Goal: Task Accomplishment & Management: Use online tool/utility

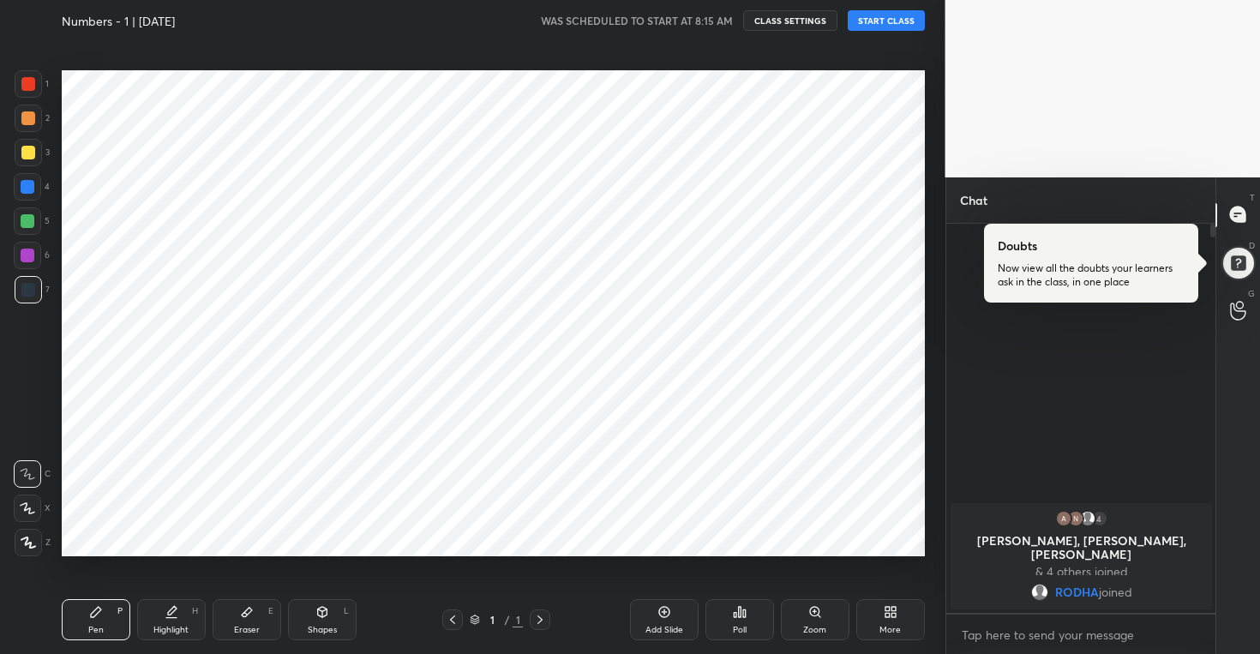
scroll to position [426, 264]
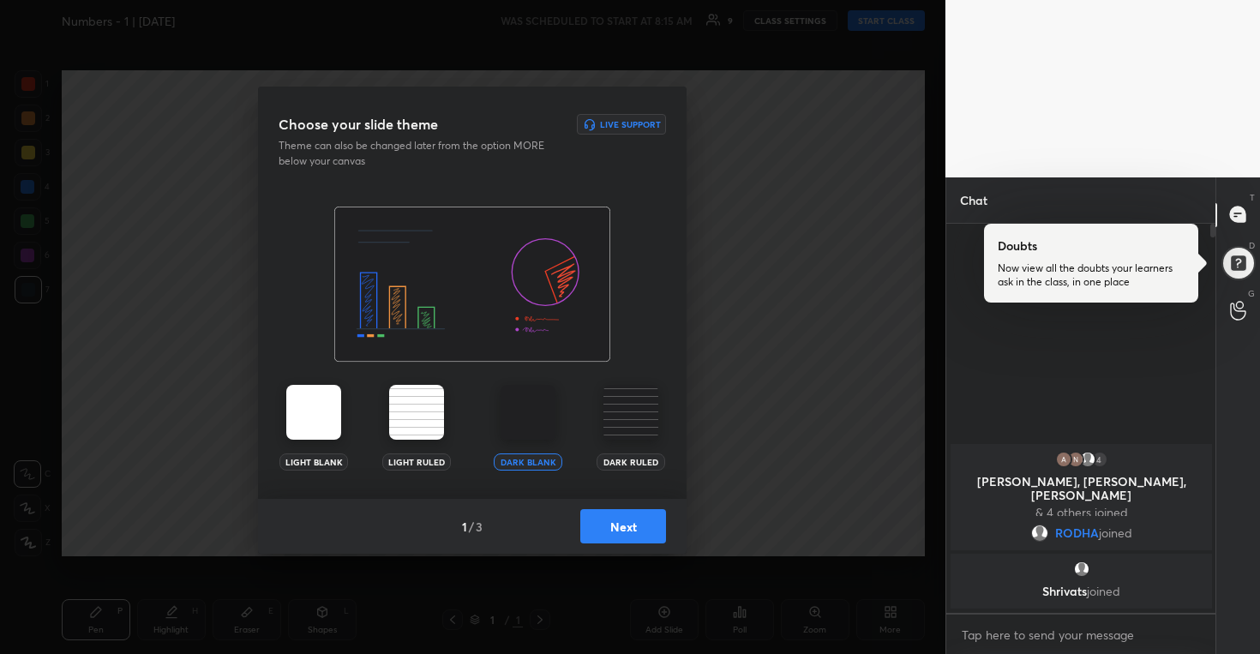
click at [604, 508] on div "1 / 3 Next" at bounding box center [472, 526] width 429 height 55
click at [633, 527] on button "Next" at bounding box center [623, 526] width 86 height 34
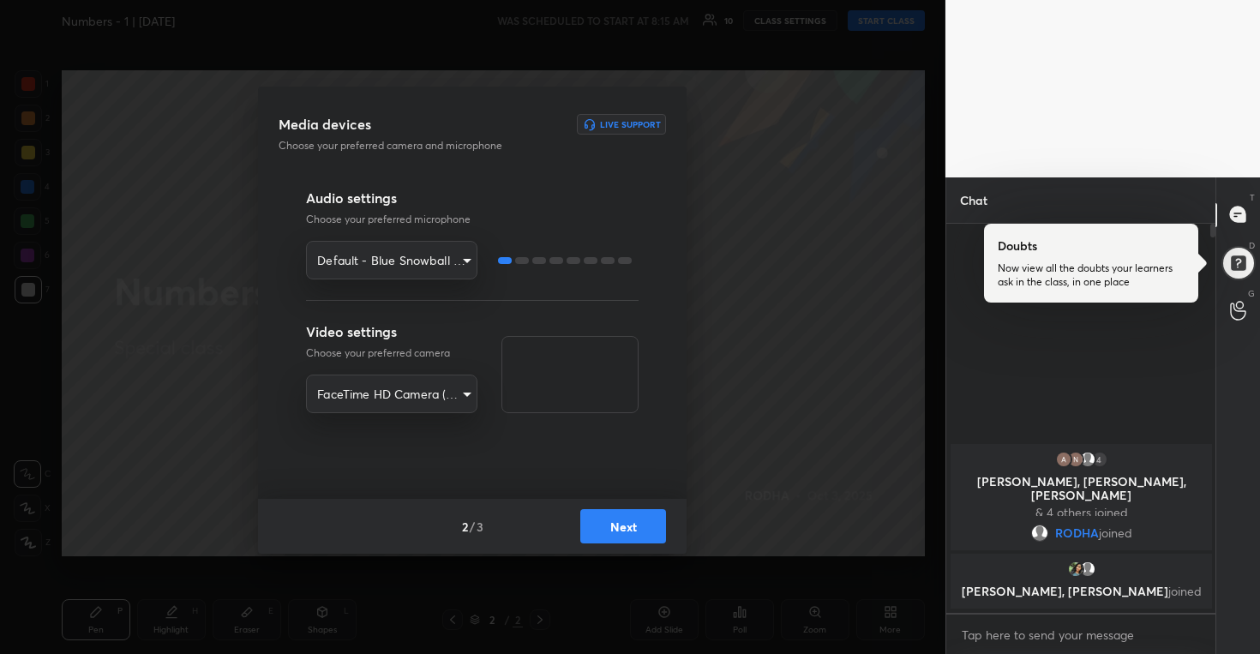
click at [633, 527] on button "Next" at bounding box center [623, 526] width 86 height 34
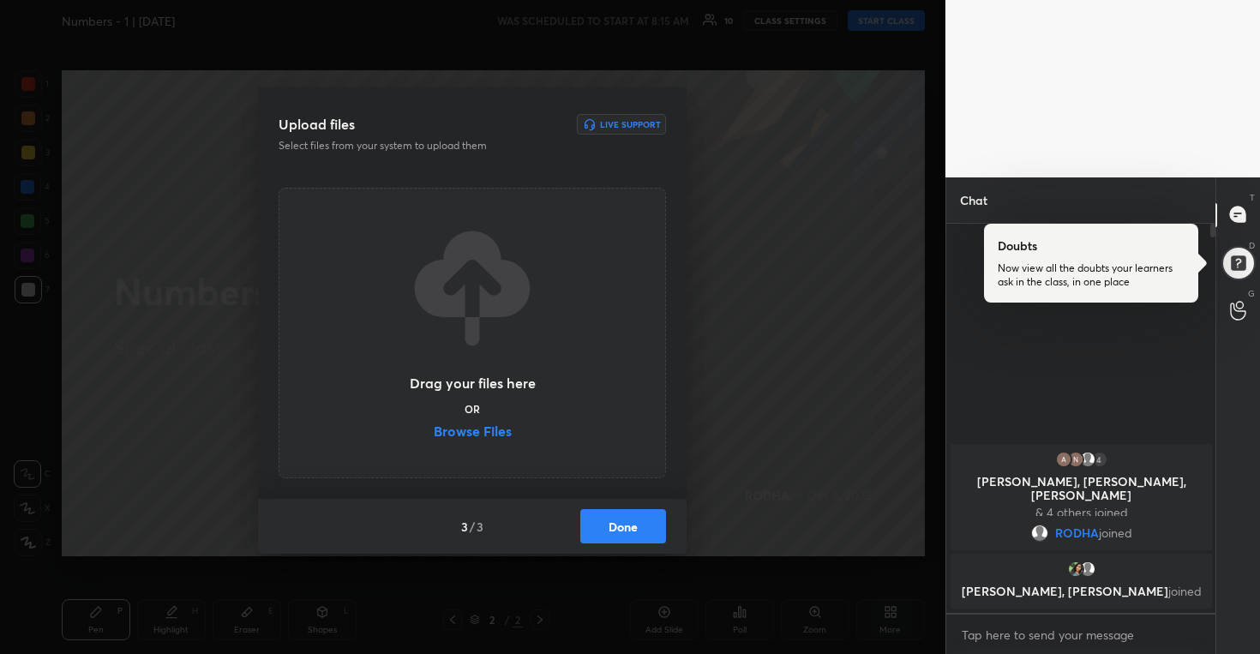
click at [491, 429] on label "Browse Files" at bounding box center [473, 433] width 78 height 18
click at [434, 429] on input "Browse Files" at bounding box center [434, 433] width 0 height 18
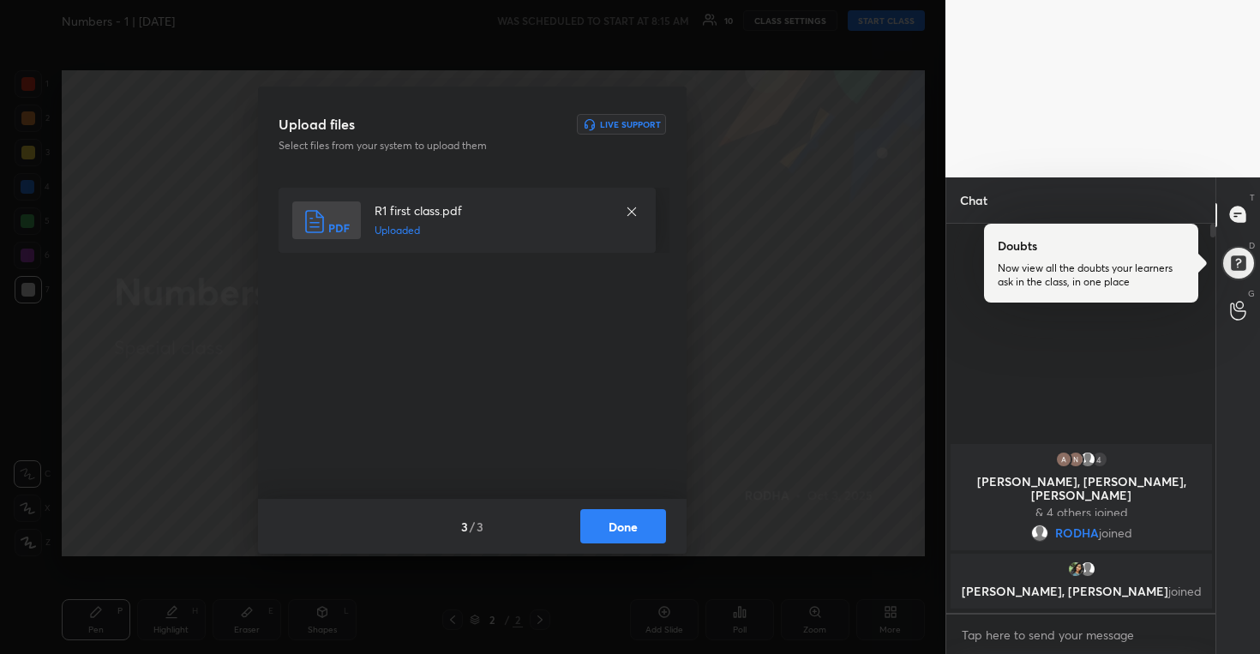
click at [652, 520] on button "Done" at bounding box center [623, 526] width 86 height 34
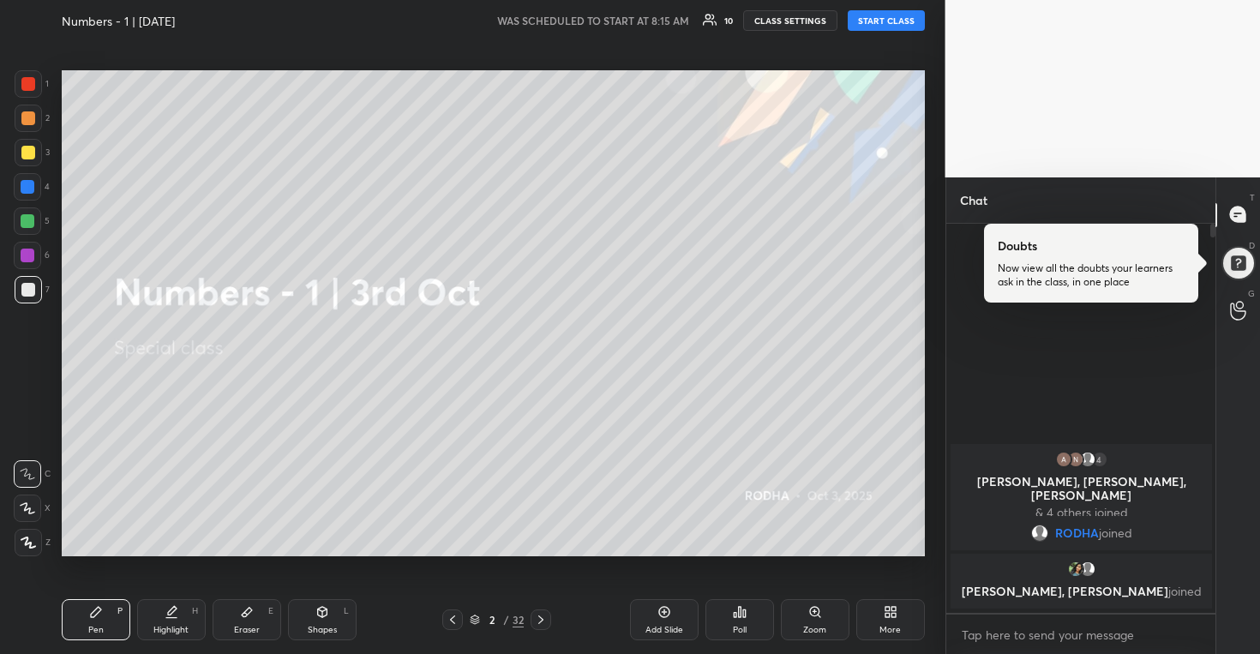
click at [893, 25] on button "START CLASS" at bounding box center [886, 20] width 77 height 21
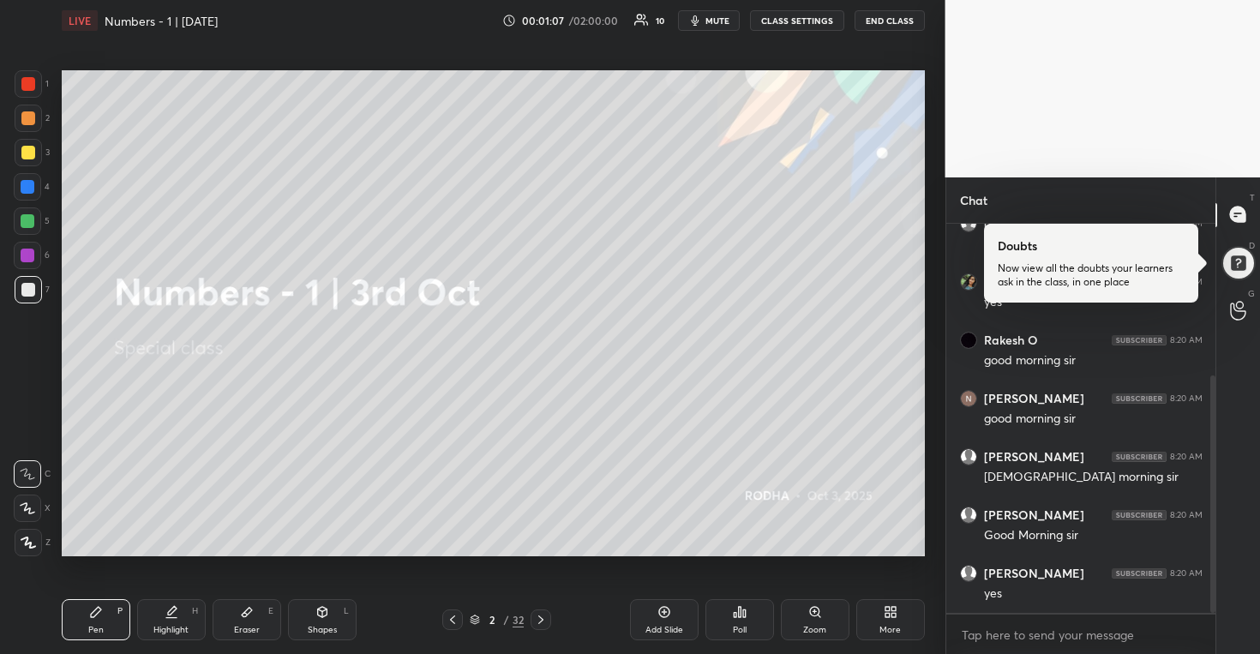
scroll to position [308, 0]
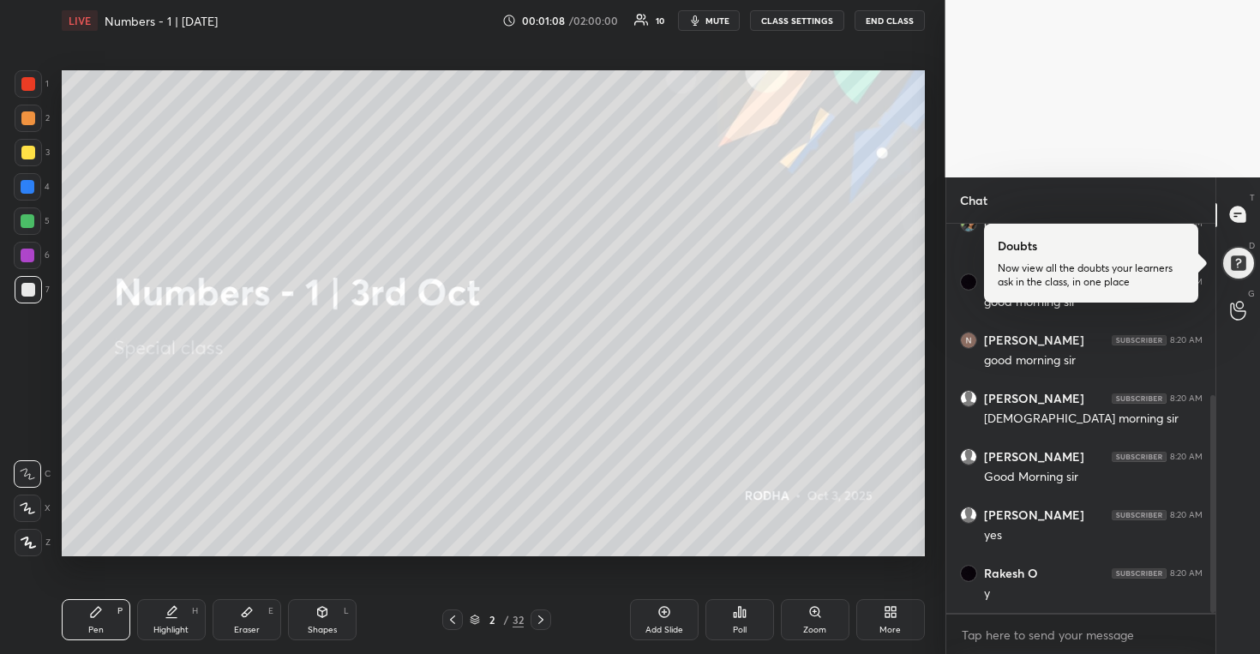
click at [663, 610] on icon at bounding box center [665, 612] width 14 height 14
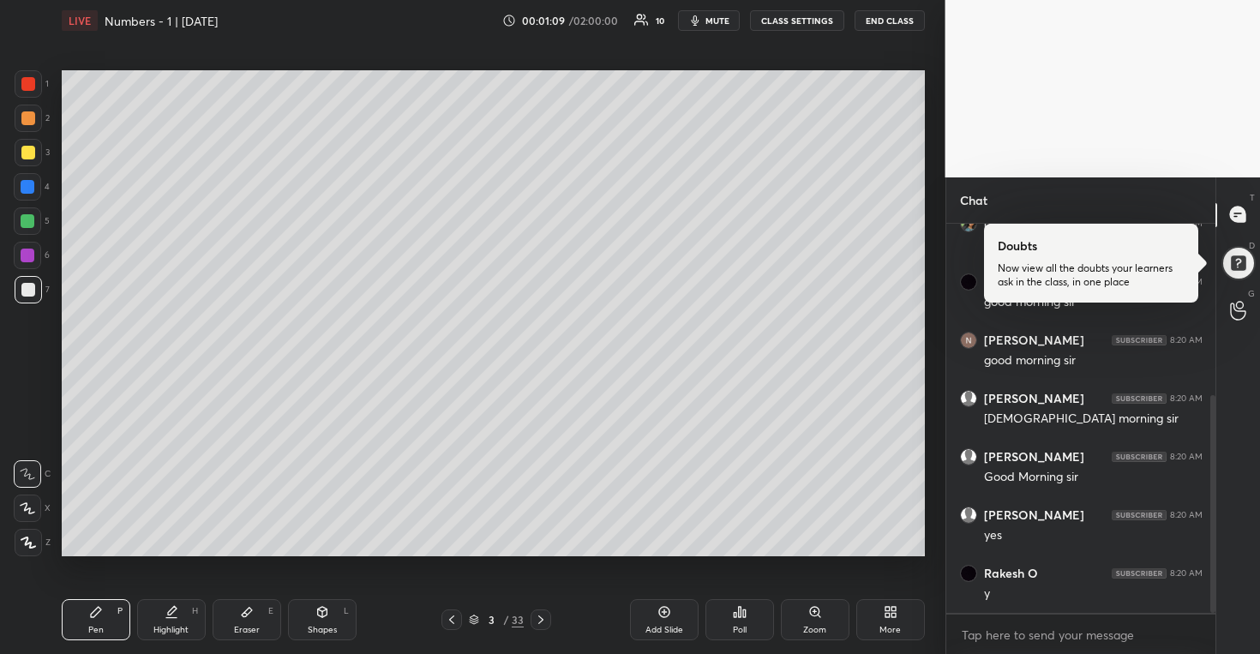
drag, startPoint x: 27, startPoint y: 150, endPoint x: 46, endPoint y: 145, distance: 19.6
click at [27, 151] on div at bounding box center [28, 153] width 14 height 14
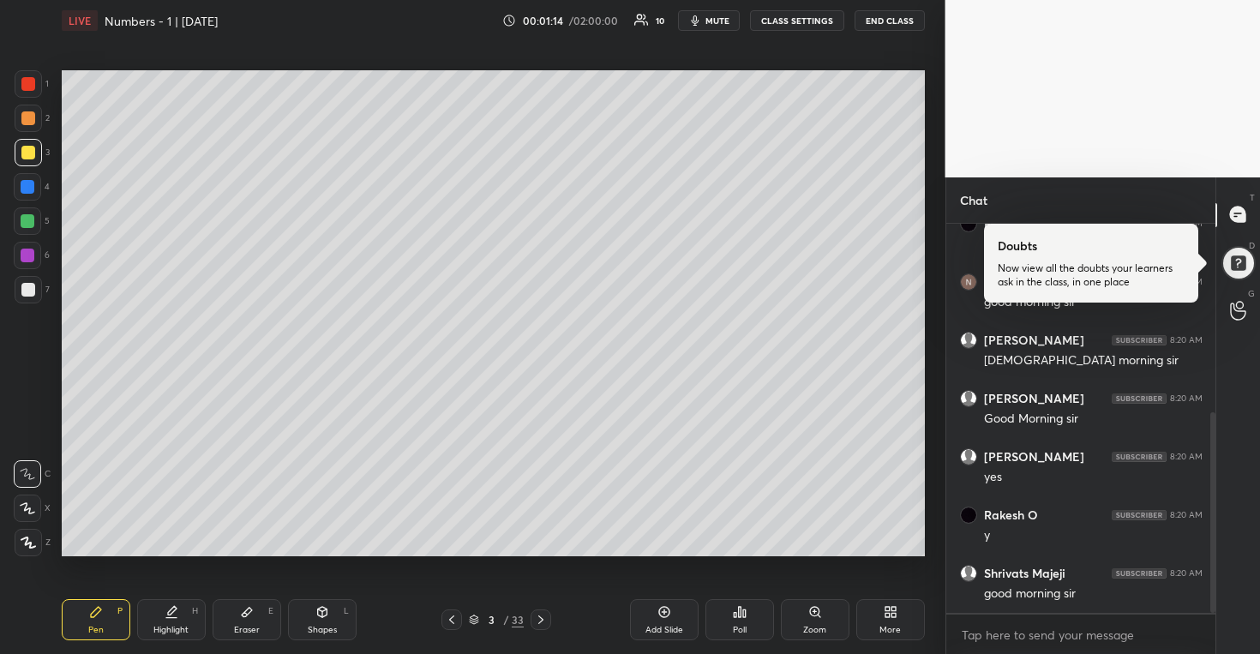
click at [22, 506] on icon at bounding box center [27, 508] width 15 height 12
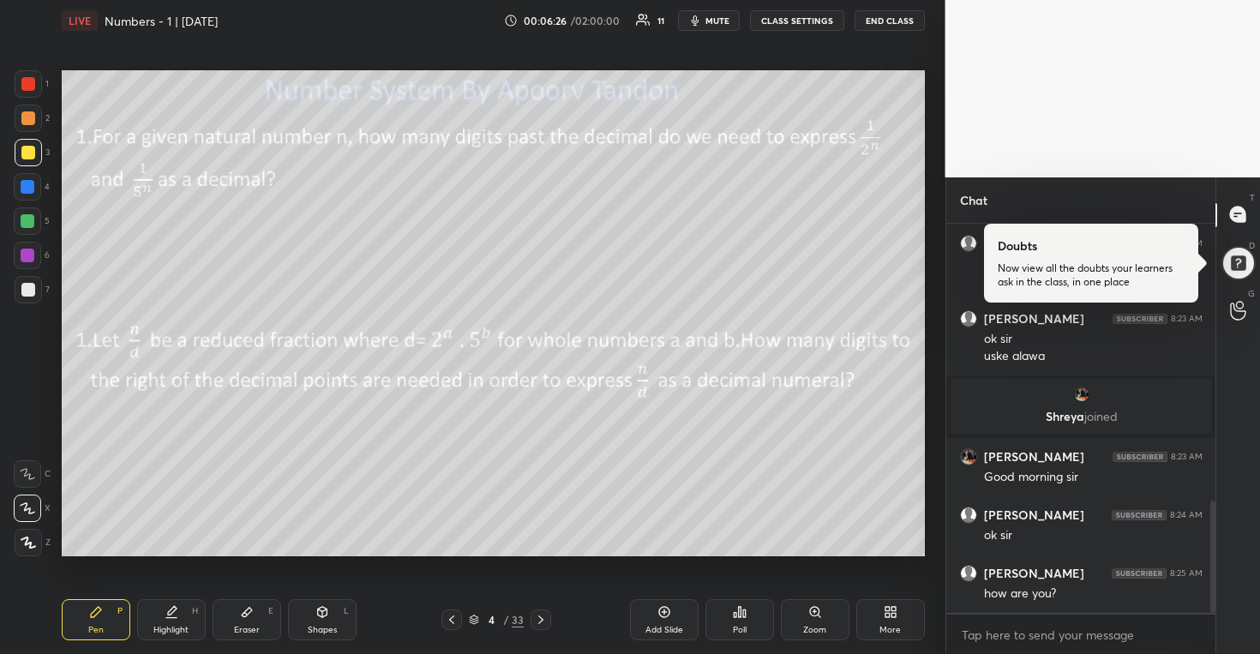
scroll to position [977, 0]
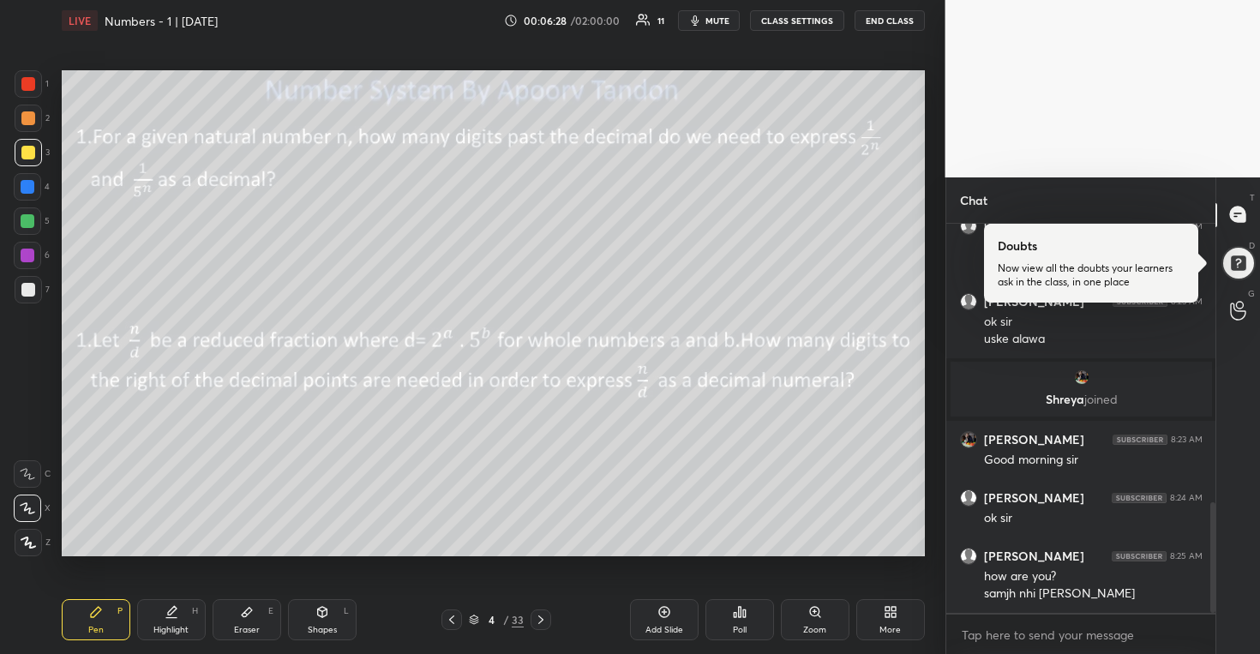
click at [28, 147] on div at bounding box center [28, 153] width 14 height 14
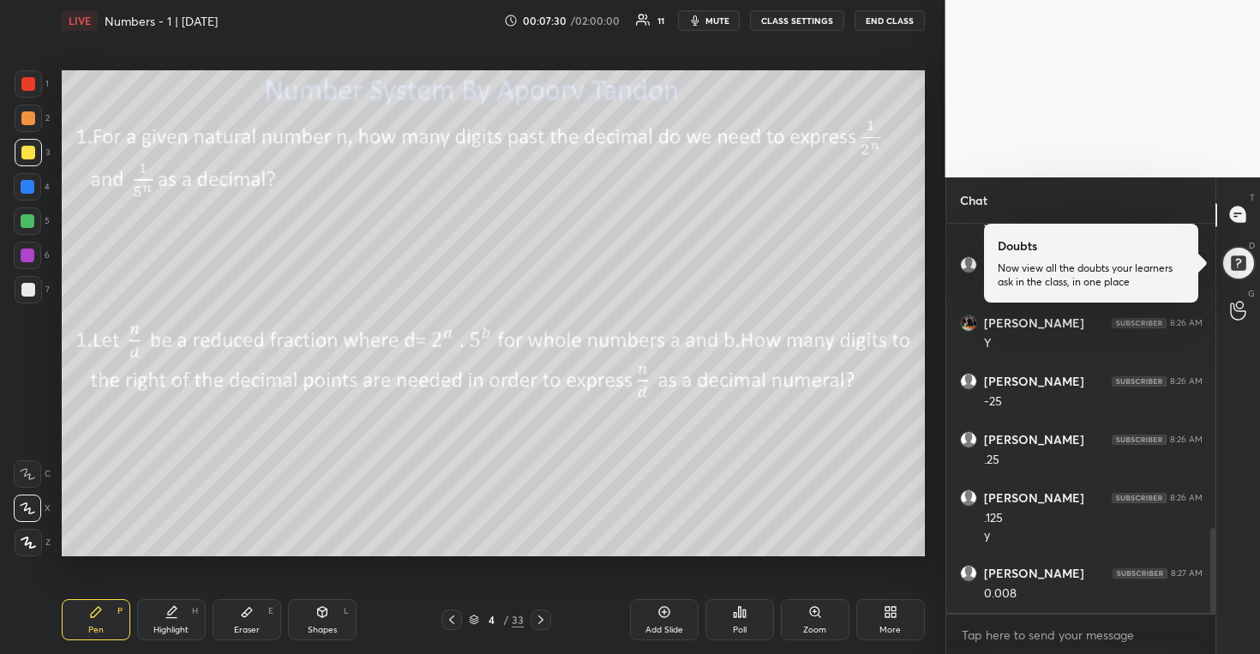
scroll to position [1461, 0]
click at [33, 114] on div at bounding box center [28, 118] width 14 height 14
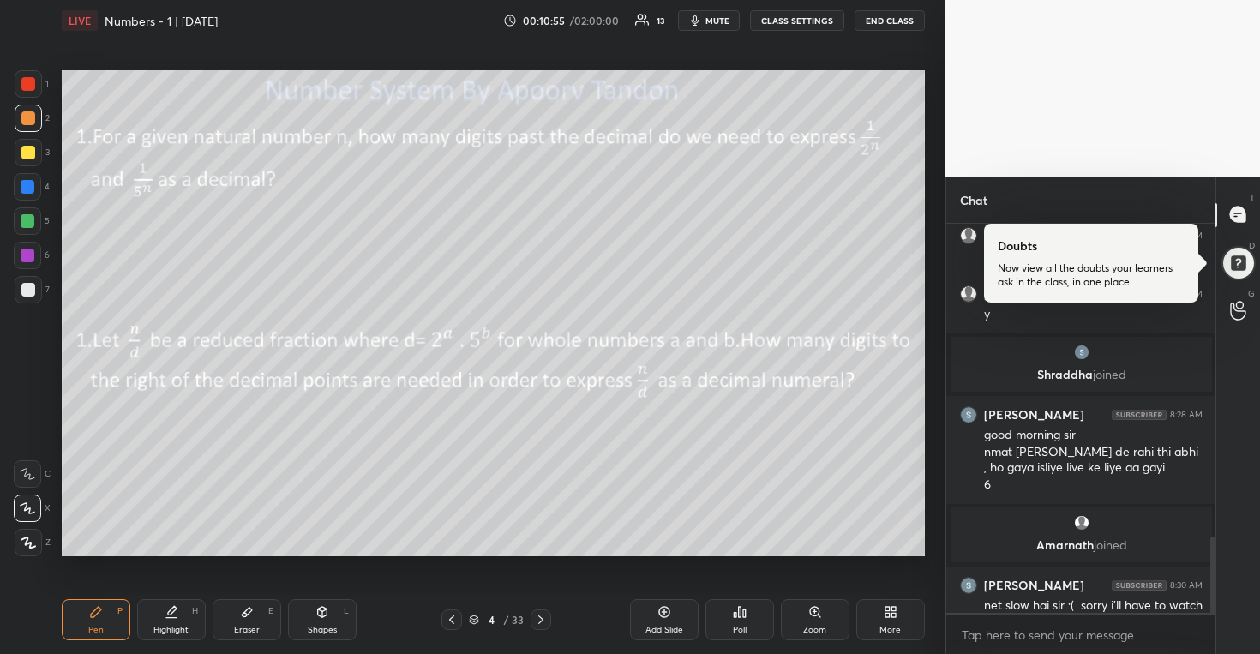
scroll to position [1594, 0]
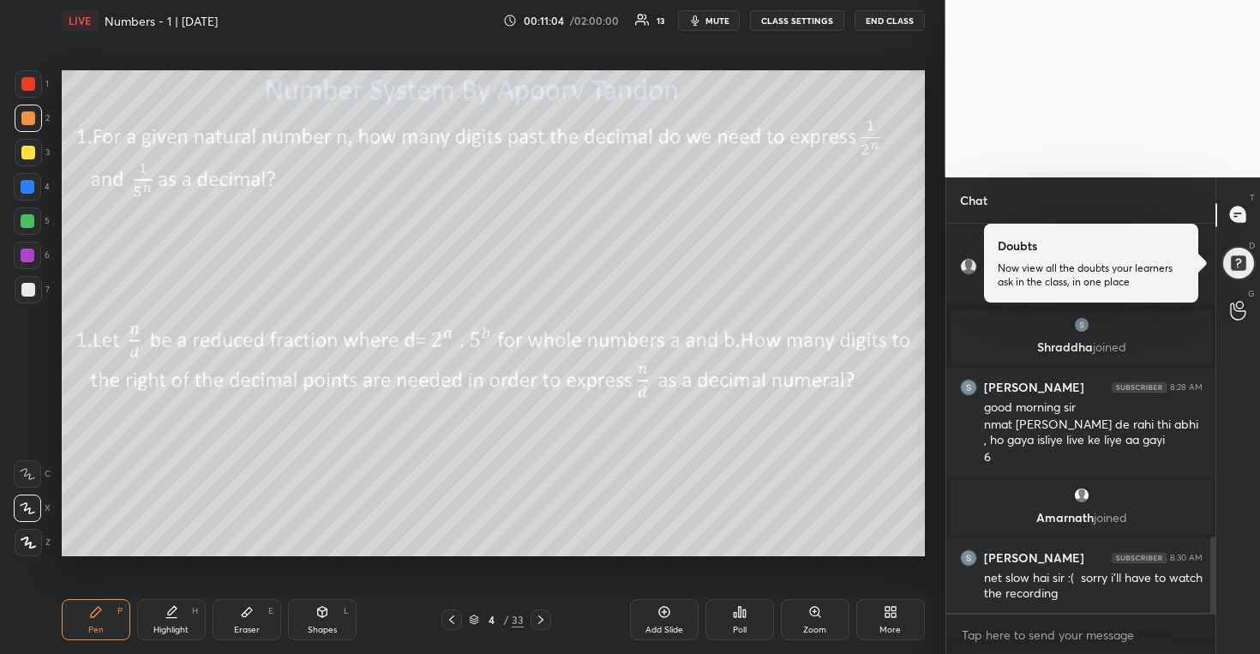
click at [36, 150] on div at bounding box center [28, 152] width 27 height 27
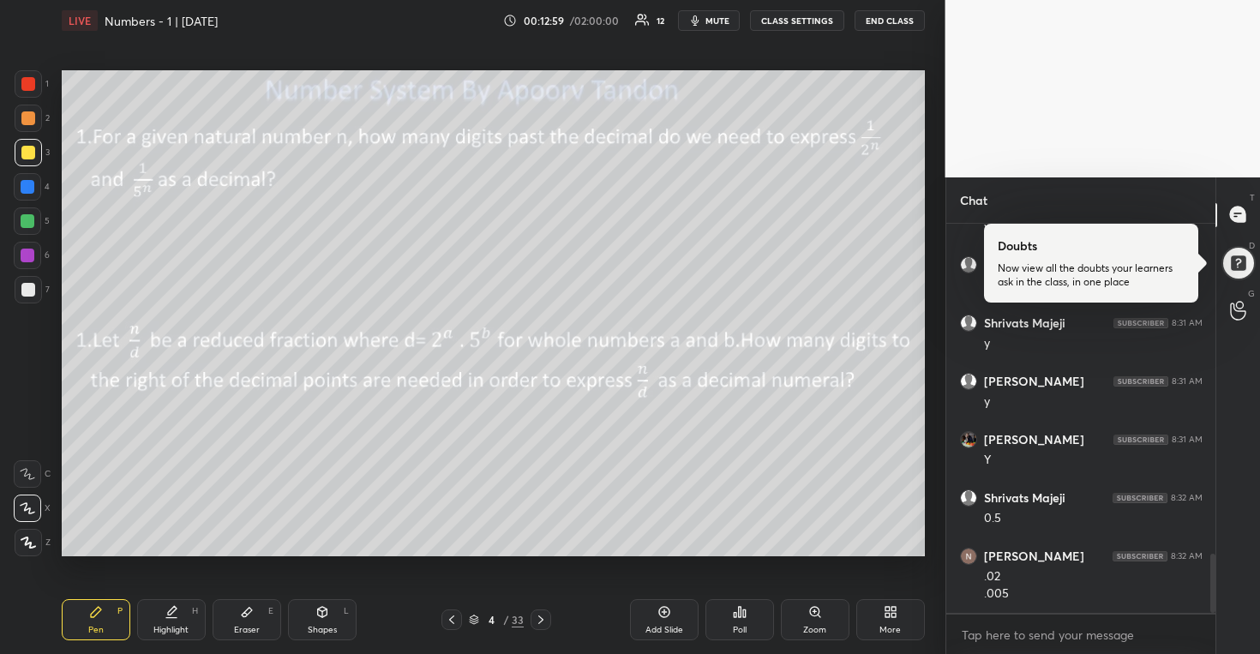
scroll to position [2228, 0]
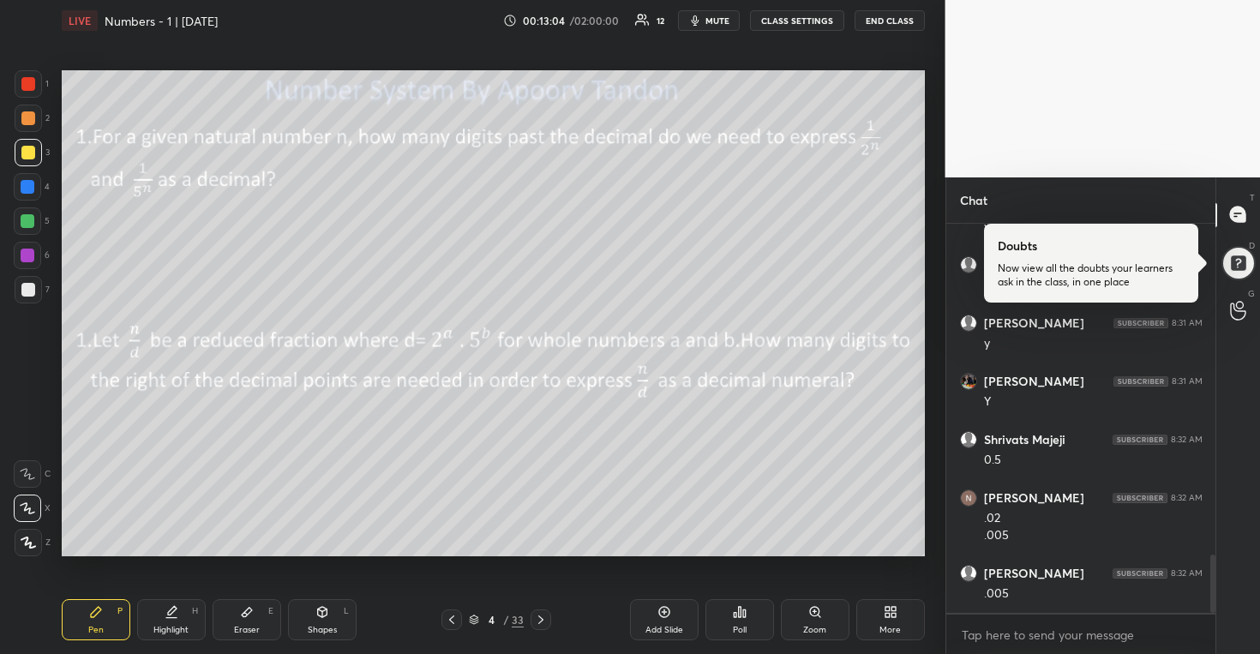
click at [33, 226] on div at bounding box center [27, 220] width 27 height 27
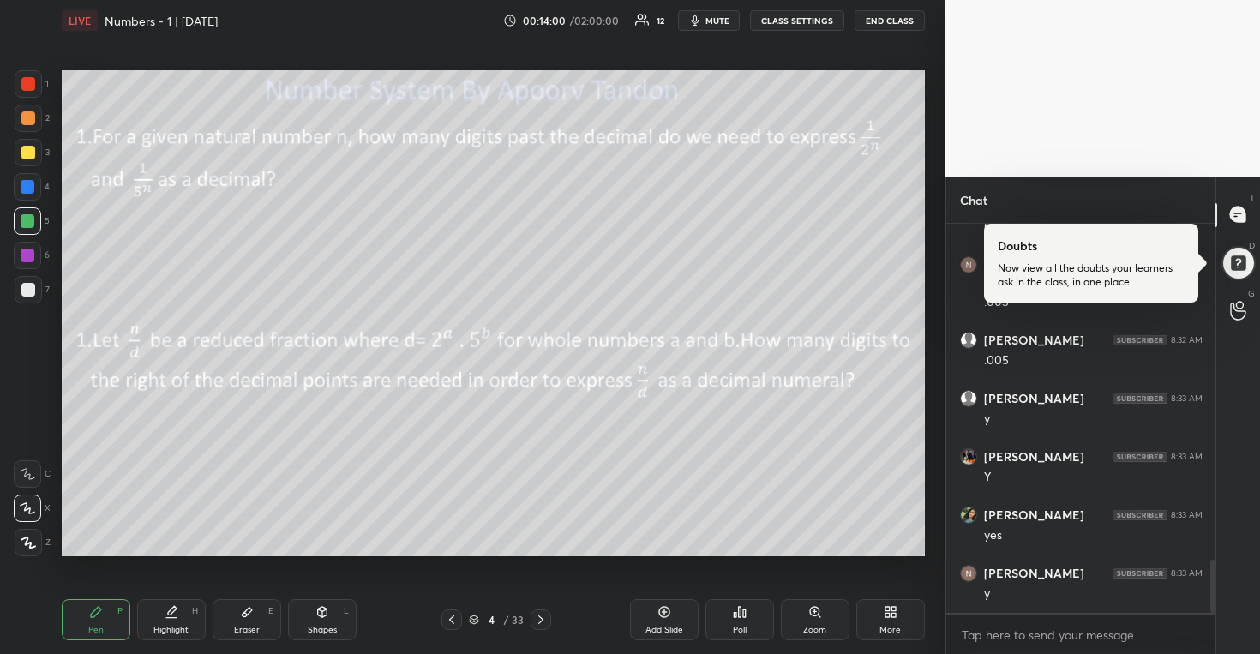
scroll to position [2578, 0]
click at [663, 619] on div "Add Slide" at bounding box center [664, 619] width 69 height 41
click at [26, 156] on div at bounding box center [28, 153] width 14 height 14
click at [25, 219] on div at bounding box center [28, 221] width 14 height 14
click at [38, 290] on div at bounding box center [28, 289] width 27 height 27
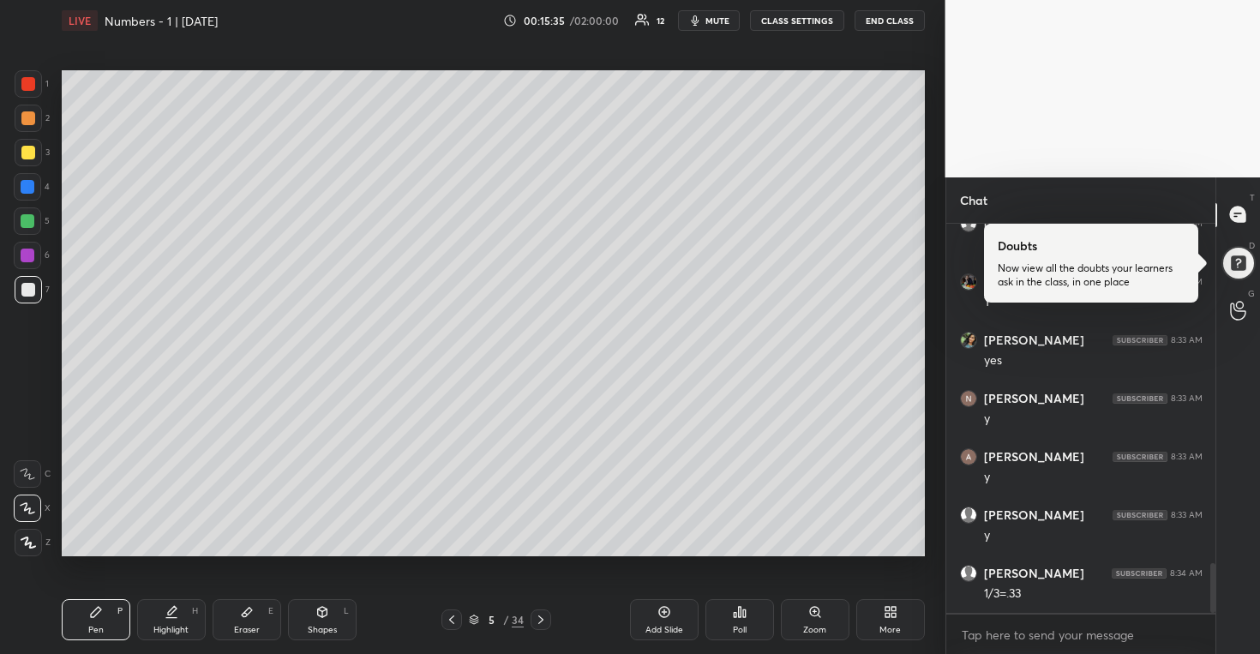
scroll to position [2695, 0]
click at [27, 256] on div at bounding box center [28, 256] width 14 height 14
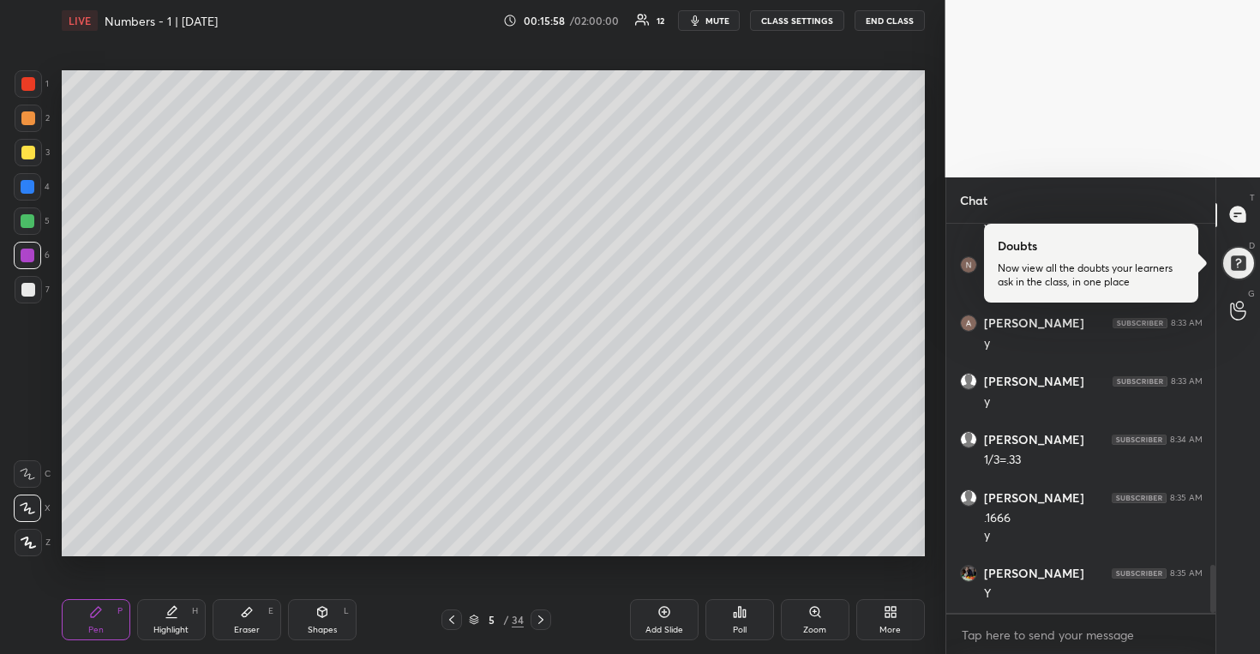
scroll to position [2829, 0]
click at [544, 618] on icon at bounding box center [541, 620] width 14 height 14
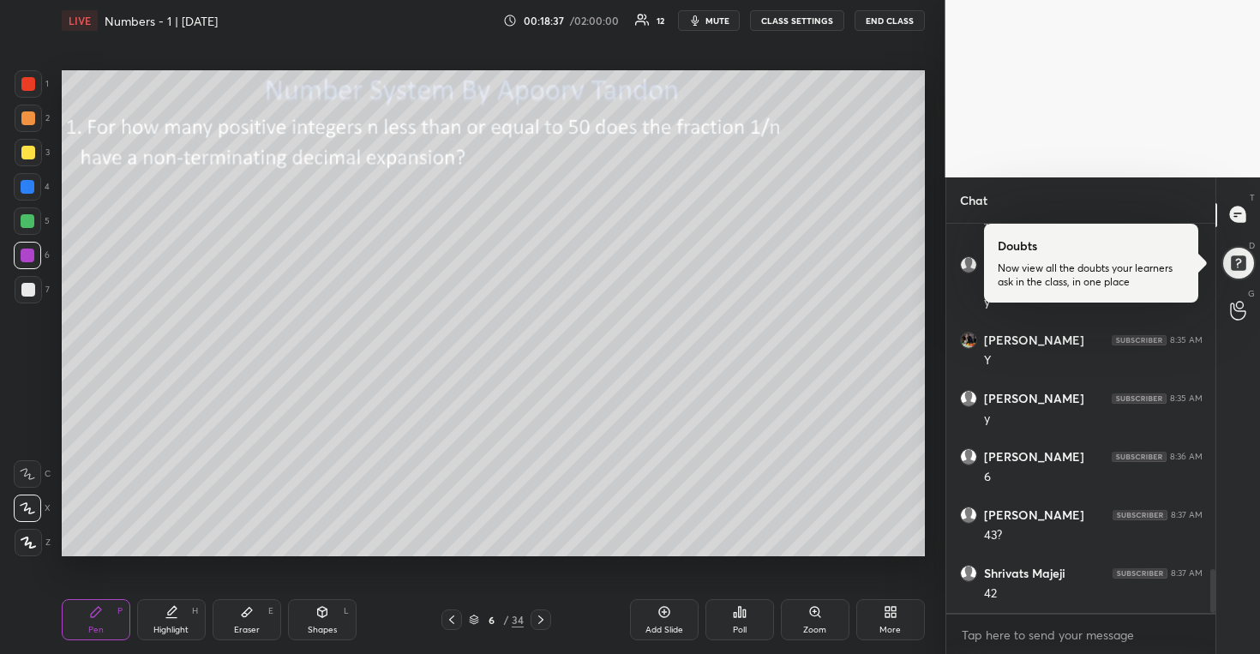
scroll to position [3062, 0]
drag, startPoint x: 18, startPoint y: 149, endPoint x: 57, endPoint y: 149, distance: 39.4
click at [20, 150] on div at bounding box center [28, 152] width 27 height 27
click at [241, 612] on icon at bounding box center [247, 612] width 14 height 14
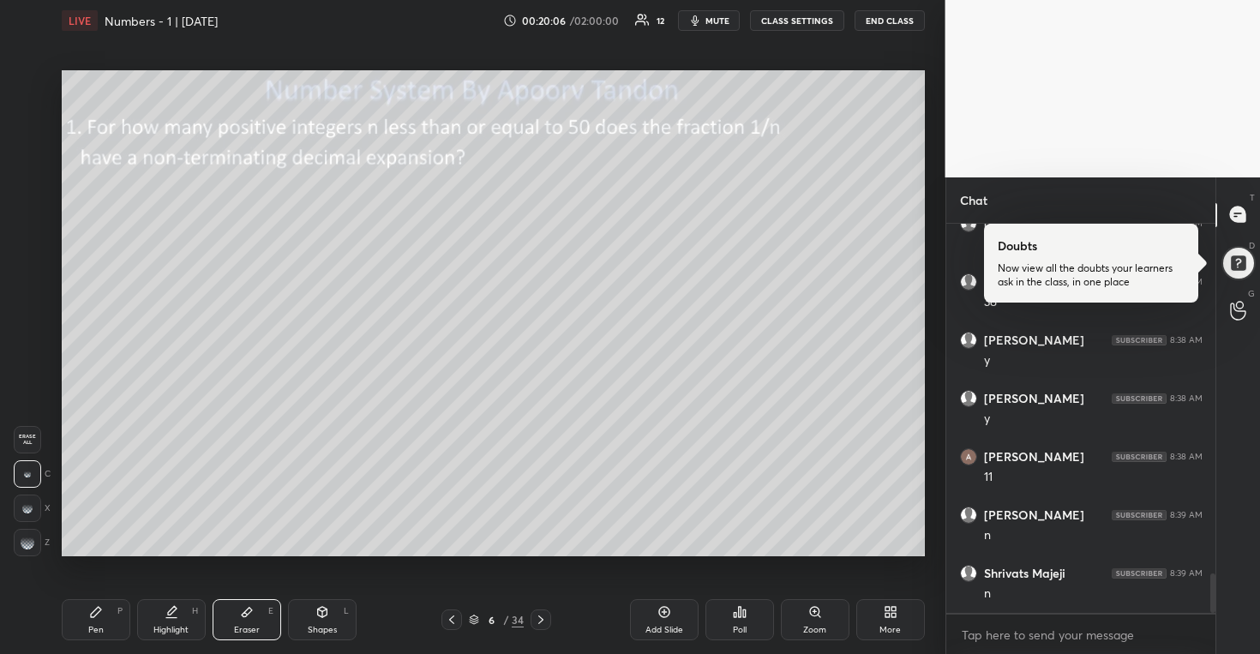
drag, startPoint x: 94, startPoint y: 620, endPoint x: 104, endPoint y: 585, distance: 36.4
click at [95, 619] on div "Pen P" at bounding box center [96, 619] width 69 height 41
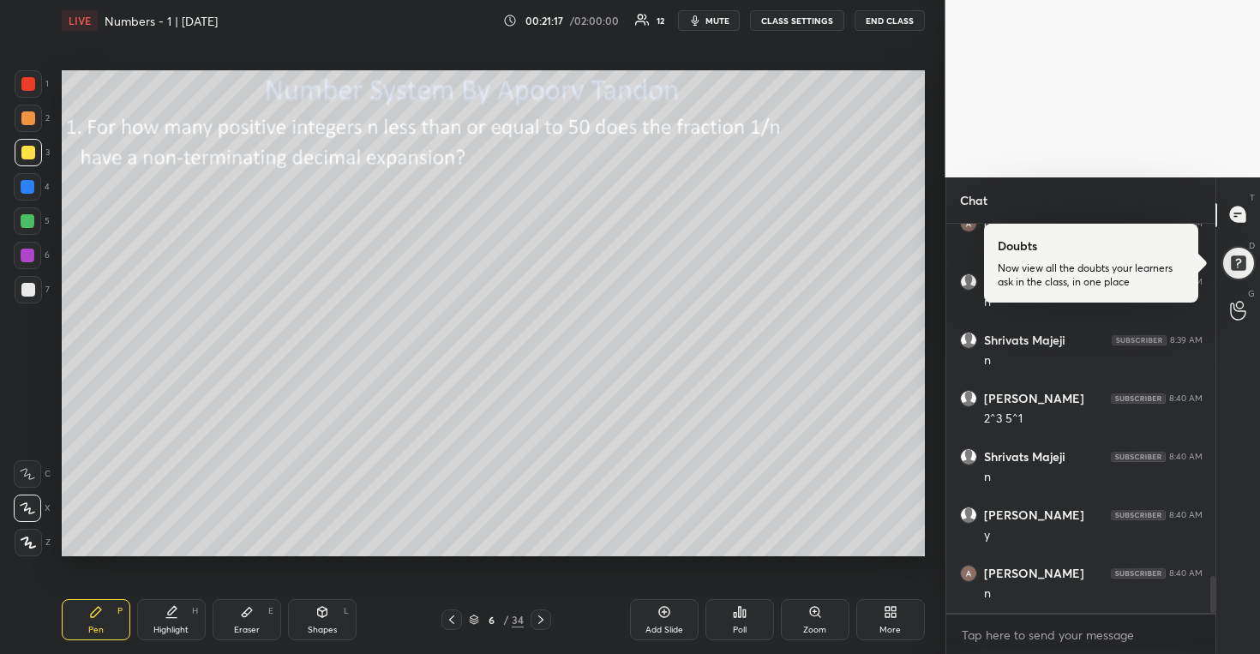
scroll to position [3762, 0]
click at [28, 291] on div at bounding box center [28, 290] width 14 height 14
click at [32, 116] on div at bounding box center [28, 118] width 14 height 14
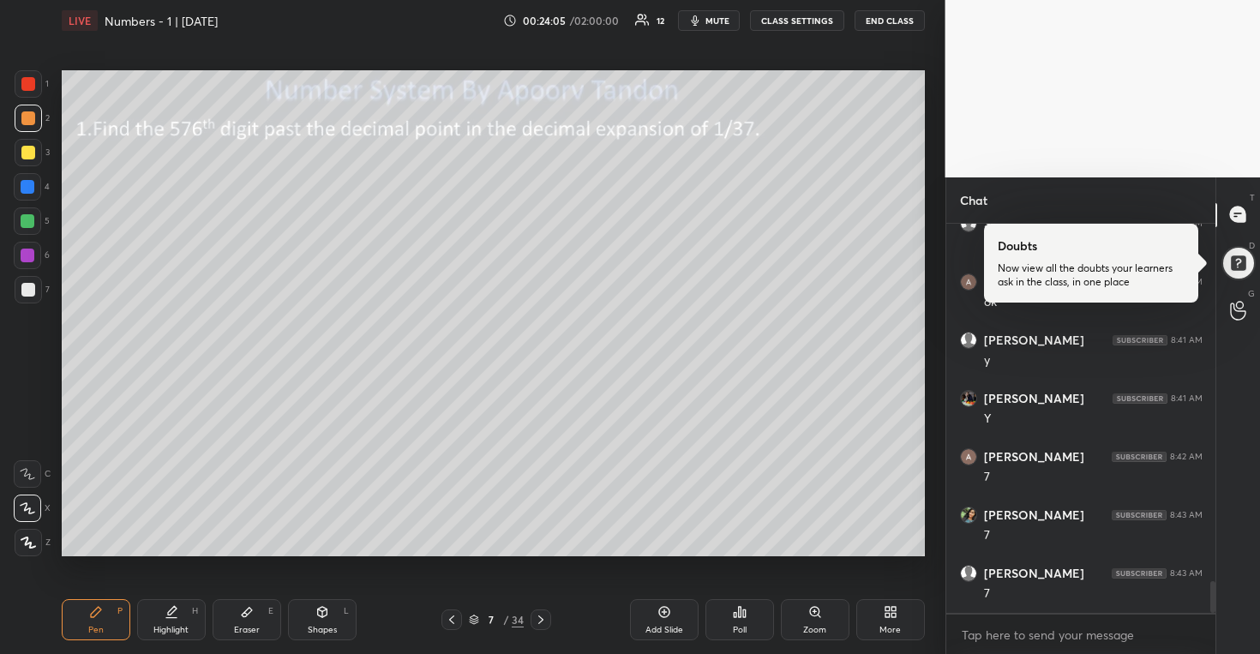
click at [27, 220] on div at bounding box center [28, 221] width 14 height 14
click at [40, 150] on div "3" at bounding box center [32, 152] width 35 height 27
click at [33, 153] on div at bounding box center [28, 153] width 14 height 14
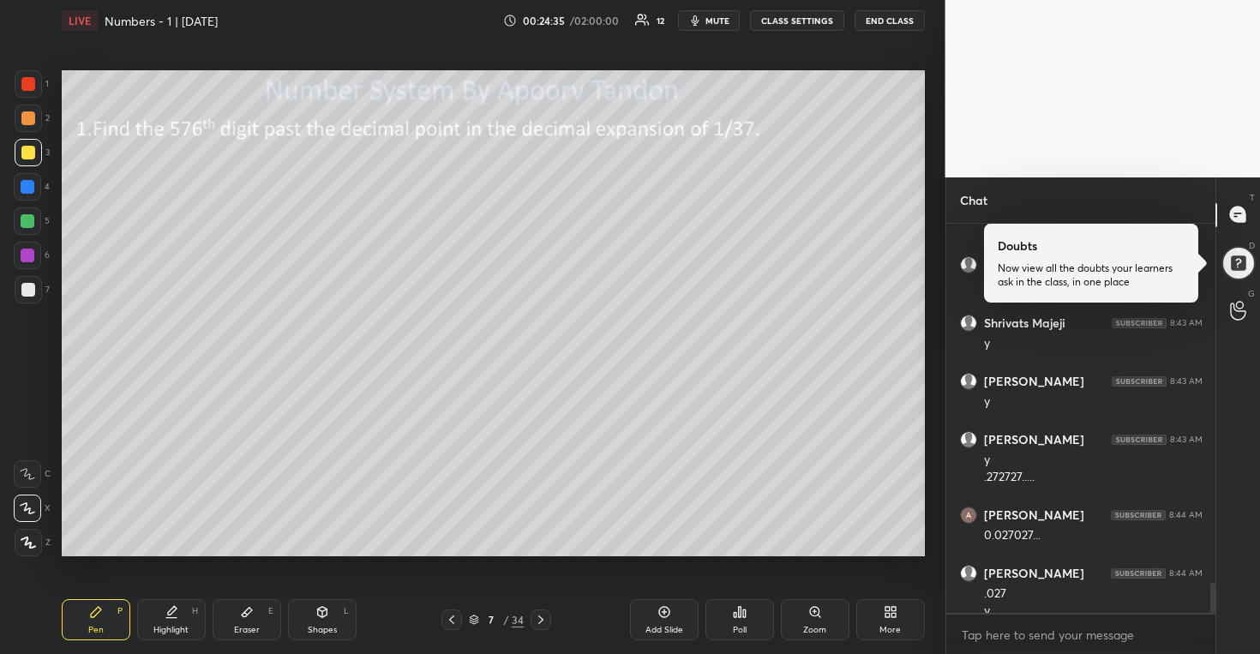
scroll to position [4729, 0]
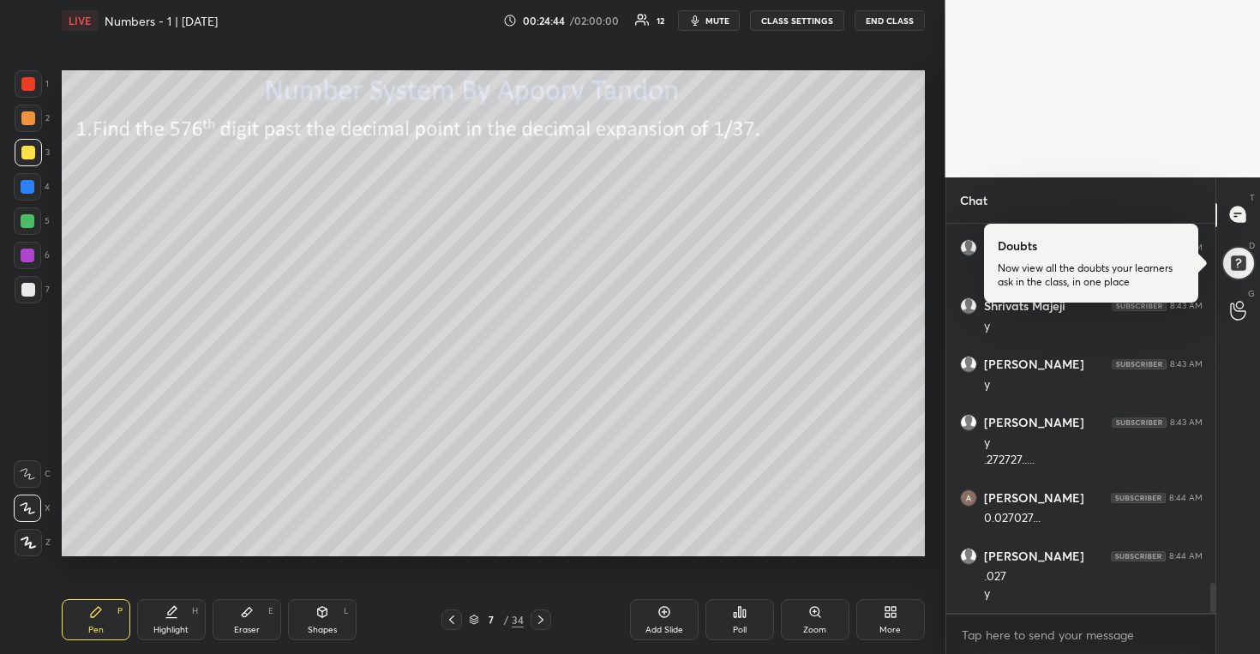
click at [26, 219] on div at bounding box center [28, 221] width 14 height 14
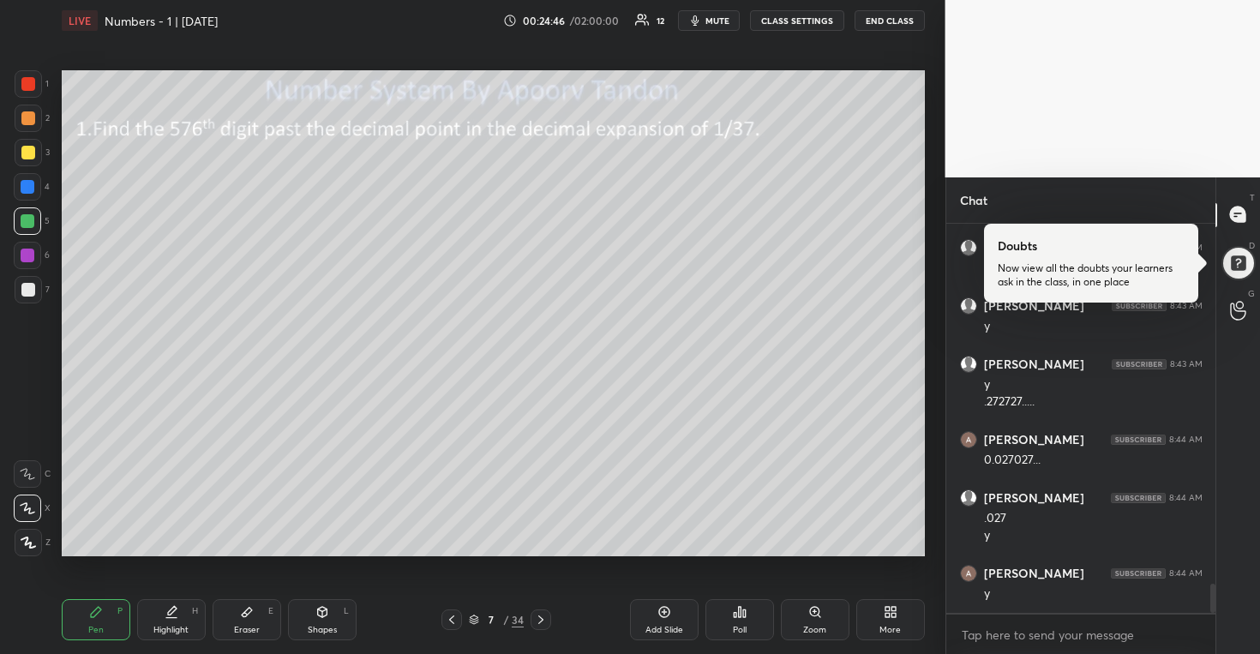
scroll to position [4845, 0]
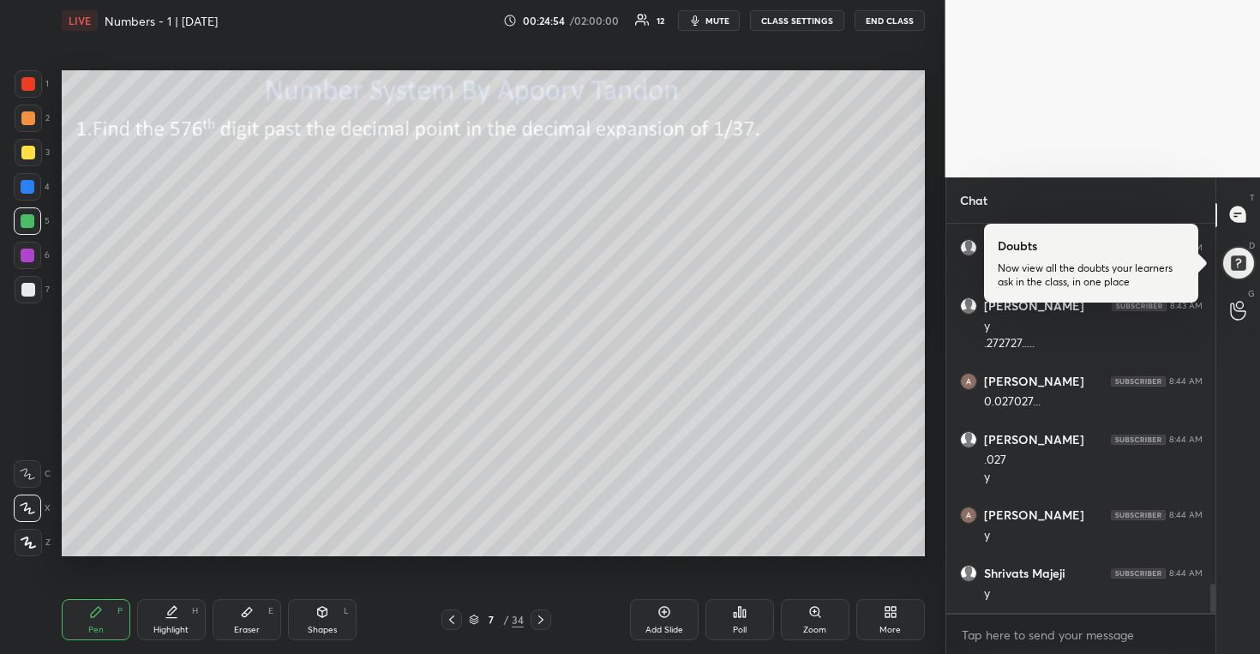
click at [31, 124] on div at bounding box center [28, 118] width 14 height 14
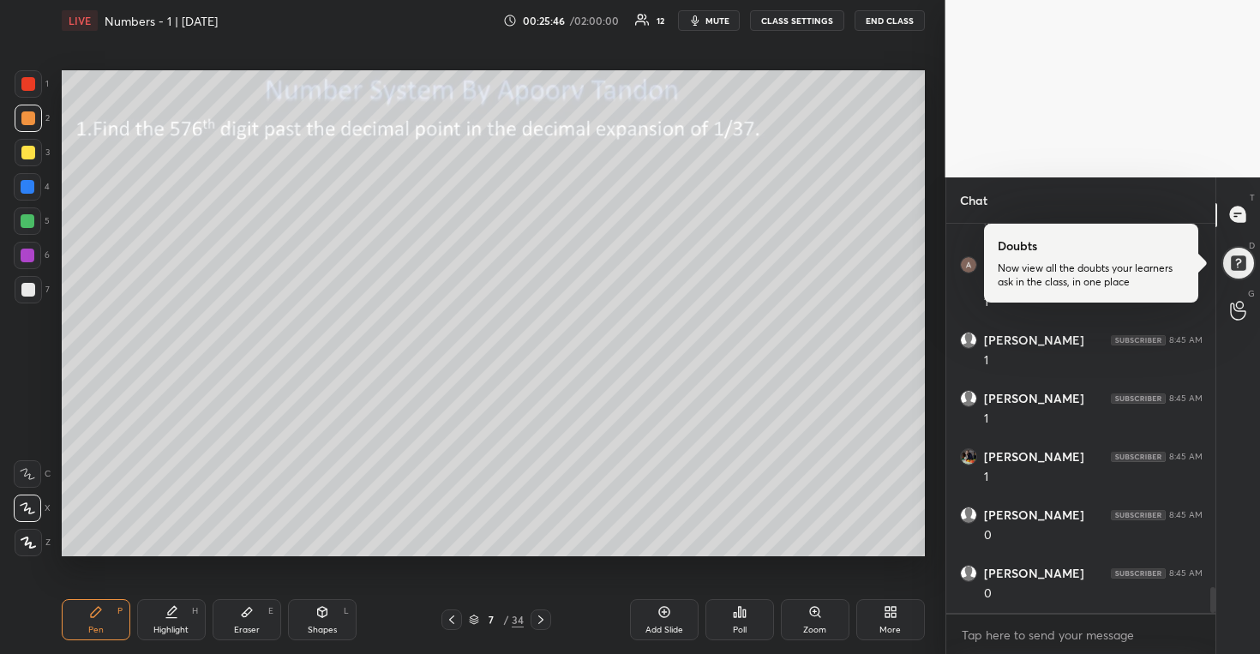
scroll to position [5446, 0]
click at [25, 291] on div at bounding box center [28, 290] width 14 height 14
drag, startPoint x: 32, startPoint y: 120, endPoint x: 47, endPoint y: 123, distance: 15.8
click at [32, 120] on div at bounding box center [28, 118] width 14 height 14
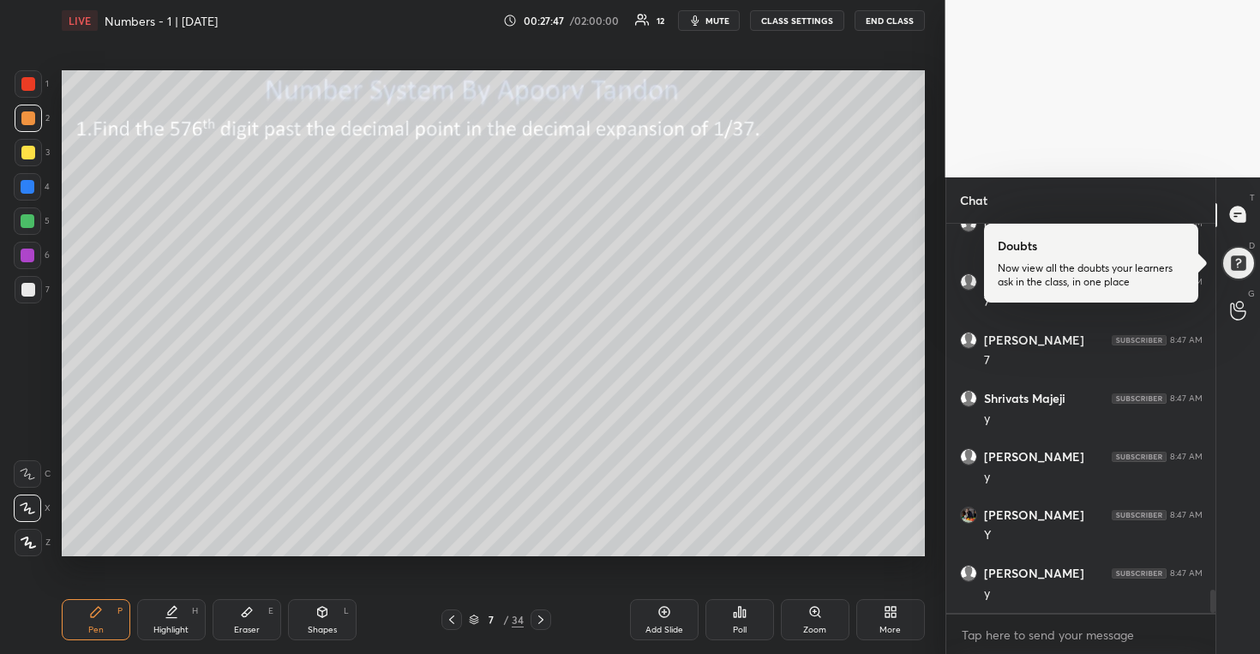
scroll to position [6378, 0]
click at [547, 613] on div at bounding box center [541, 620] width 21 height 21
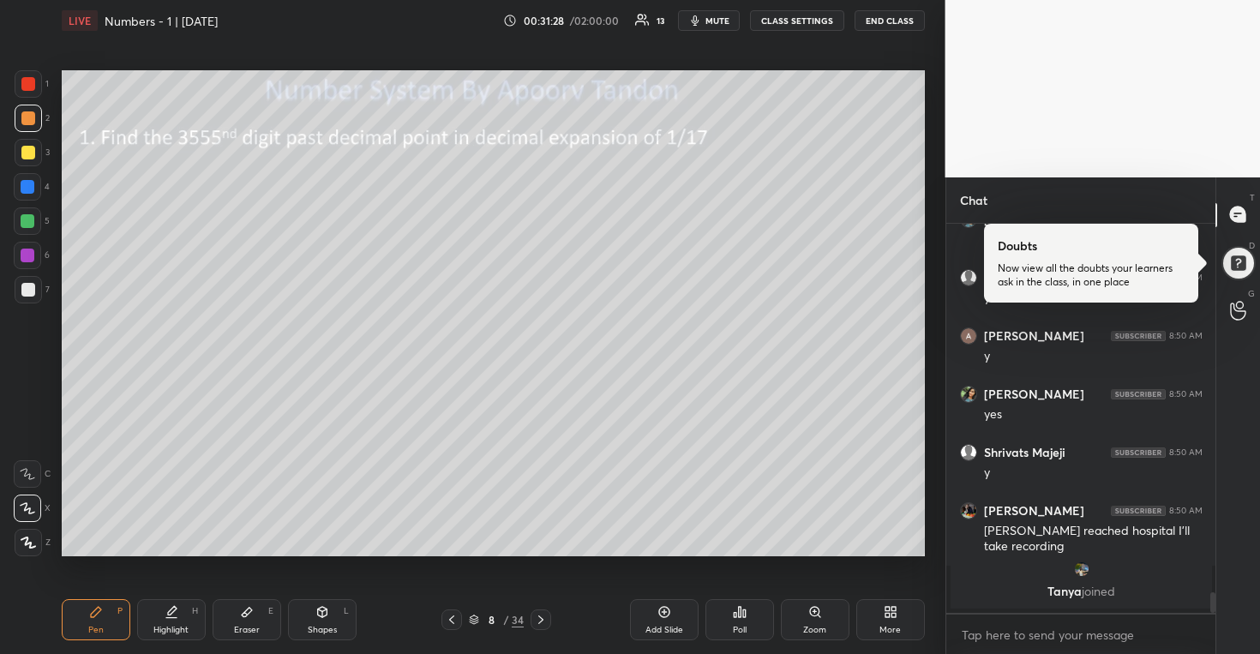
scroll to position [5267, 0]
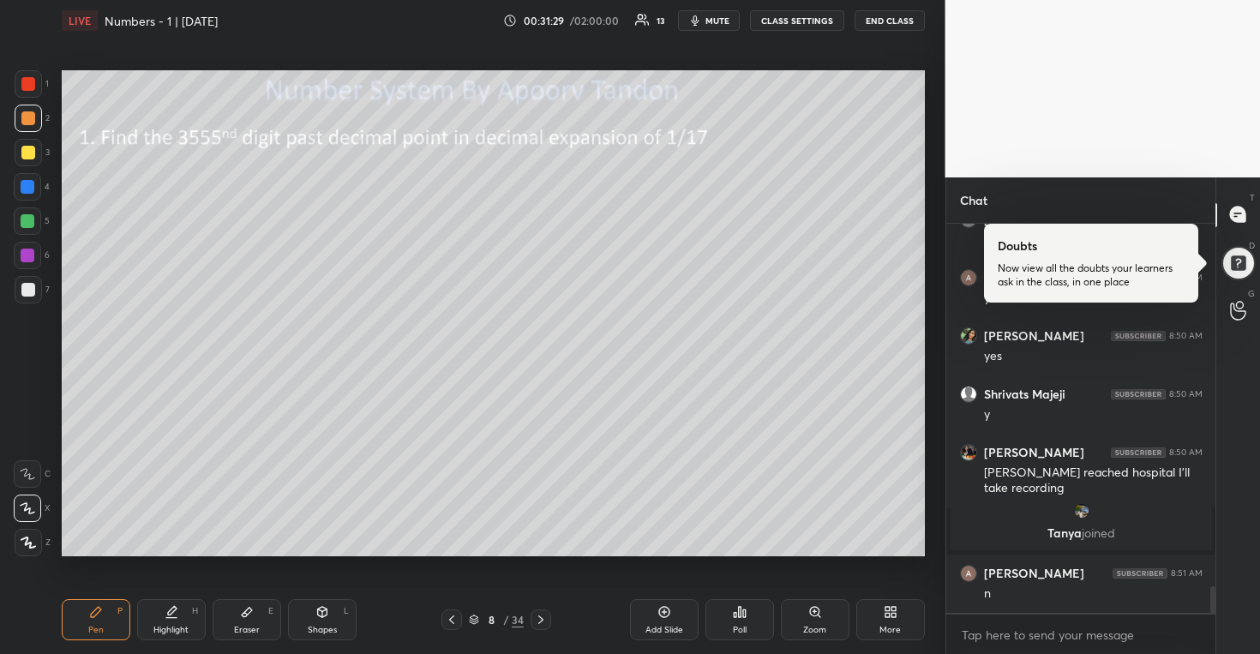
click at [665, 616] on icon at bounding box center [665, 612] width 14 height 14
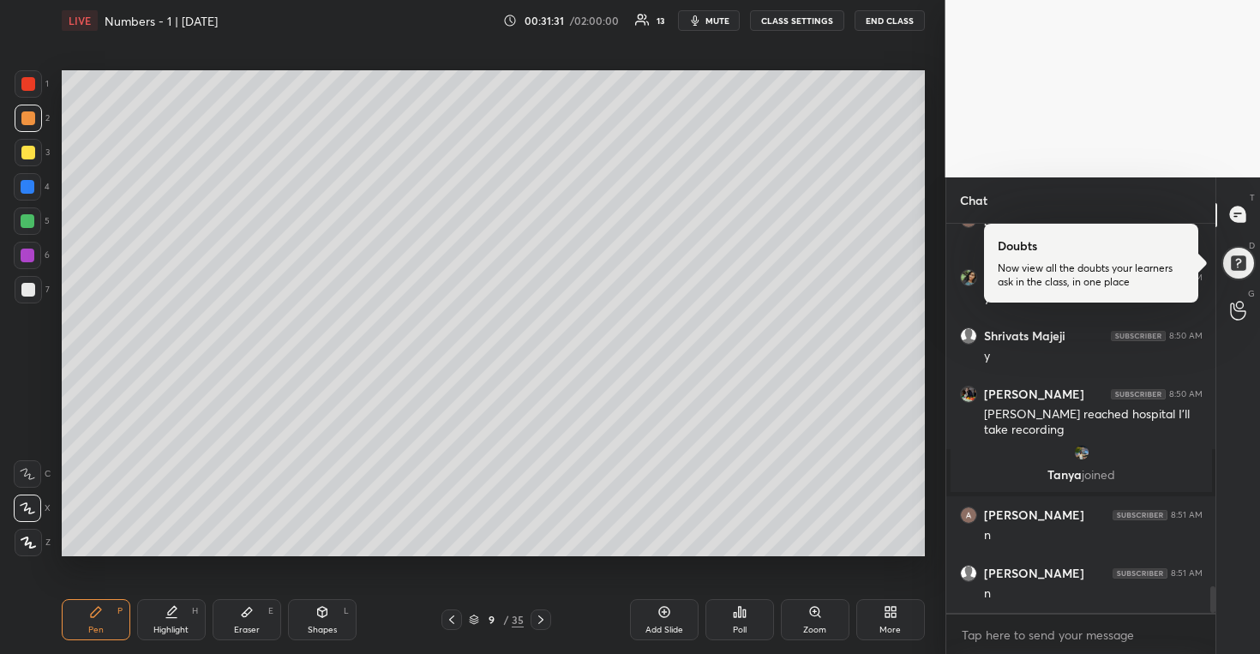
click at [23, 154] on div at bounding box center [28, 153] width 14 height 14
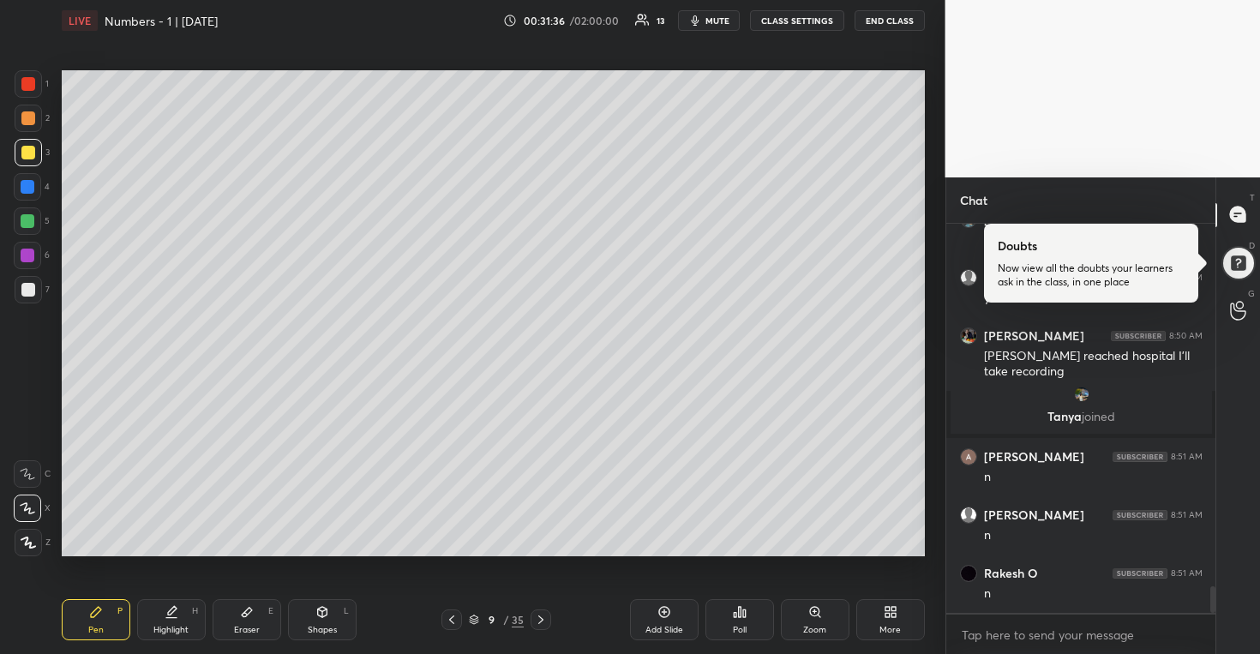
scroll to position [5442, 0]
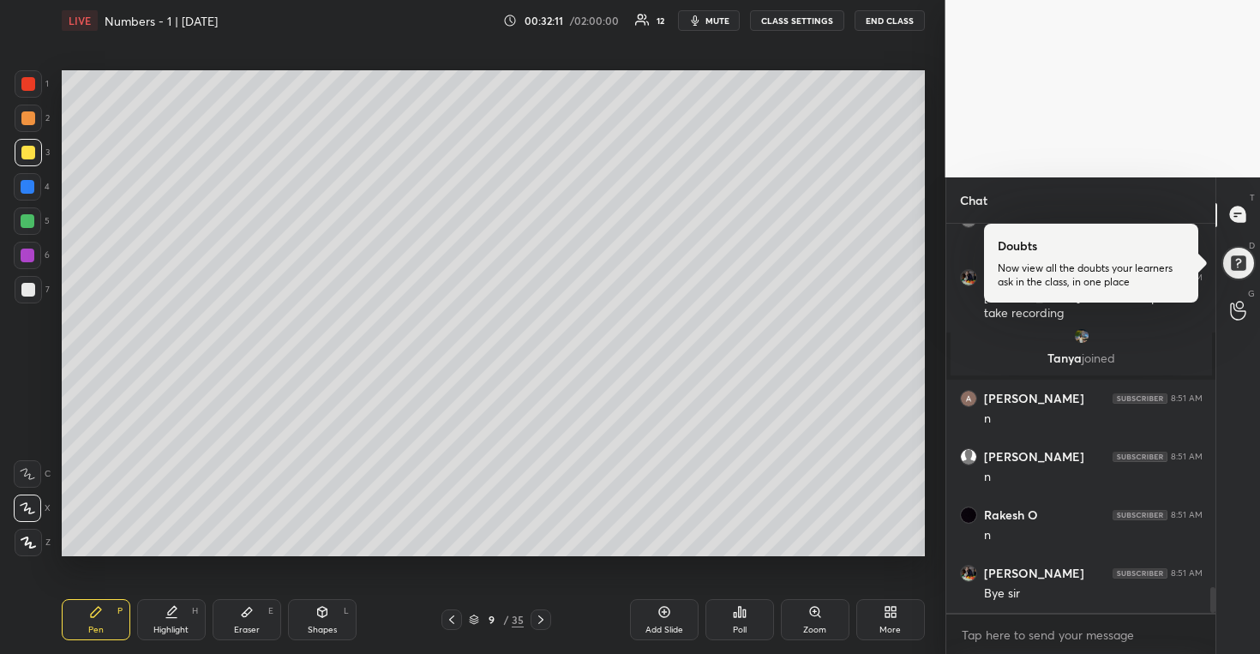
drag, startPoint x: 21, startPoint y: 289, endPoint x: 54, endPoint y: 289, distance: 32.6
click at [23, 289] on div at bounding box center [28, 290] width 14 height 14
drag, startPoint x: 244, startPoint y: 616, endPoint x: 252, endPoint y: 574, distance: 41.9
click at [245, 615] on icon at bounding box center [247, 612] width 10 height 9
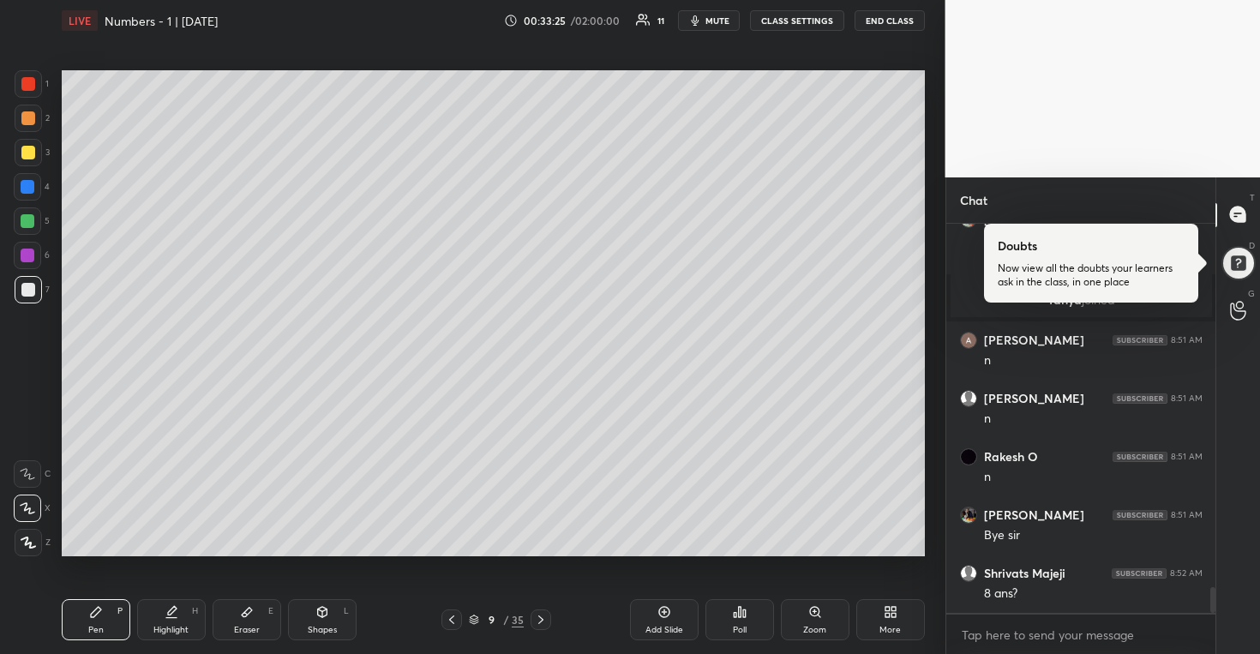
scroll to position [5559, 0]
click at [31, 222] on div at bounding box center [28, 221] width 14 height 14
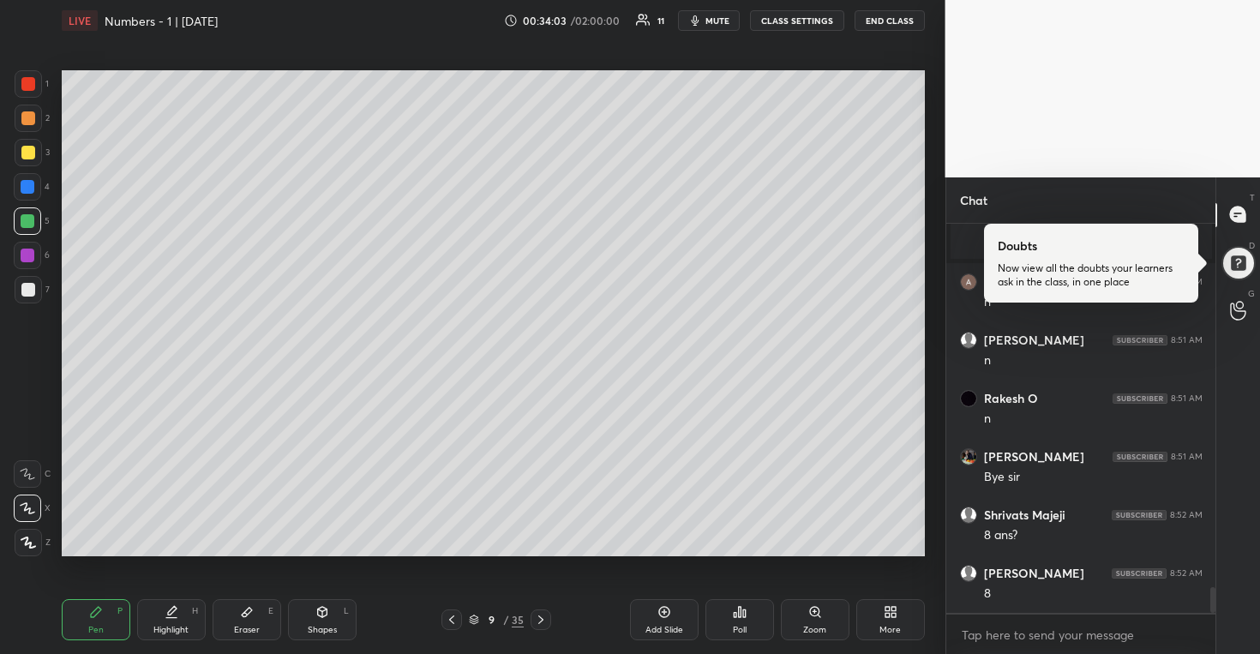
click at [928, 353] on div "Setting up your live class Poll for secs No correct answer Start poll" at bounding box center [493, 313] width 877 height 544
drag, startPoint x: 162, startPoint y: 560, endPoint x: 187, endPoint y: 558, distance: 24.9
click at [178, 559] on div "Setting up your live class Poll for secs No correct answer Start poll" at bounding box center [493, 313] width 877 height 544
drag, startPoint x: 232, startPoint y: 559, endPoint x: 247, endPoint y: 556, distance: 15.6
click at [241, 558] on div "Setting up your live class Poll for secs No correct answer Start poll" at bounding box center [493, 313] width 877 height 544
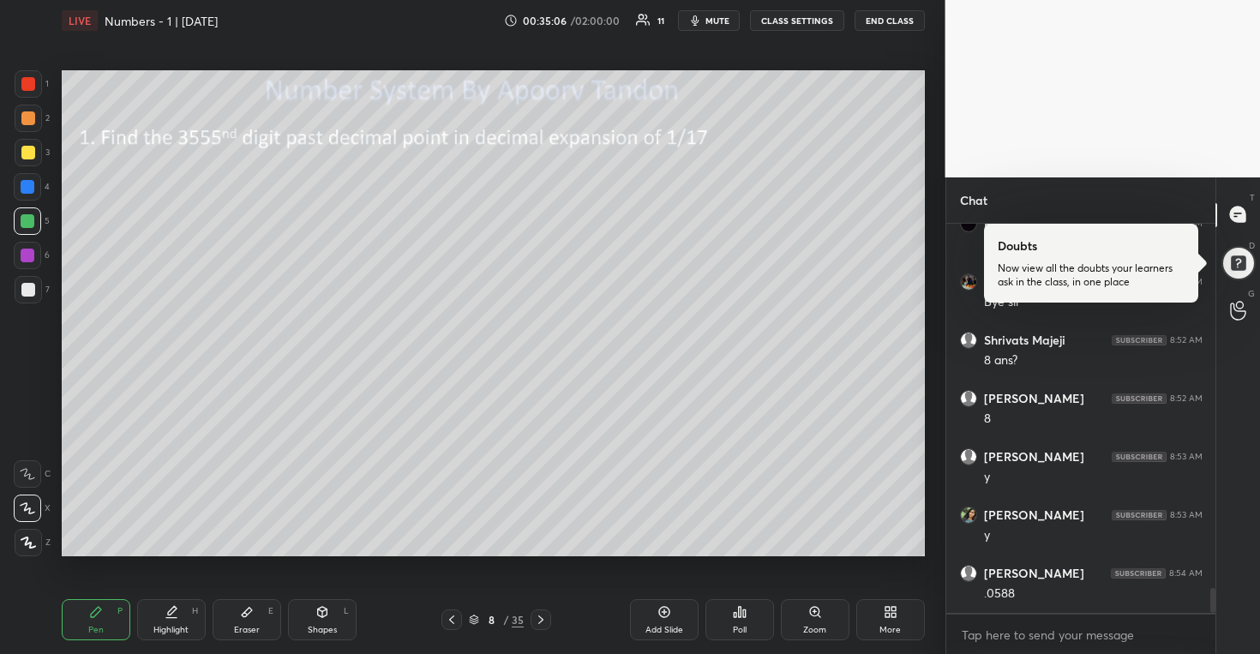
scroll to position [5751, 0]
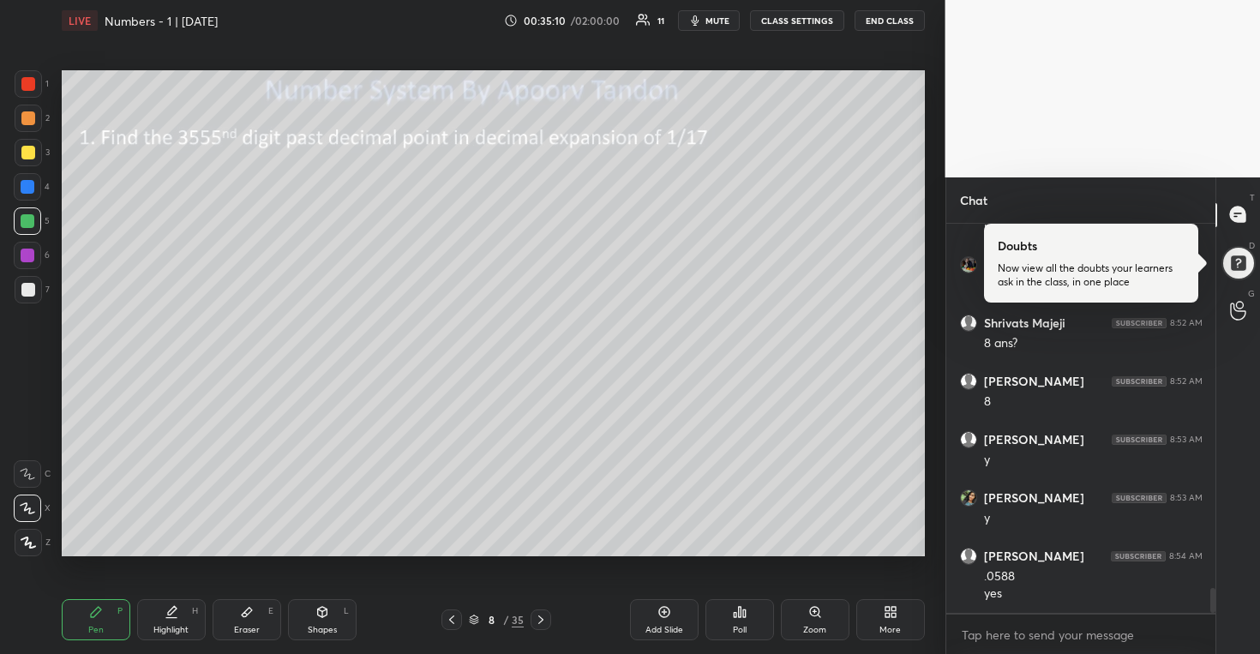
click at [25, 285] on div at bounding box center [28, 290] width 14 height 14
click at [30, 157] on div at bounding box center [28, 153] width 14 height 14
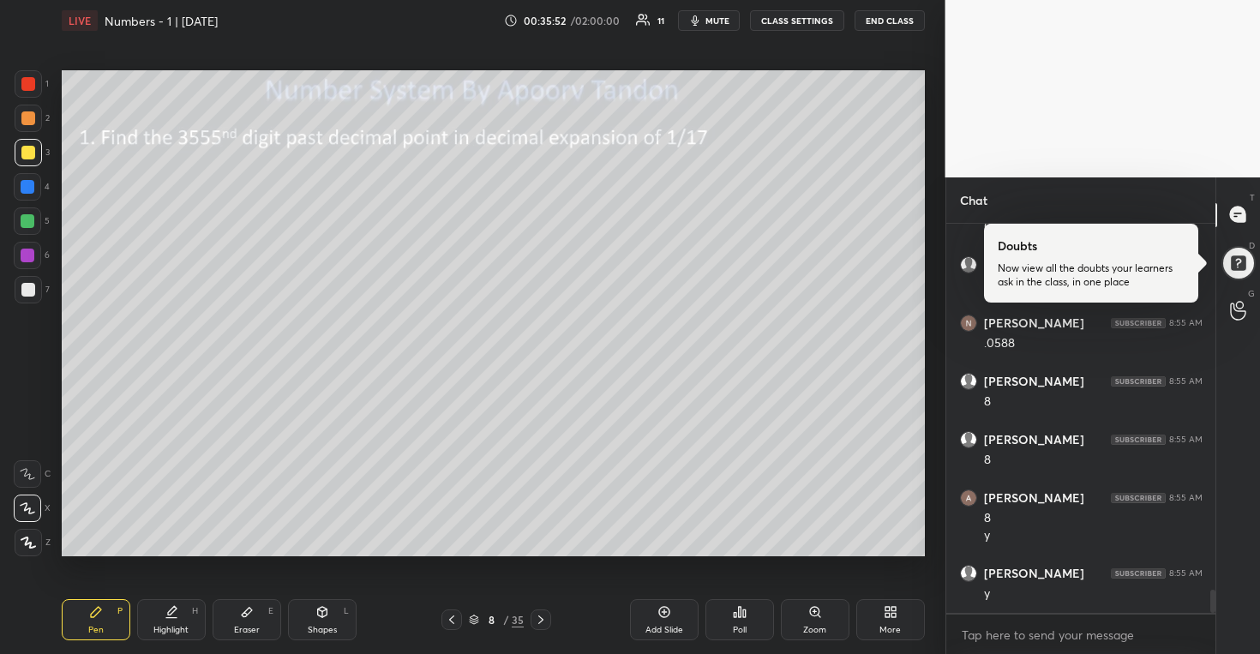
scroll to position [6234, 0]
click at [665, 610] on icon at bounding box center [665, 612] width 14 height 14
click at [33, 117] on div at bounding box center [28, 118] width 14 height 14
click at [21, 286] on div at bounding box center [28, 290] width 14 height 14
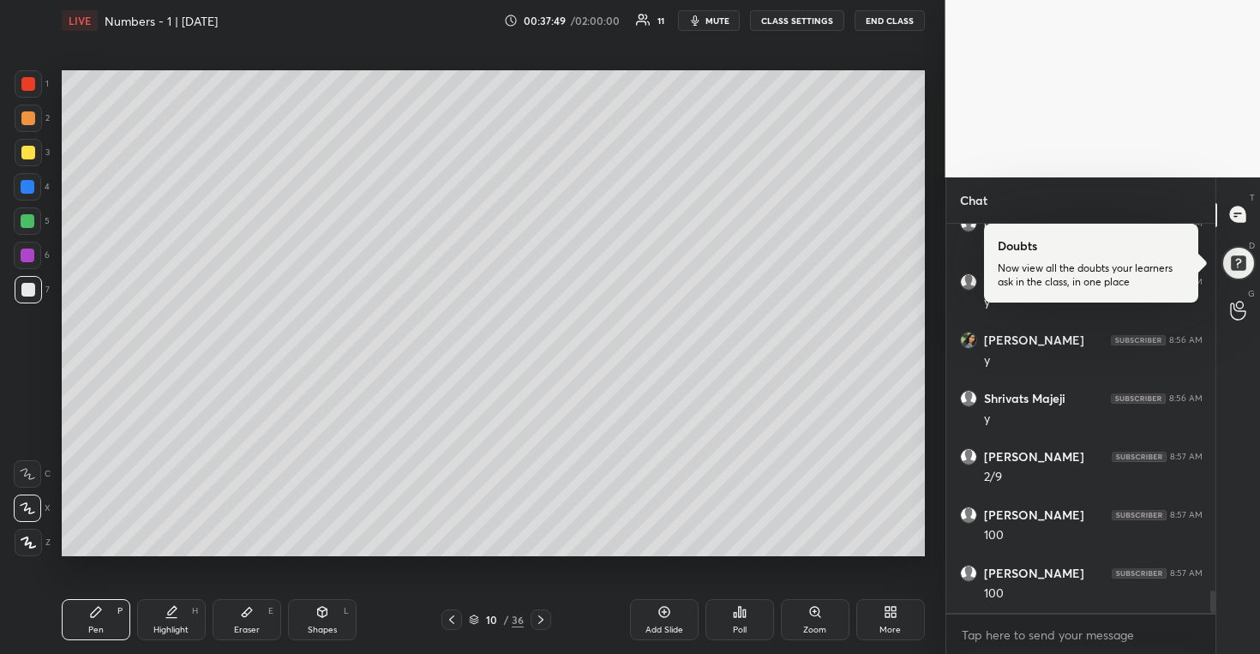
scroll to position [6584, 0]
click at [35, 185] on div at bounding box center [27, 186] width 27 height 27
click at [33, 291] on div at bounding box center [28, 290] width 14 height 14
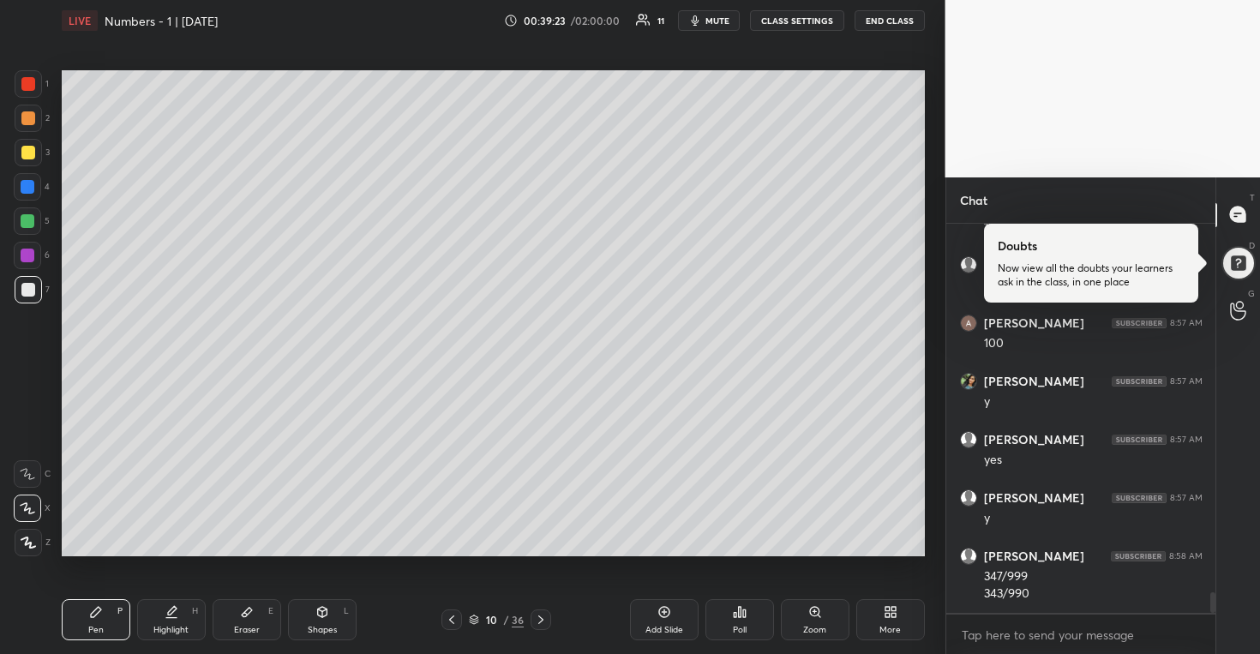
click at [29, 189] on div at bounding box center [28, 187] width 14 height 14
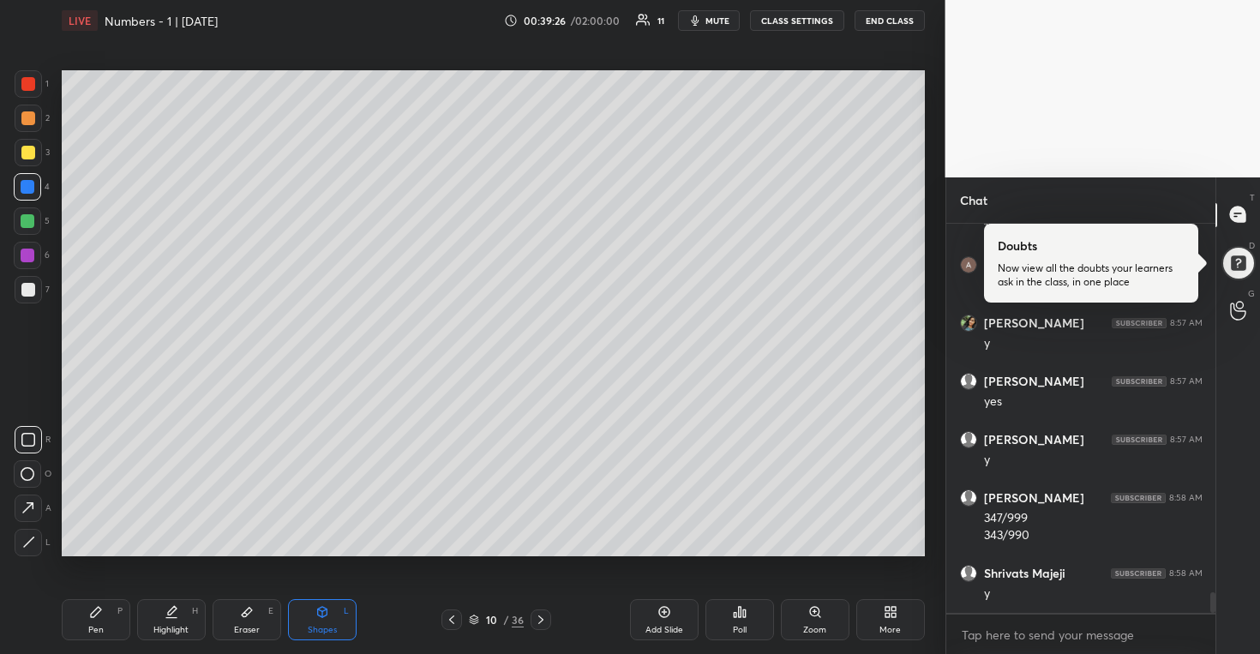
scroll to position [6951, 0]
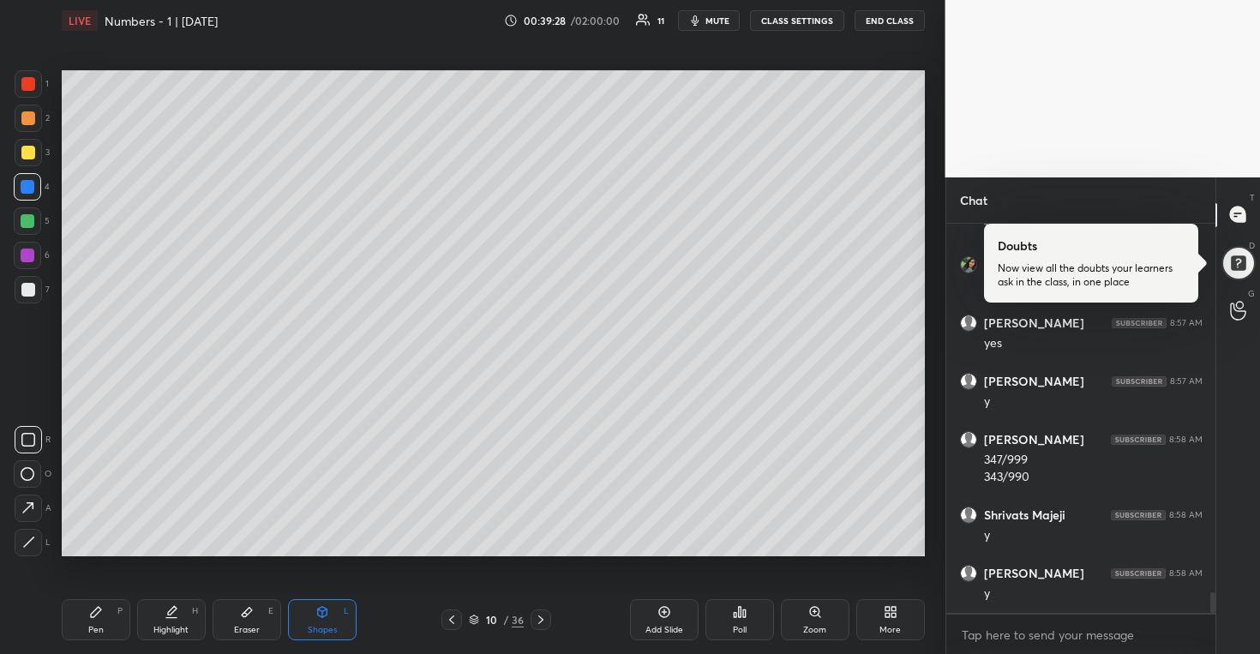
click at [432, 557] on div "Setting up your live class Poll for secs No correct answer Start poll" at bounding box center [493, 313] width 877 height 544
click at [26, 289] on div at bounding box center [28, 290] width 14 height 14
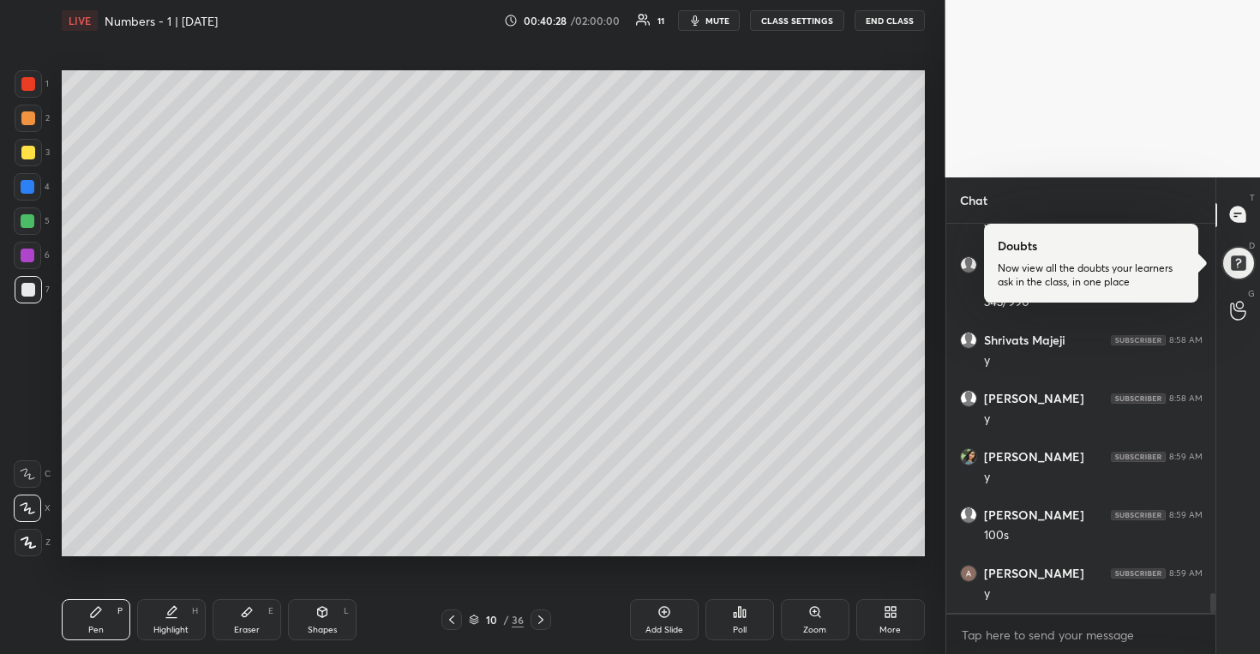
scroll to position [7184, 0]
click at [630, 559] on div "Setting up your live class Poll for secs No correct answer Start poll" at bounding box center [493, 313] width 877 height 544
drag, startPoint x: 247, startPoint y: 622, endPoint x: 324, endPoint y: 584, distance: 85.9
click at [248, 622] on div "Eraser E" at bounding box center [247, 619] width 69 height 41
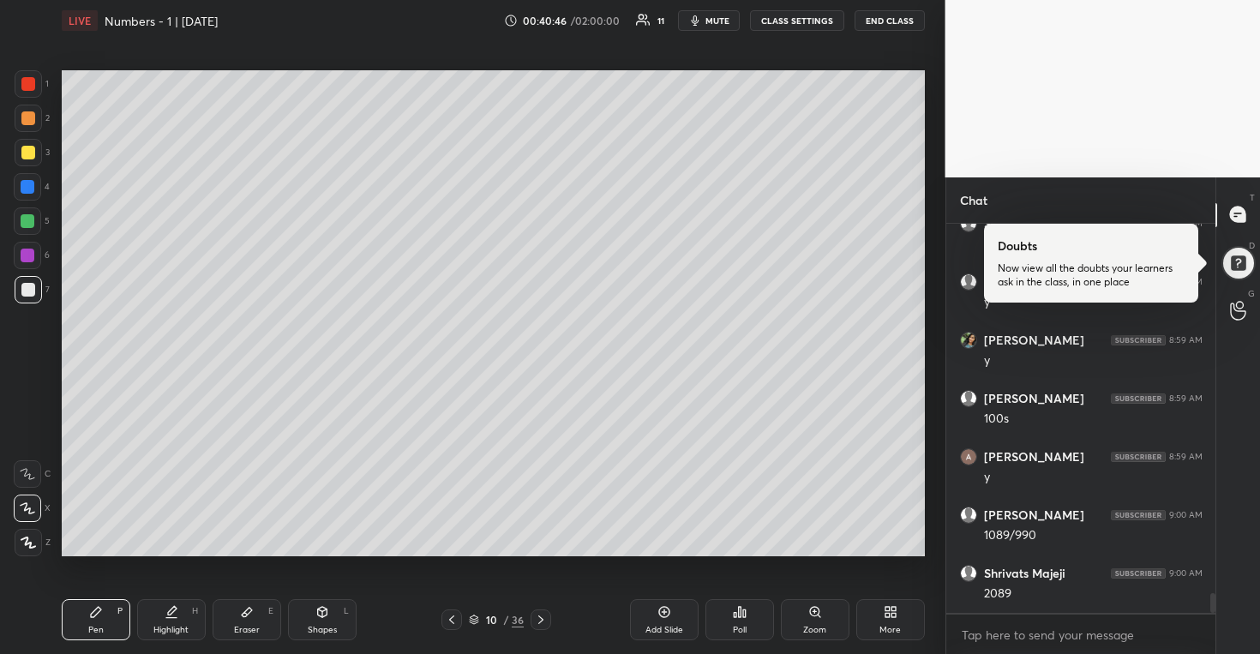
click at [26, 187] on div at bounding box center [28, 187] width 14 height 14
click at [669, 558] on div "Setting up your live class Poll for secs No correct answer Start poll" at bounding box center [493, 313] width 877 height 544
click at [28, 149] on div at bounding box center [28, 153] width 14 height 14
click at [21, 143] on div at bounding box center [28, 152] width 27 height 27
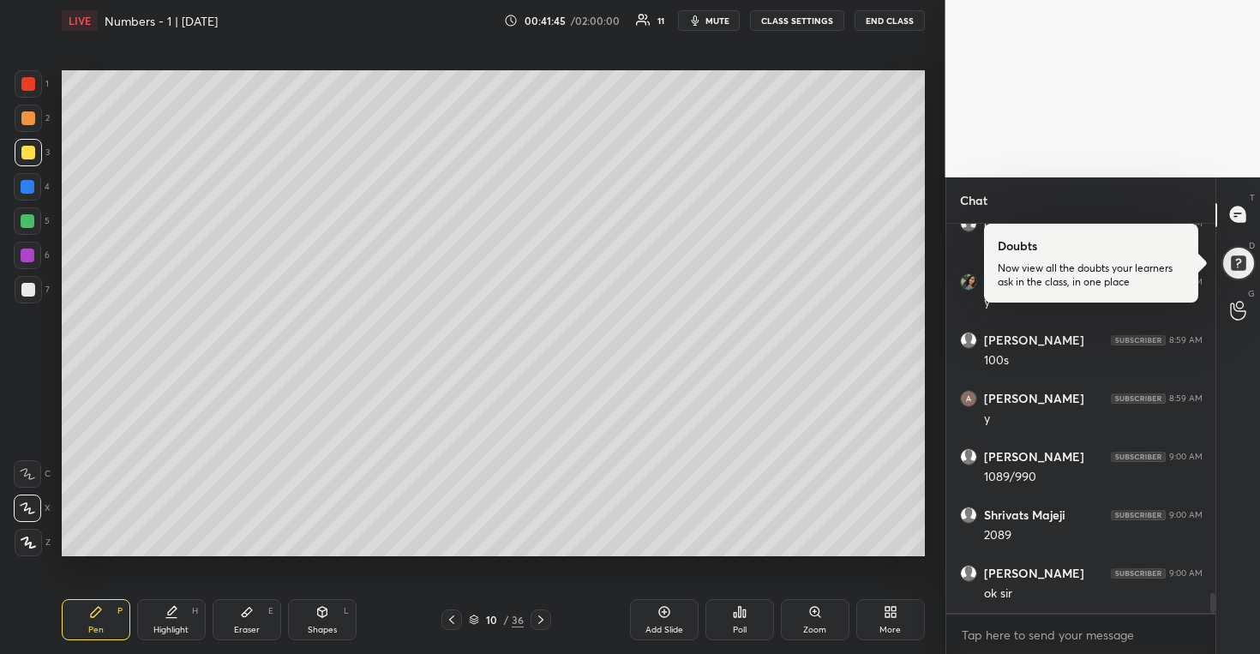
click at [406, 557] on div "Setting up your live class Poll for secs No correct answer Start poll" at bounding box center [493, 313] width 877 height 544
drag, startPoint x: 390, startPoint y: 564, endPoint x: 411, endPoint y: 561, distance: 20.9
click at [412, 562] on div "Setting up your live class Poll for secs No correct answer Start poll" at bounding box center [493, 313] width 877 height 544
click at [659, 618] on icon at bounding box center [665, 612] width 14 height 14
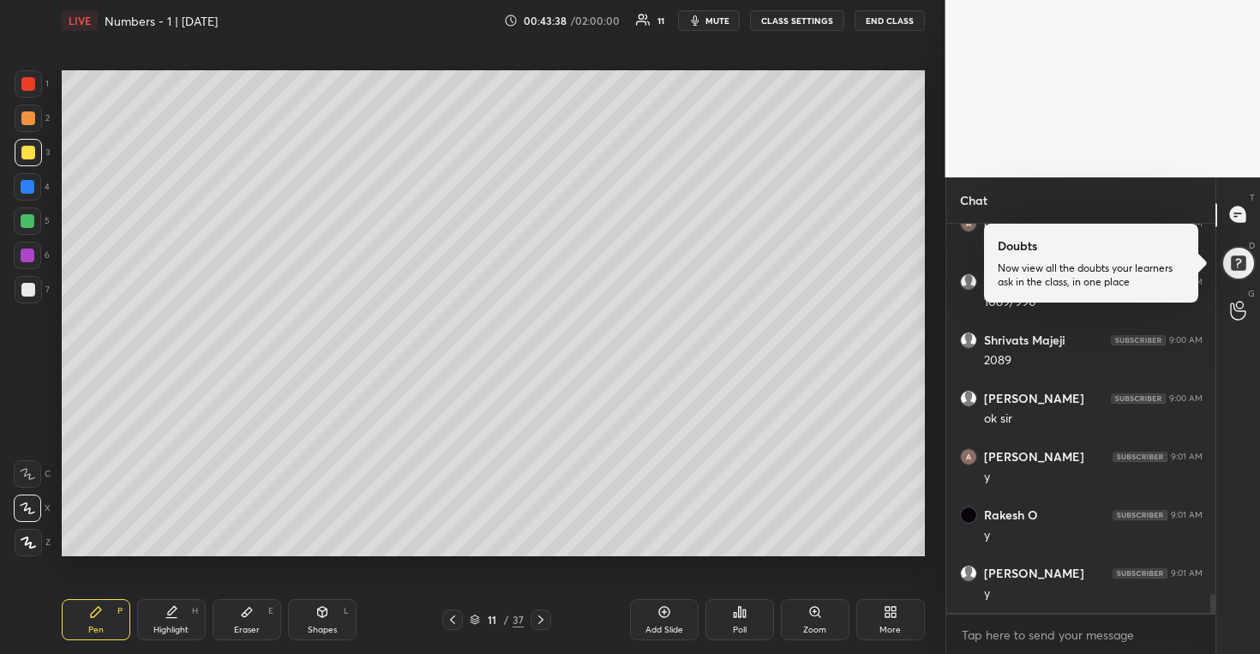
drag, startPoint x: 26, startPoint y: 295, endPoint x: 54, endPoint y: 267, distance: 40.0
click at [27, 294] on div at bounding box center [28, 290] width 14 height 14
click at [27, 223] on div at bounding box center [28, 221] width 14 height 14
drag, startPoint x: 25, startPoint y: 291, endPoint x: 34, endPoint y: 294, distance: 10.0
click at [25, 291] on div at bounding box center [28, 290] width 14 height 14
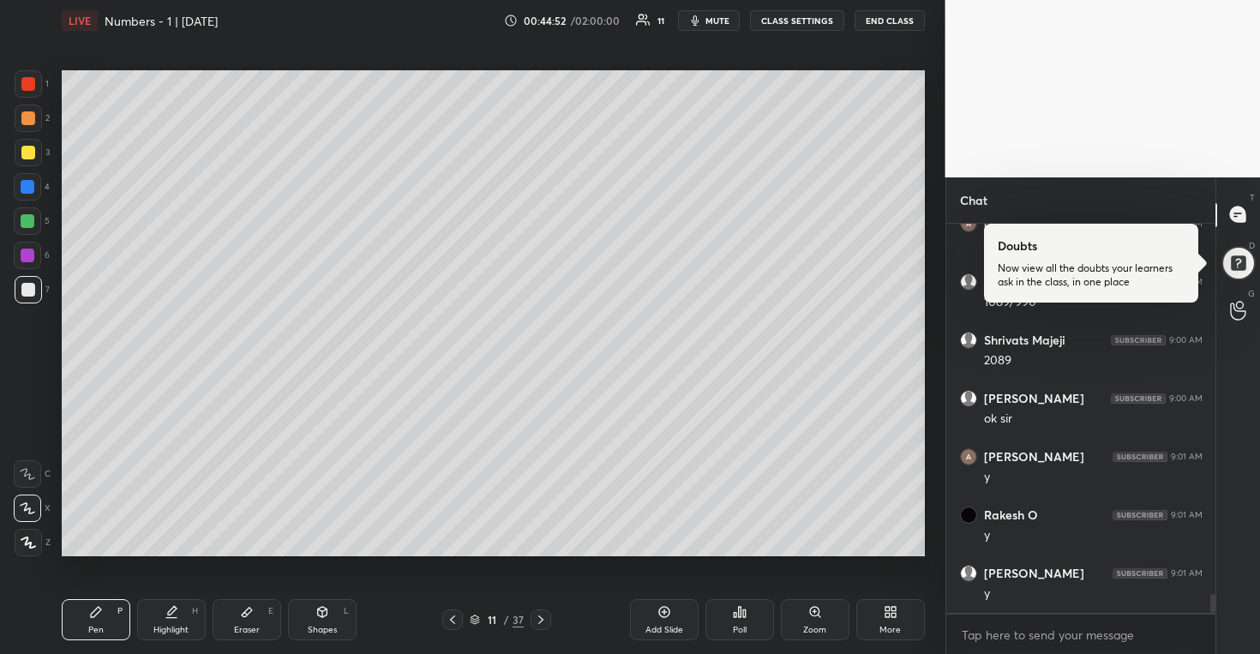
click at [29, 224] on div at bounding box center [28, 221] width 14 height 14
click at [27, 286] on div at bounding box center [28, 290] width 14 height 14
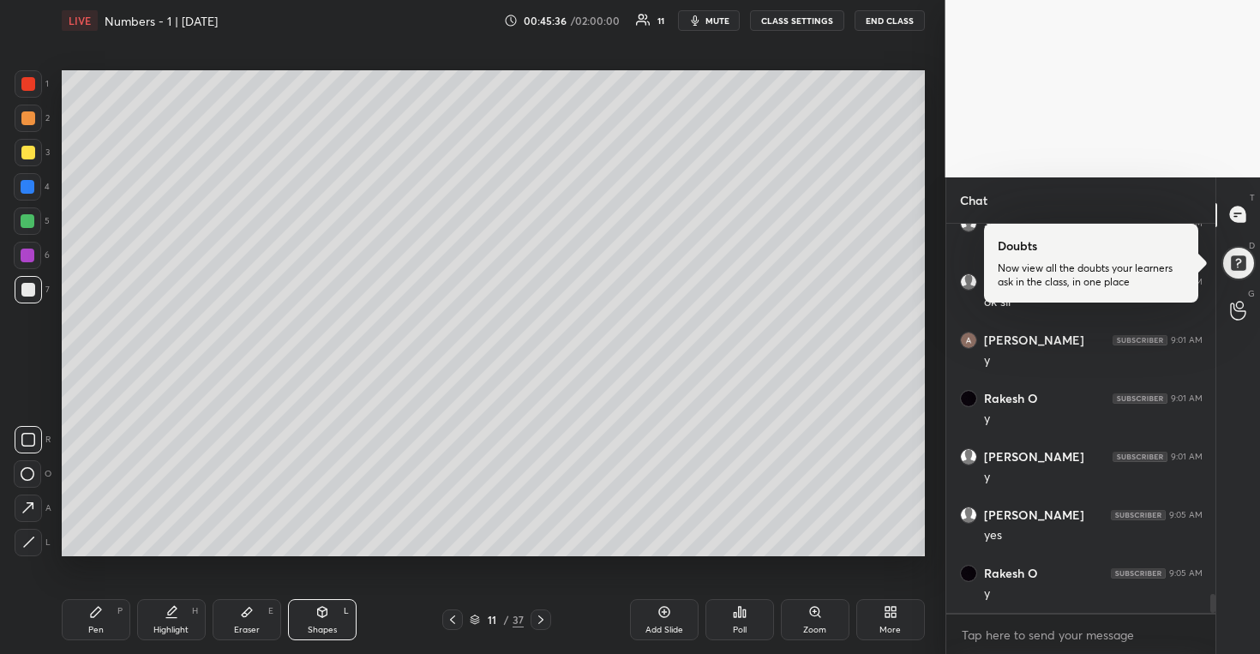
click at [32, 118] on div at bounding box center [28, 118] width 14 height 14
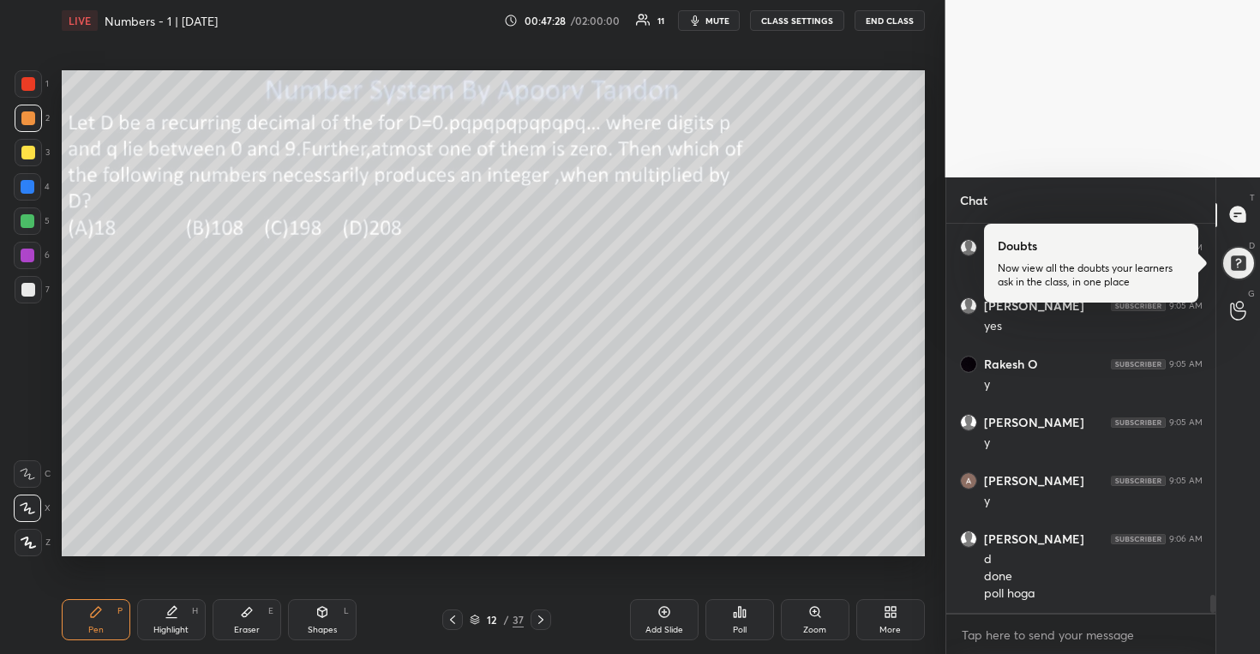
scroll to position [7860, 0]
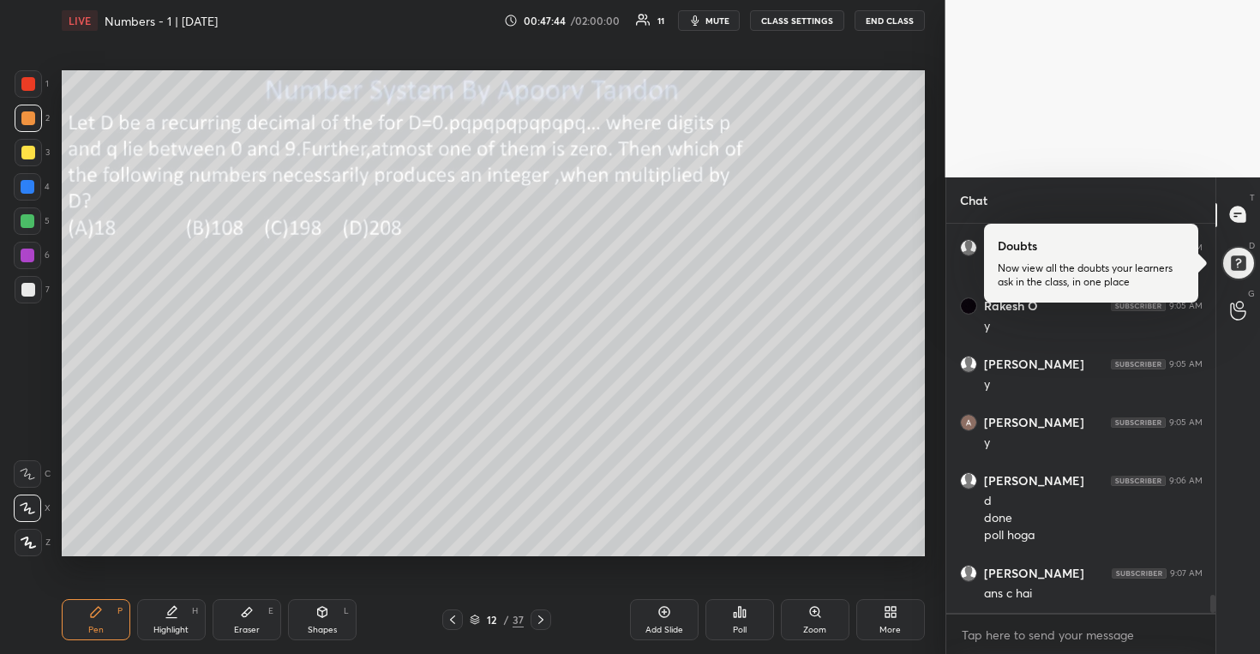
click at [31, 150] on div at bounding box center [28, 153] width 14 height 14
drag, startPoint x: 30, startPoint y: 216, endPoint x: 37, endPoint y: 192, distance: 25.0
click at [30, 217] on div at bounding box center [28, 221] width 14 height 14
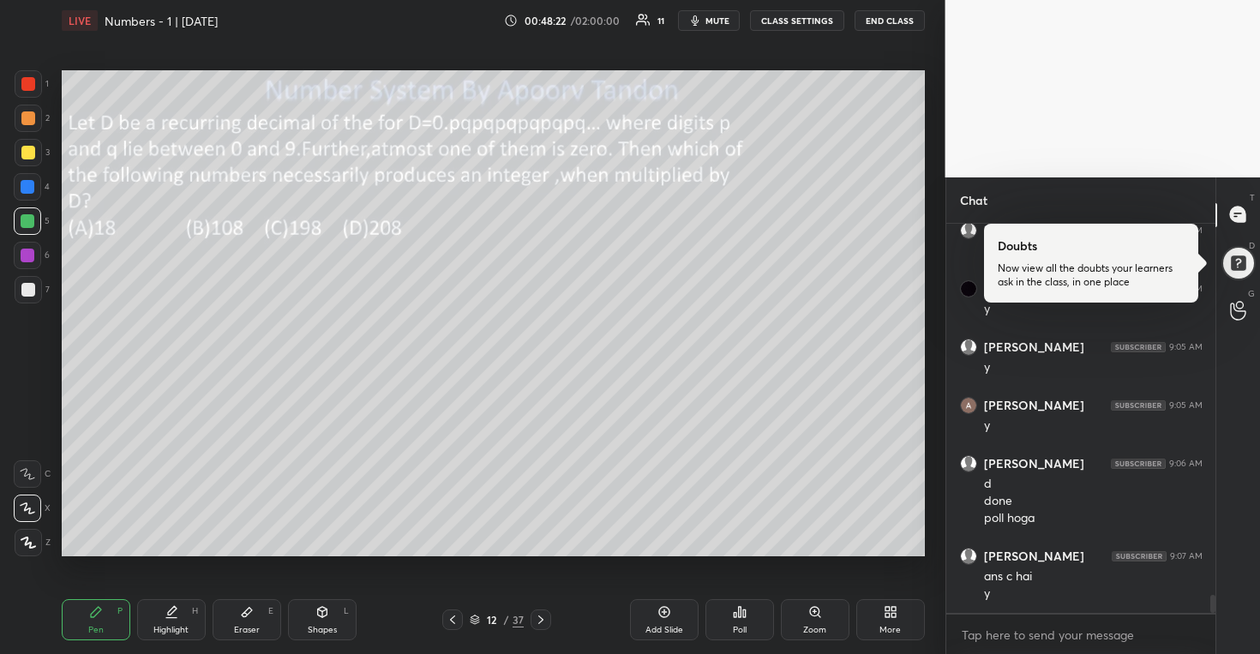
click at [27, 287] on div at bounding box center [28, 290] width 14 height 14
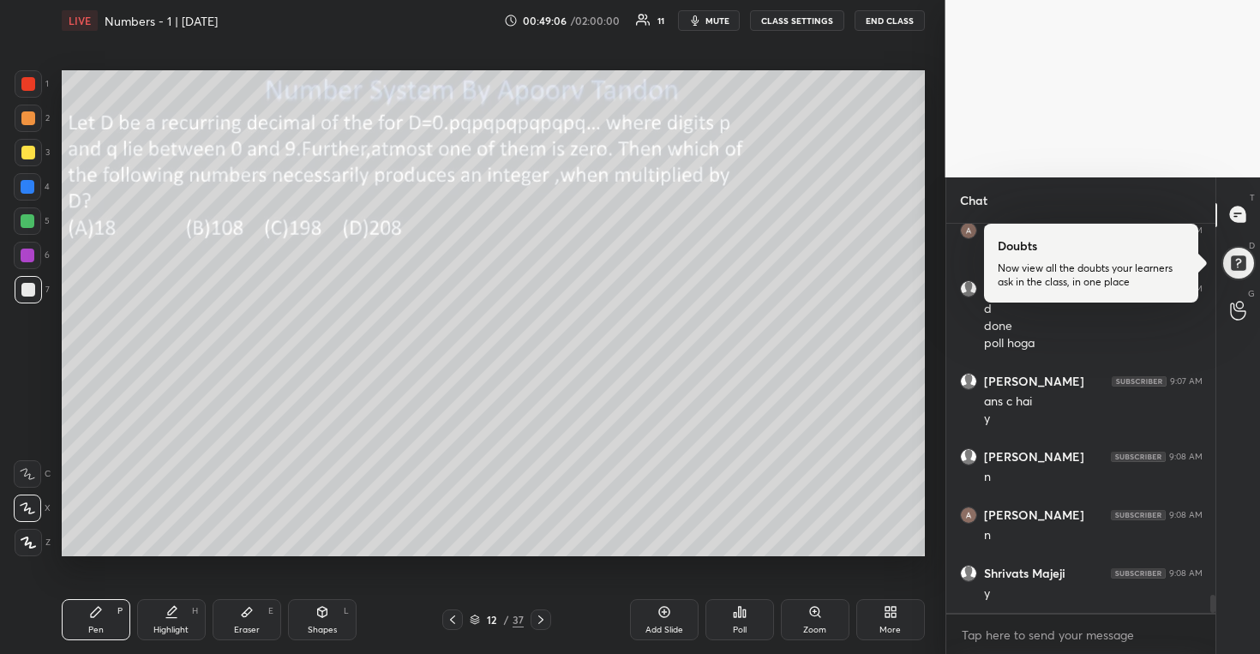
scroll to position [8110, 0]
click at [38, 223] on div at bounding box center [27, 220] width 27 height 27
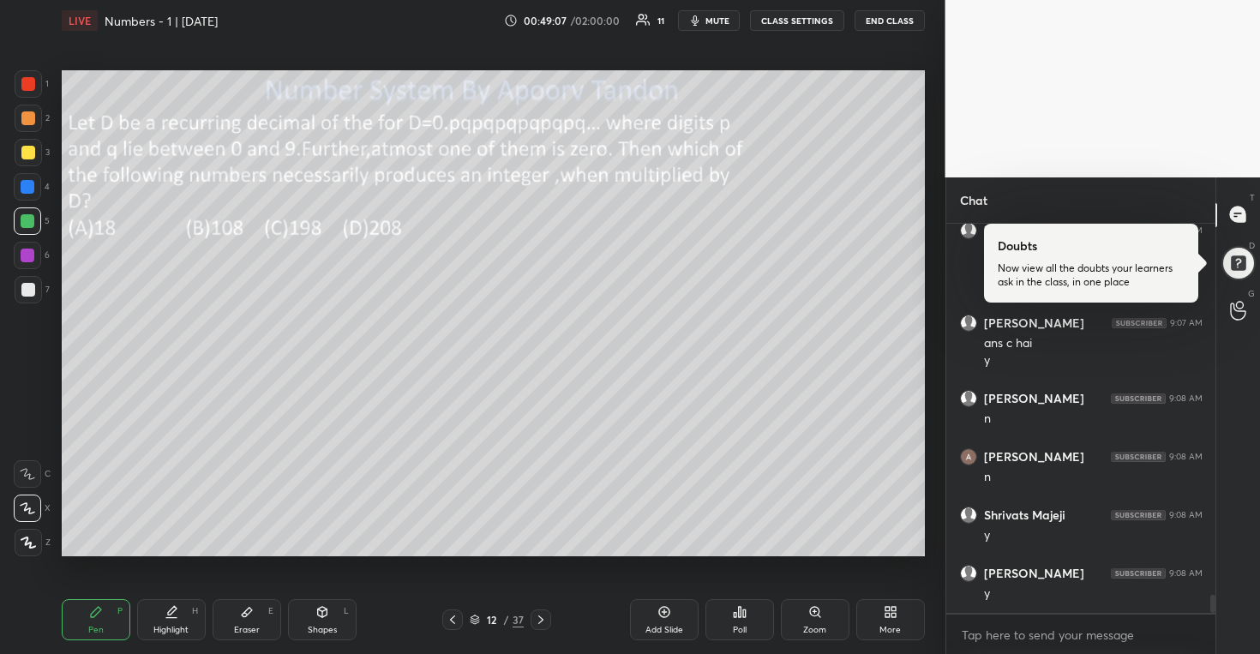
click at [30, 226] on div at bounding box center [28, 221] width 14 height 14
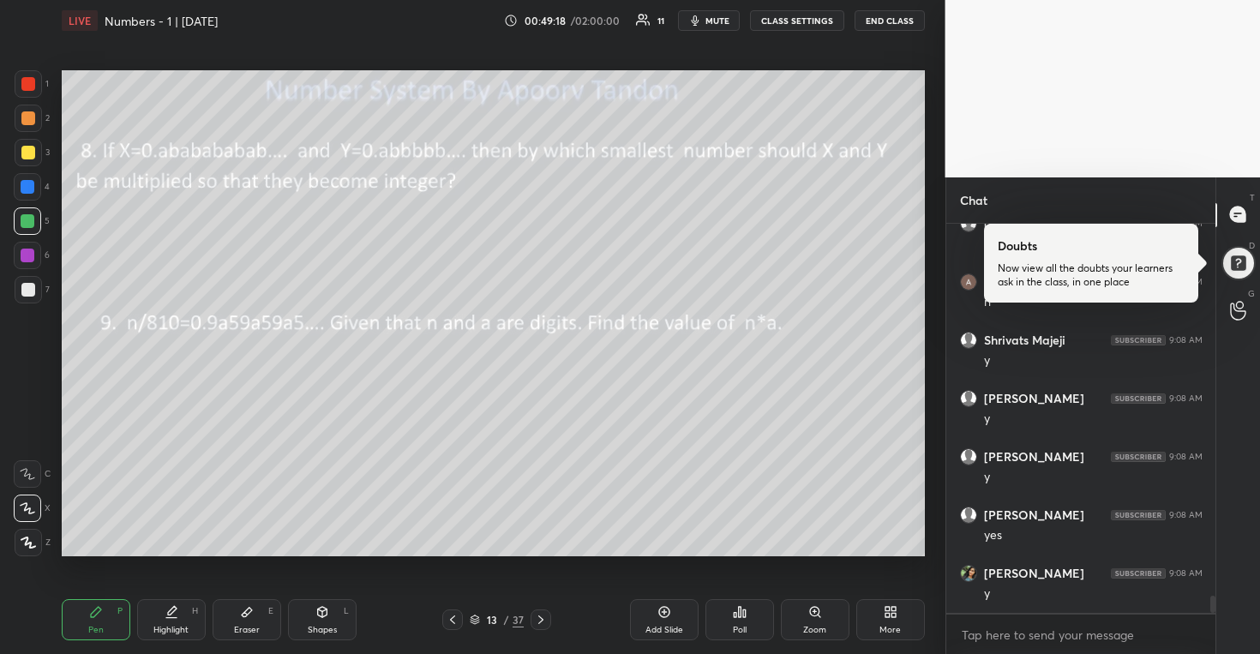
drag, startPoint x: 712, startPoint y: 21, endPoint x: 798, endPoint y: 16, distance: 86.8
click at [712, 21] on span "mute" at bounding box center [718, 21] width 24 height 12
click at [887, 23] on button "END CLASS" at bounding box center [890, 20] width 70 height 21
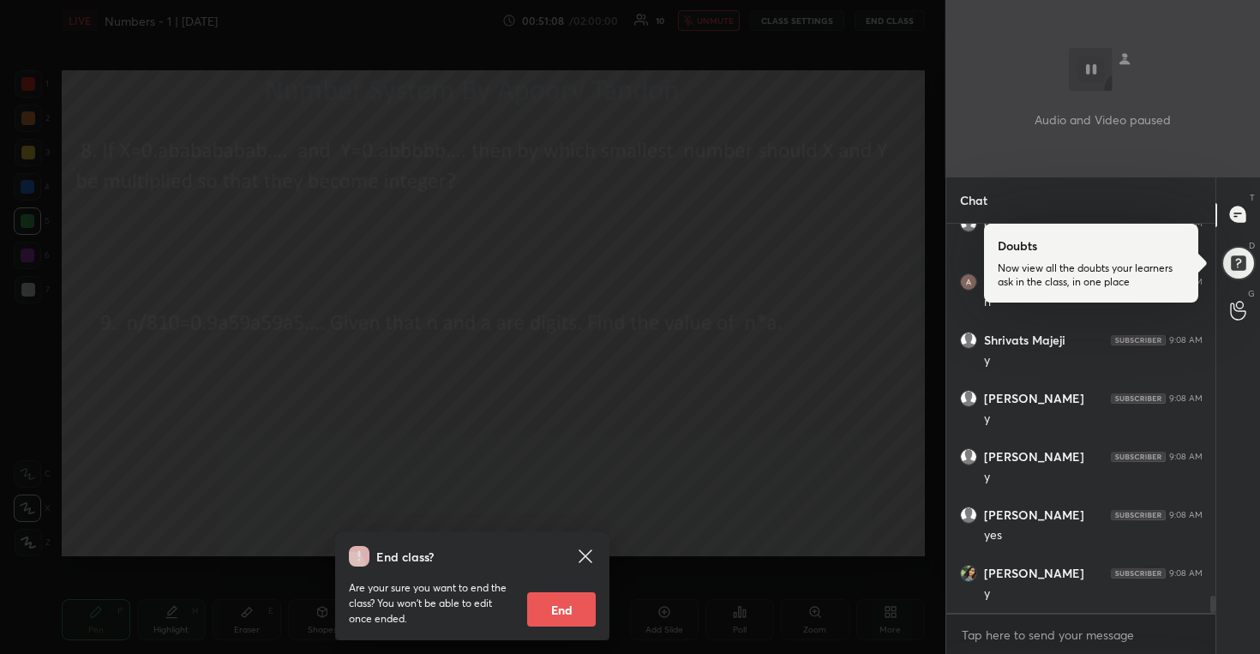
click at [570, 171] on div "End class? Are your sure you want to end the class? You won’t be able to edit o…" at bounding box center [473, 327] width 946 height 654
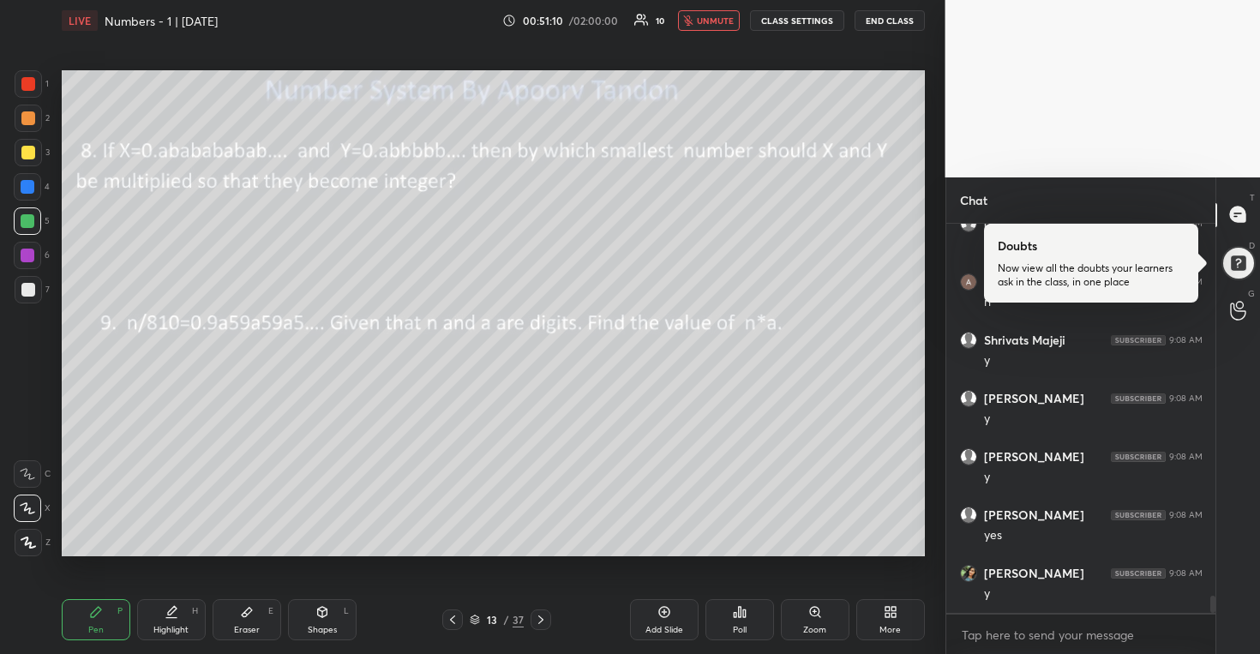
click at [714, 23] on span "unmute" at bounding box center [715, 21] width 37 height 12
click at [27, 154] on div at bounding box center [28, 153] width 14 height 14
click at [711, 22] on span "mute" at bounding box center [718, 21] width 24 height 12
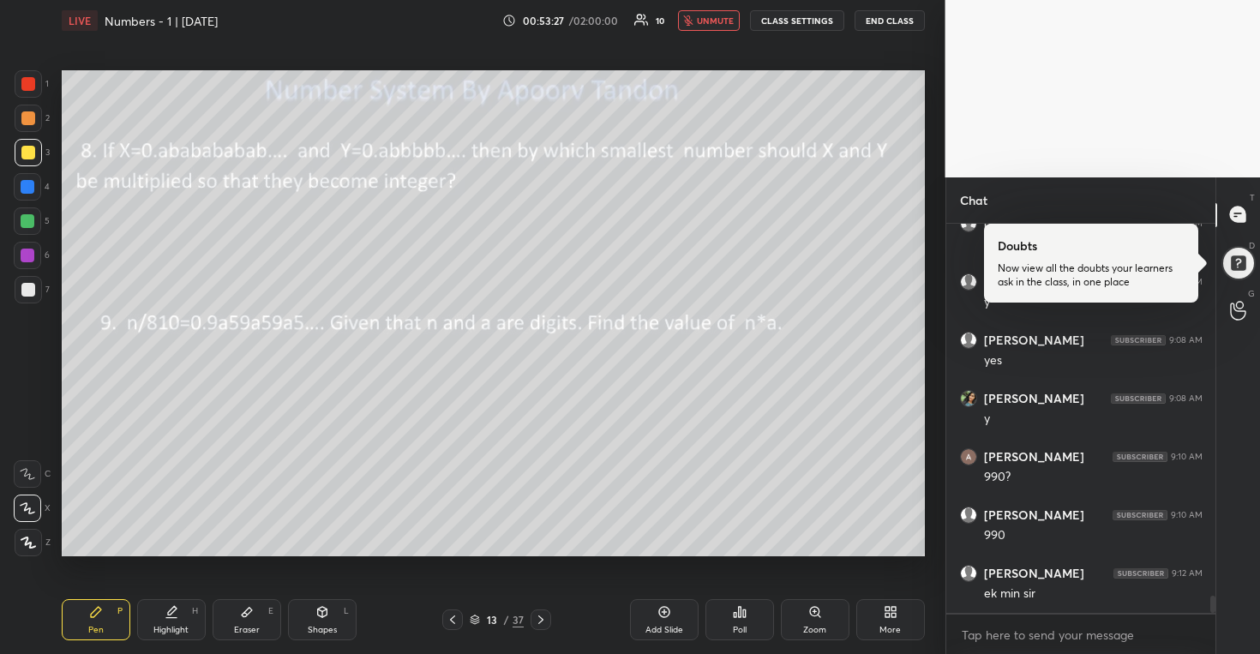
click at [891, 20] on button "END CLASS" at bounding box center [890, 20] width 70 height 21
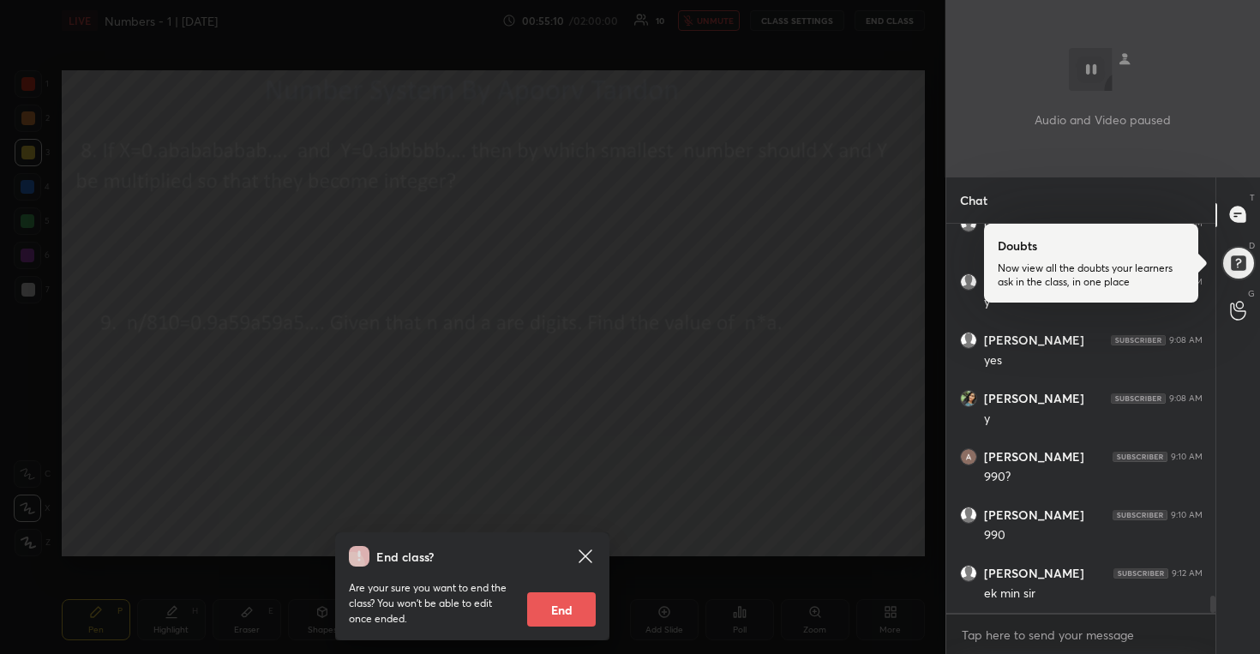
click at [789, 102] on div "End class? Are your sure you want to end the class? You won’t be able to edit o…" at bounding box center [473, 327] width 946 height 654
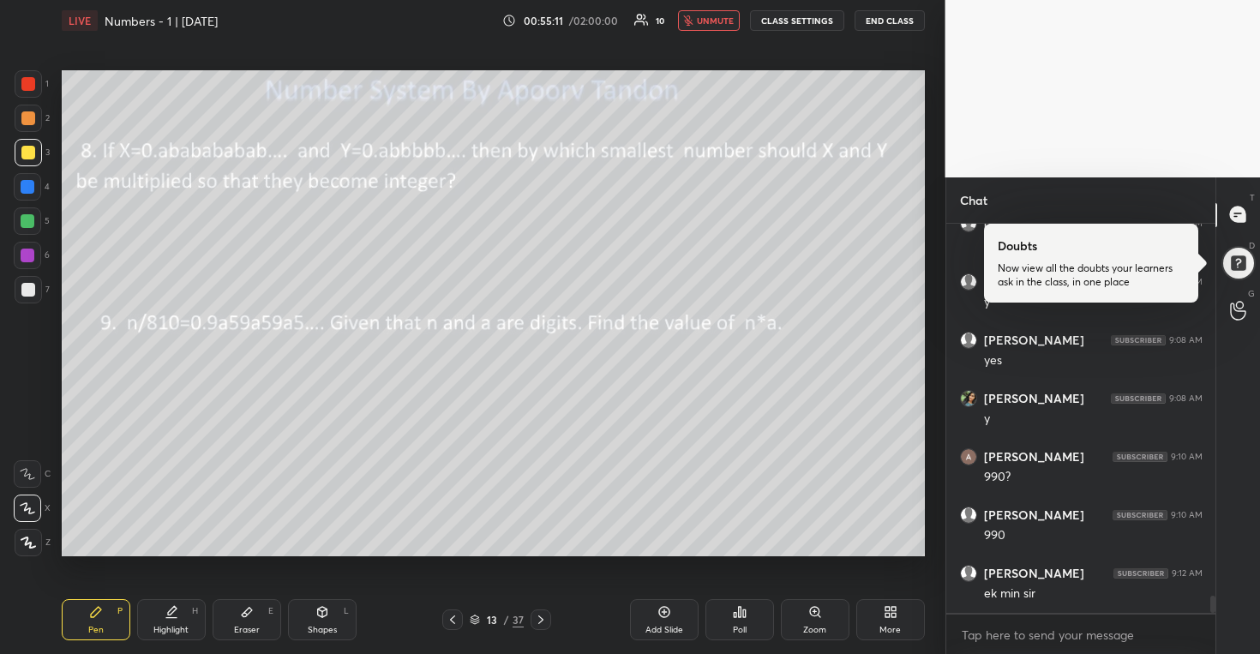
click at [721, 23] on span "unmute" at bounding box center [715, 21] width 37 height 12
drag, startPoint x: 27, startPoint y: 220, endPoint x: 36, endPoint y: 215, distance: 10.4
click at [27, 220] on div at bounding box center [28, 221] width 14 height 14
click at [33, 287] on div at bounding box center [28, 290] width 14 height 14
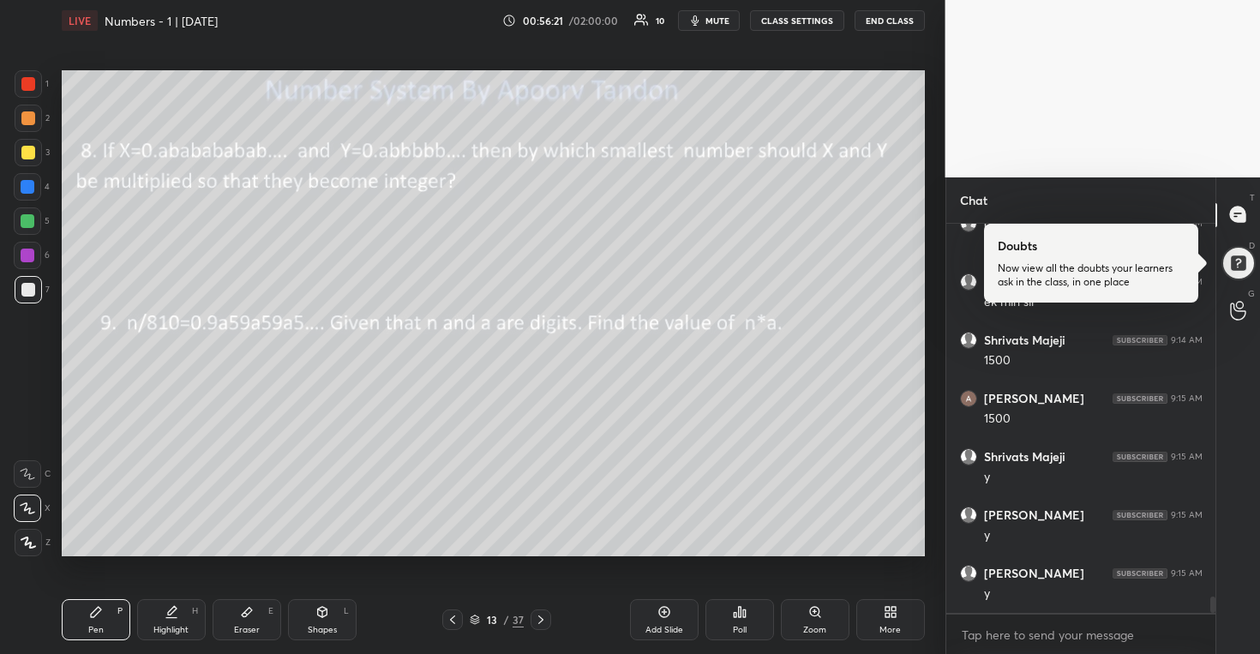
drag, startPoint x: 29, startPoint y: 124, endPoint x: 39, endPoint y: 128, distance: 10.0
click at [29, 124] on div at bounding box center [28, 118] width 14 height 14
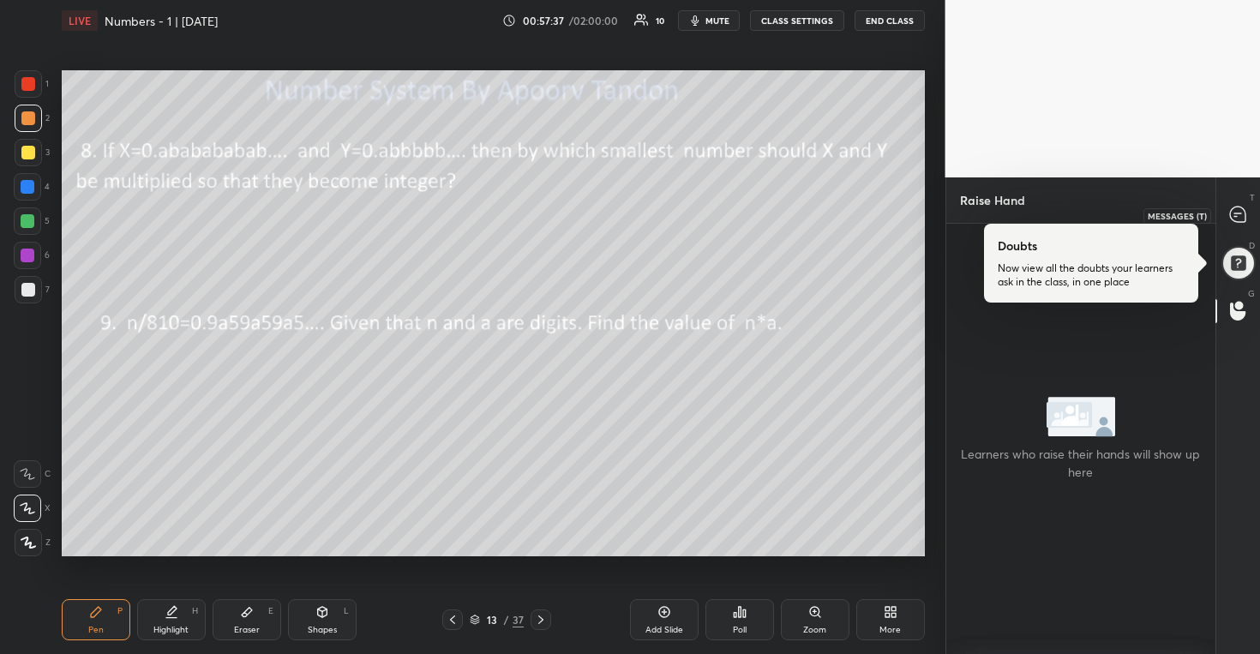
click at [1245, 218] on icon at bounding box center [1237, 214] width 15 height 15
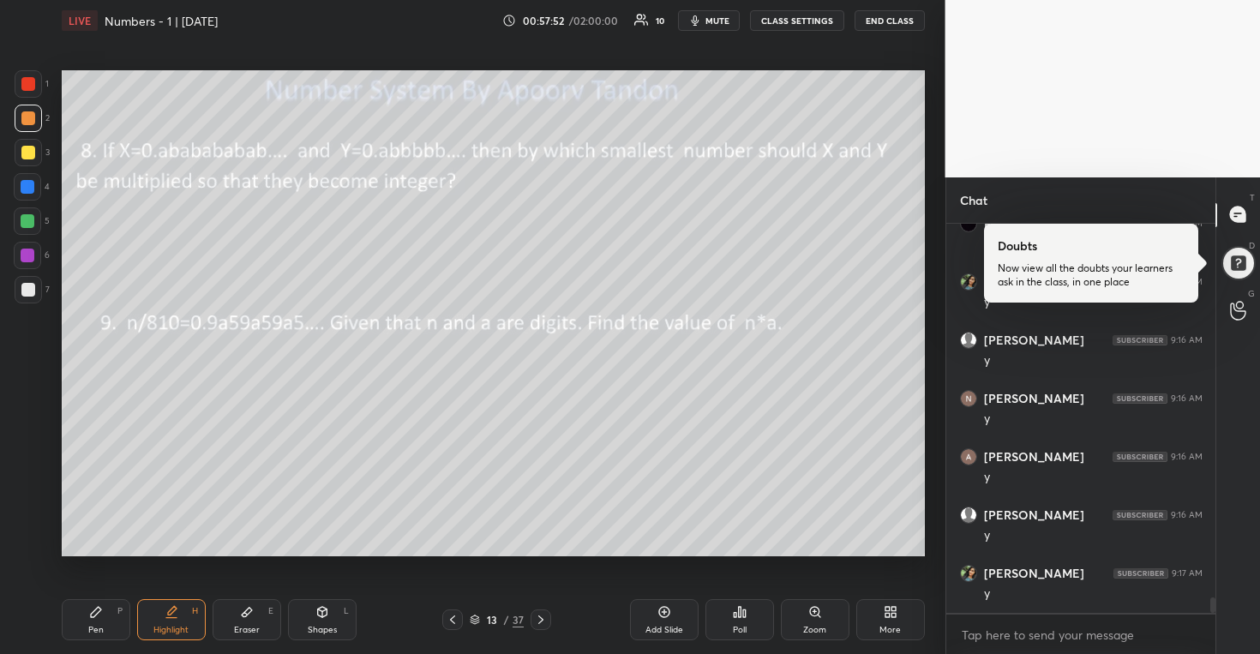
scroll to position [9621, 0]
drag, startPoint x: 32, startPoint y: 194, endPoint x: 54, endPoint y: 195, distance: 22.3
click at [33, 193] on div at bounding box center [27, 186] width 27 height 27
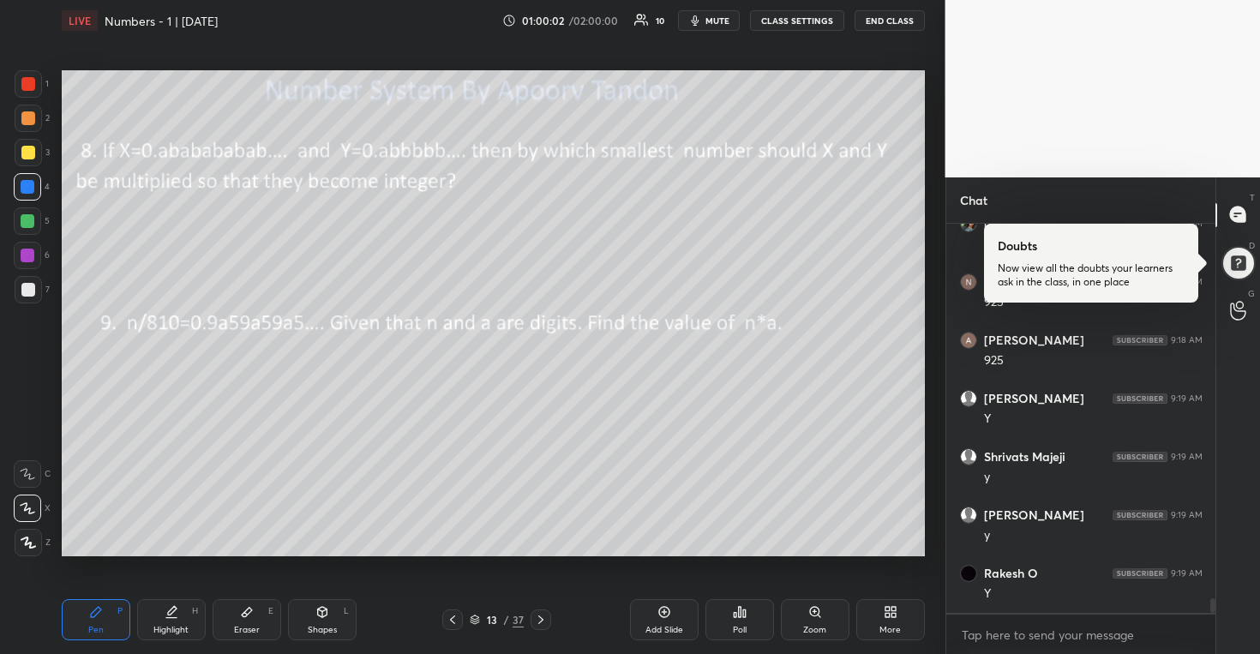
scroll to position [10088, 0]
click at [664, 615] on icon at bounding box center [665, 612] width 14 height 14
click at [28, 287] on div at bounding box center [28, 290] width 14 height 14
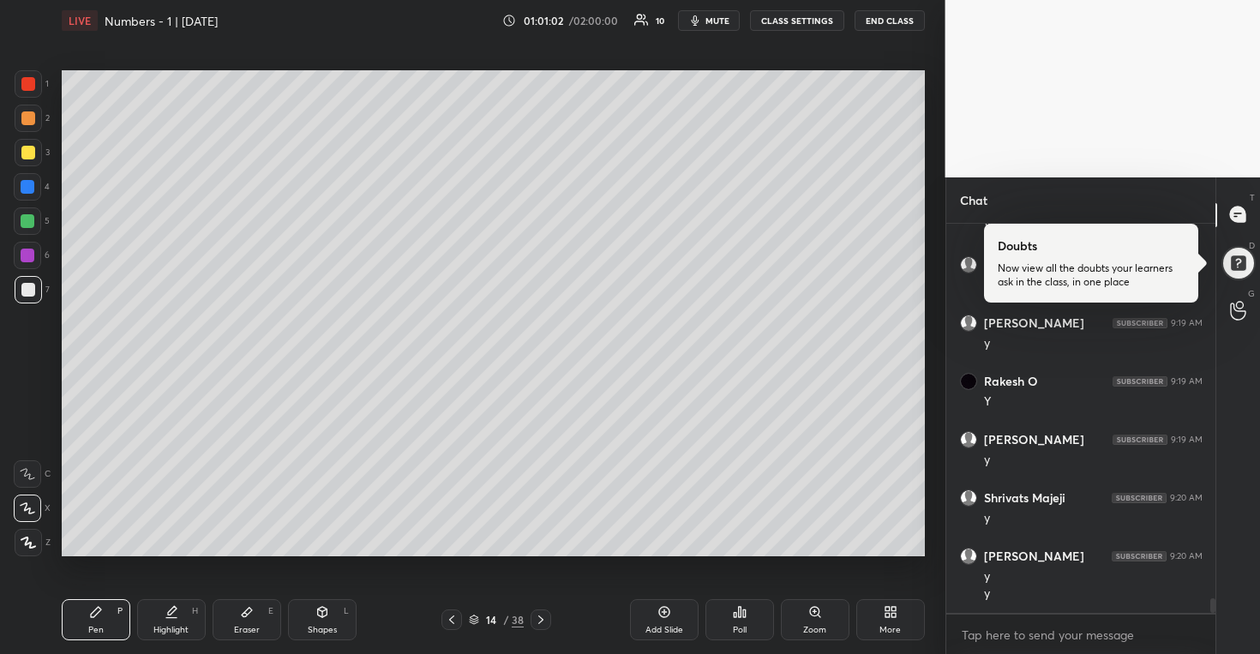
click at [24, 156] on div at bounding box center [28, 153] width 14 height 14
click at [24, 222] on div at bounding box center [28, 221] width 14 height 14
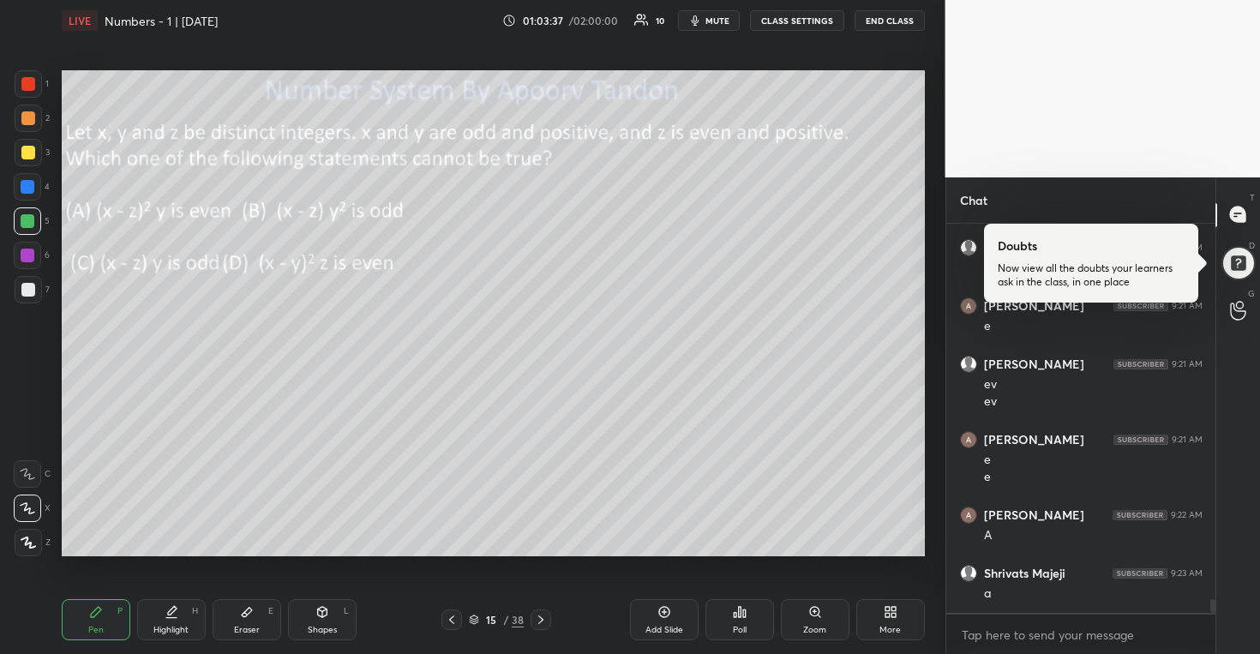
scroll to position [10739, 0]
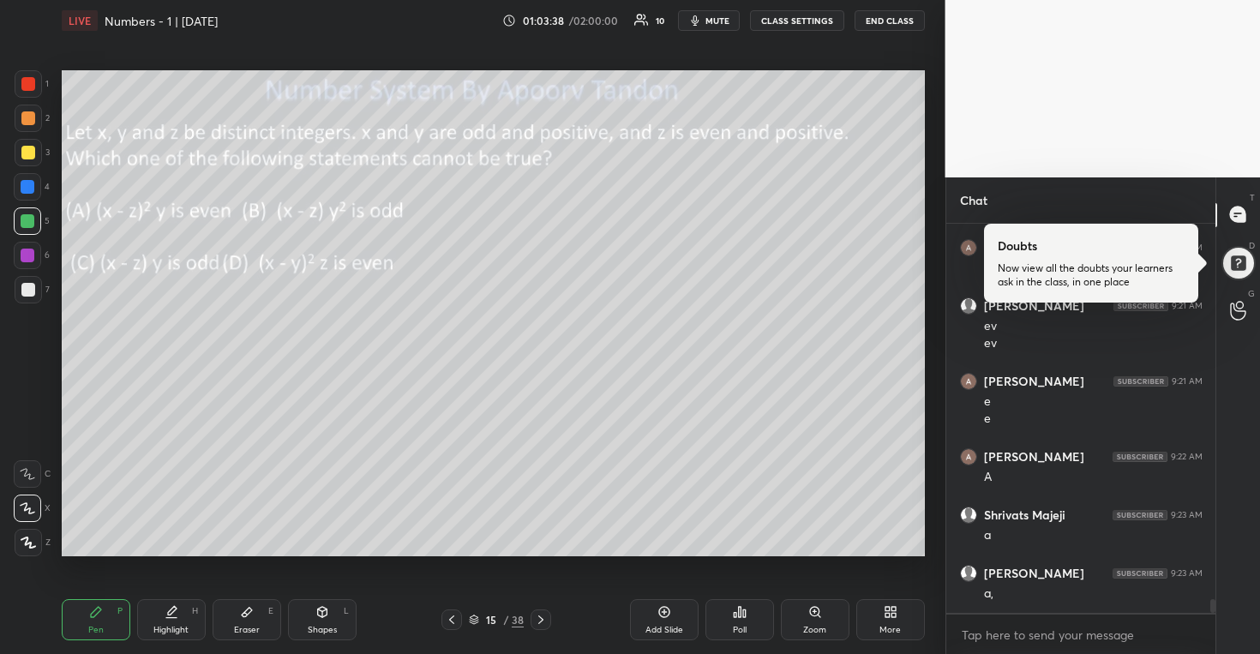
click at [30, 157] on div at bounding box center [28, 153] width 14 height 14
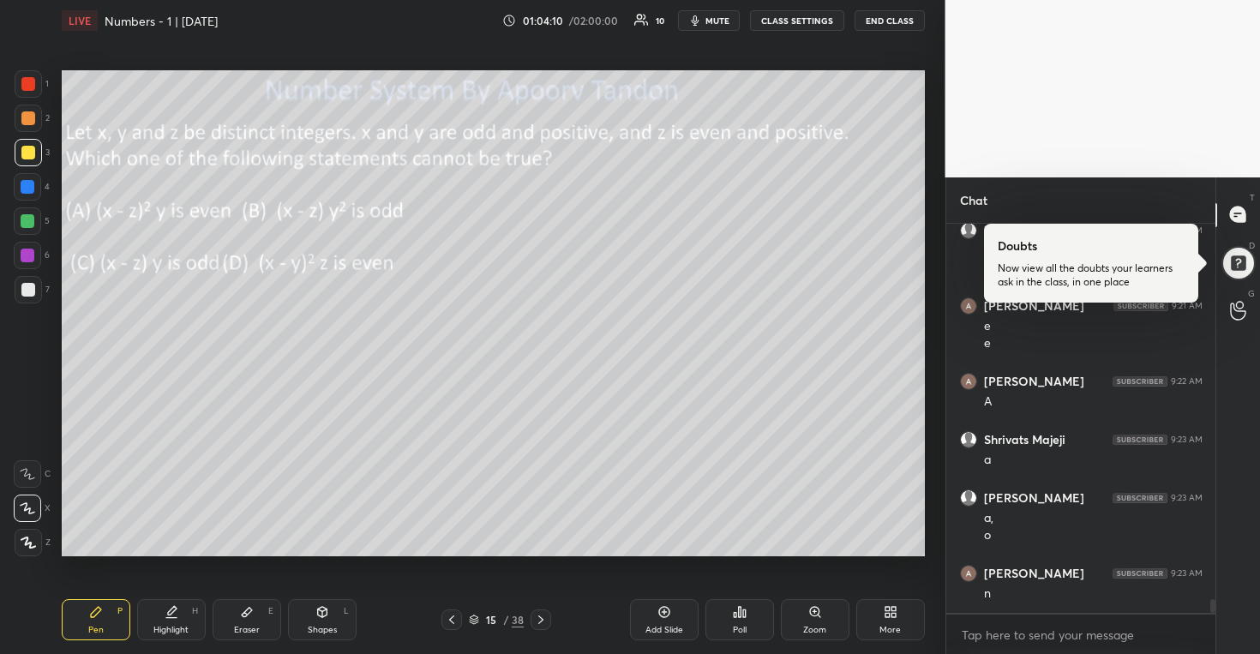
scroll to position [10873, 0]
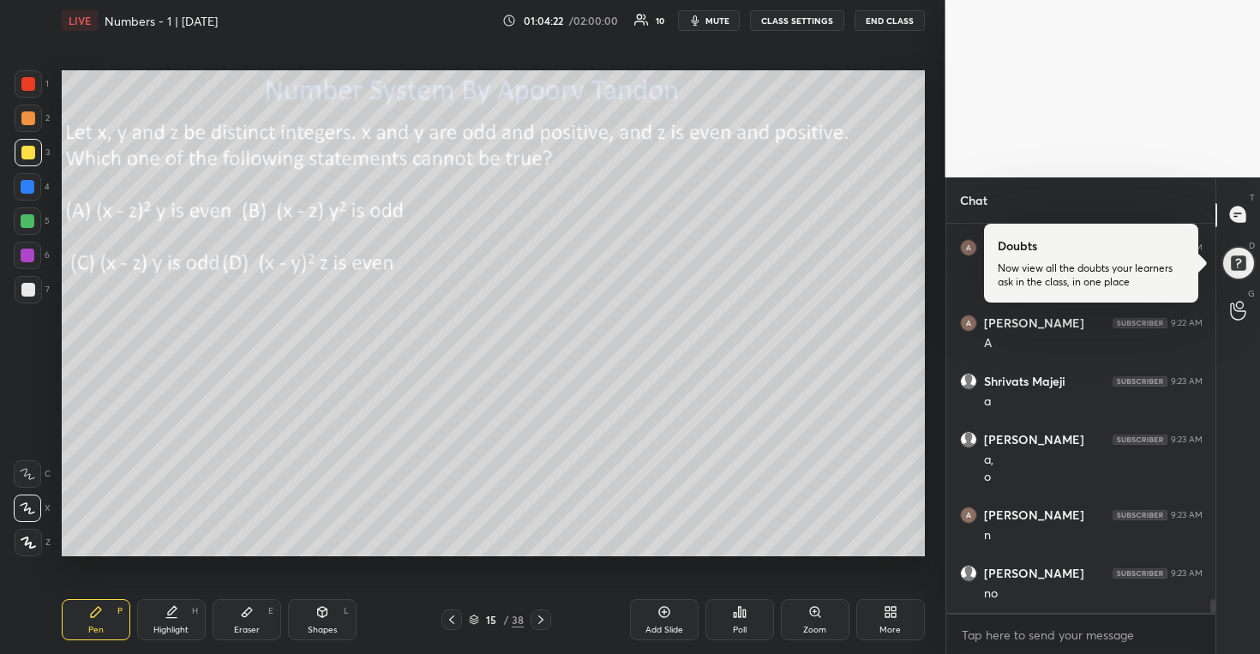
click at [542, 618] on icon at bounding box center [541, 620] width 14 height 14
click at [452, 623] on icon at bounding box center [452, 620] width 14 height 14
click at [665, 611] on icon at bounding box center [665, 612] width 14 height 14
click at [27, 221] on div at bounding box center [28, 221] width 14 height 14
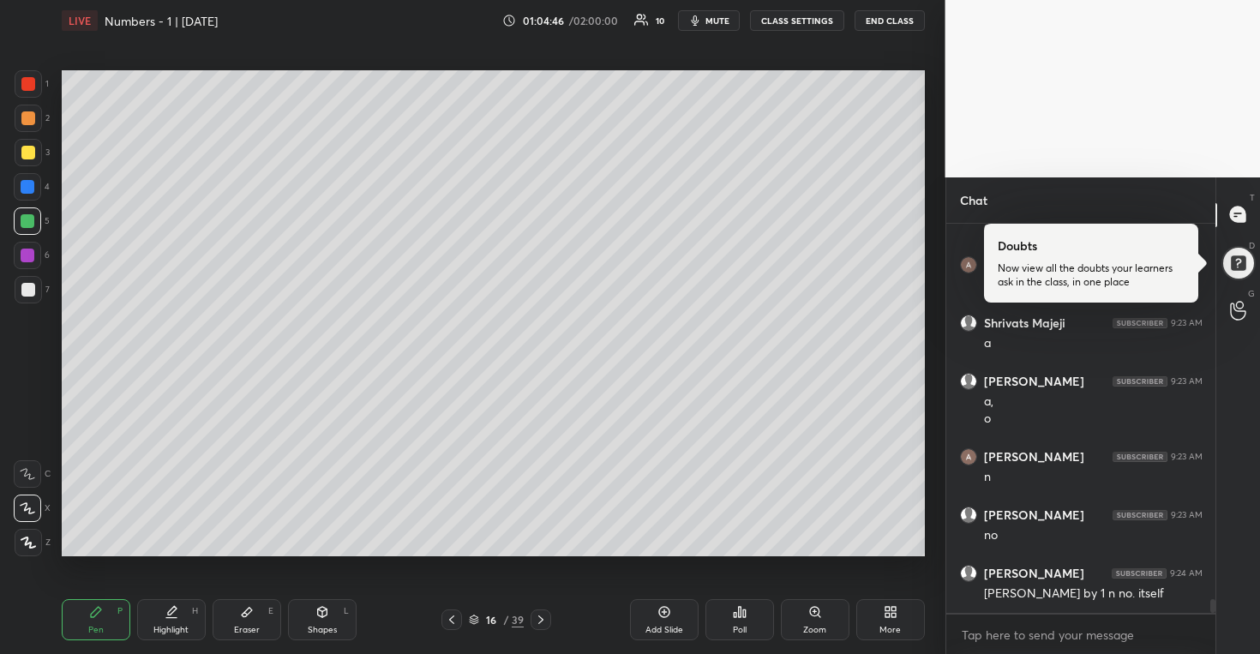
scroll to position [10990, 0]
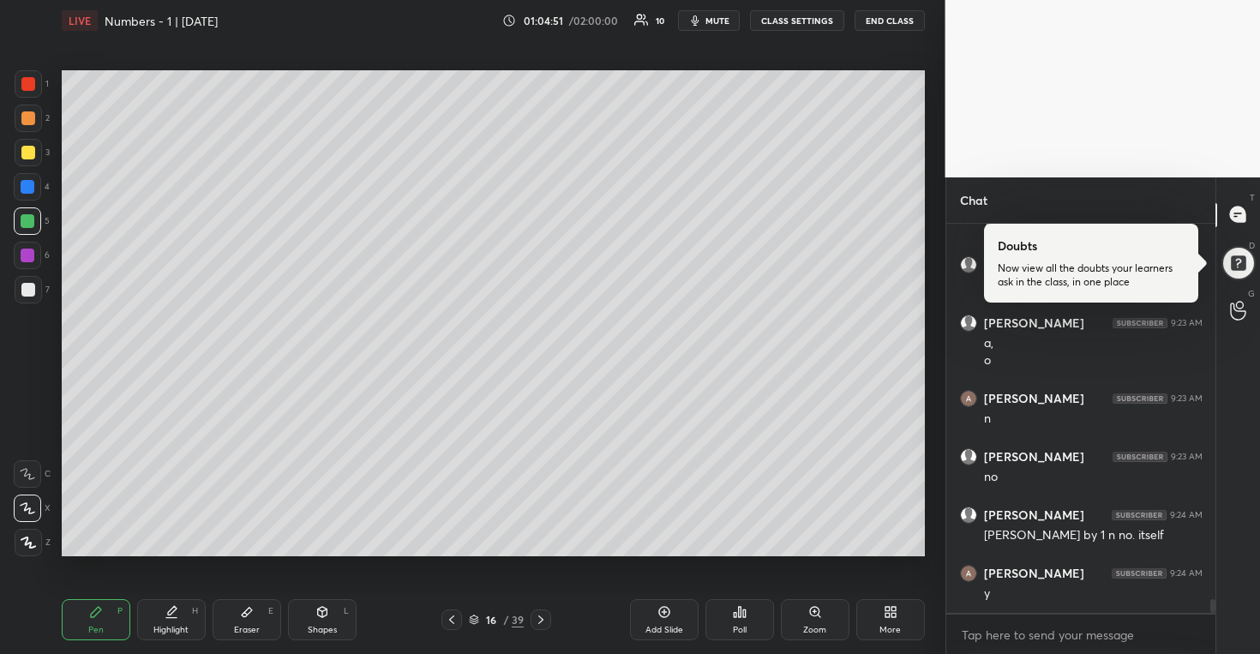
drag, startPoint x: 27, startPoint y: 287, endPoint x: 53, endPoint y: 271, distance: 30.4
click at [29, 286] on div at bounding box center [28, 290] width 14 height 14
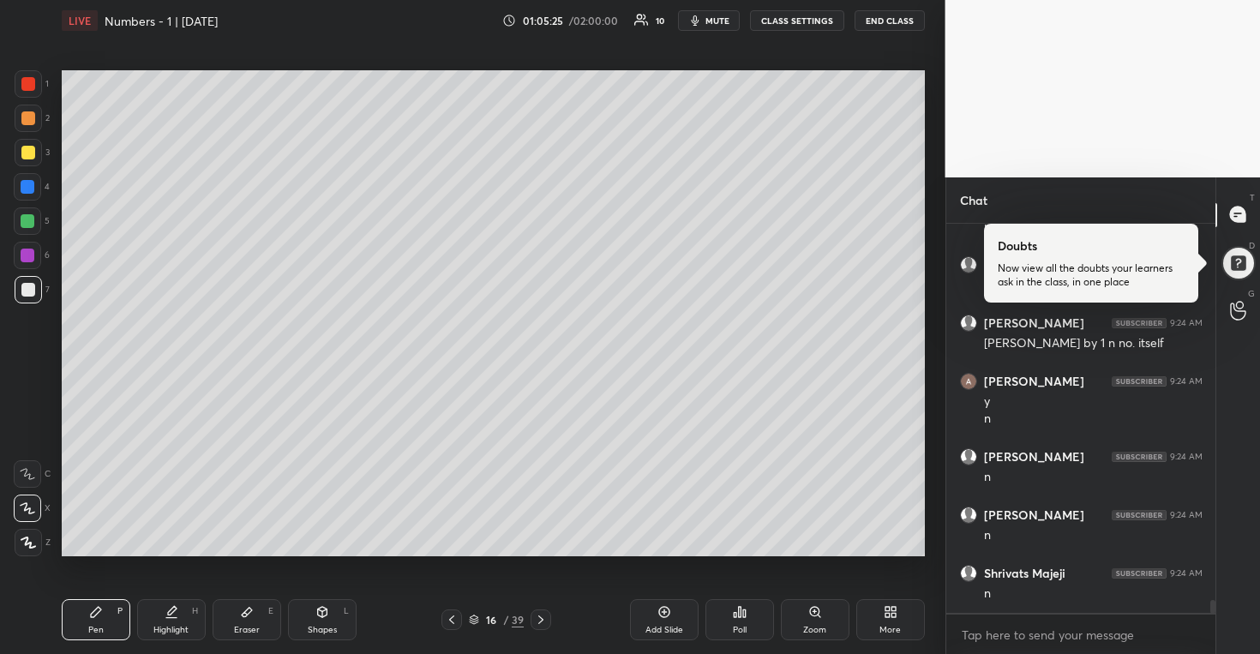
scroll to position [11240, 0]
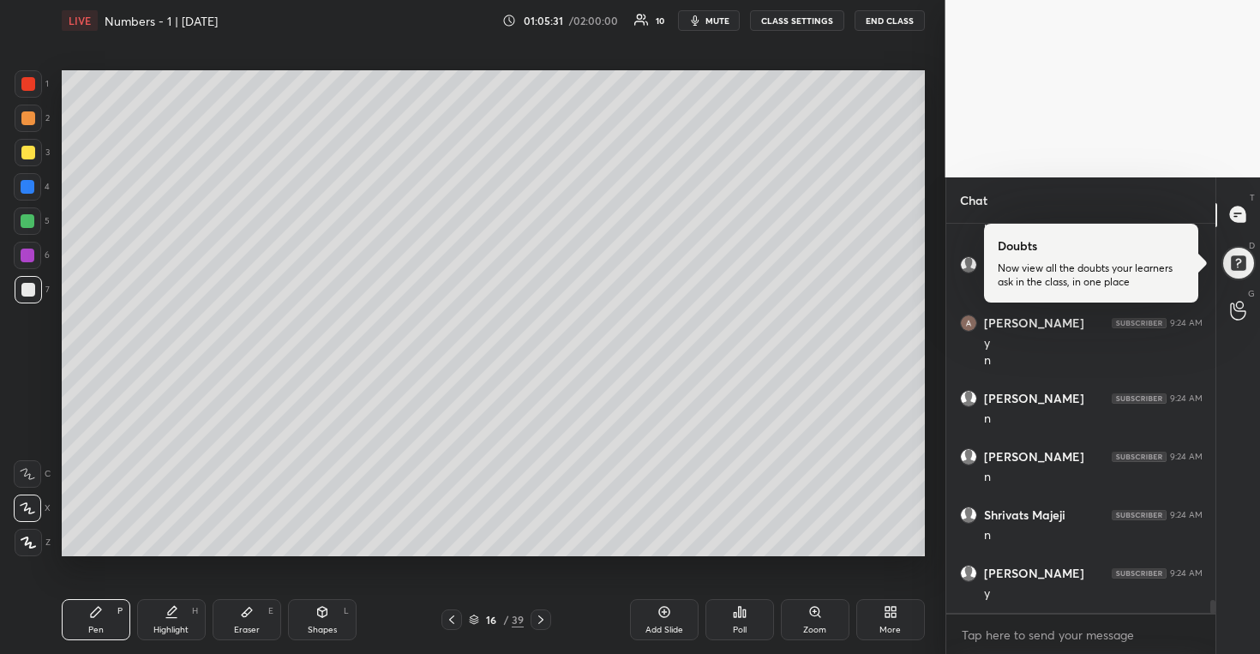
click at [30, 224] on div at bounding box center [28, 221] width 14 height 14
click at [28, 287] on div at bounding box center [28, 290] width 14 height 14
click at [653, 626] on div "Add Slide" at bounding box center [665, 630] width 38 height 9
click at [24, 150] on div at bounding box center [28, 153] width 14 height 14
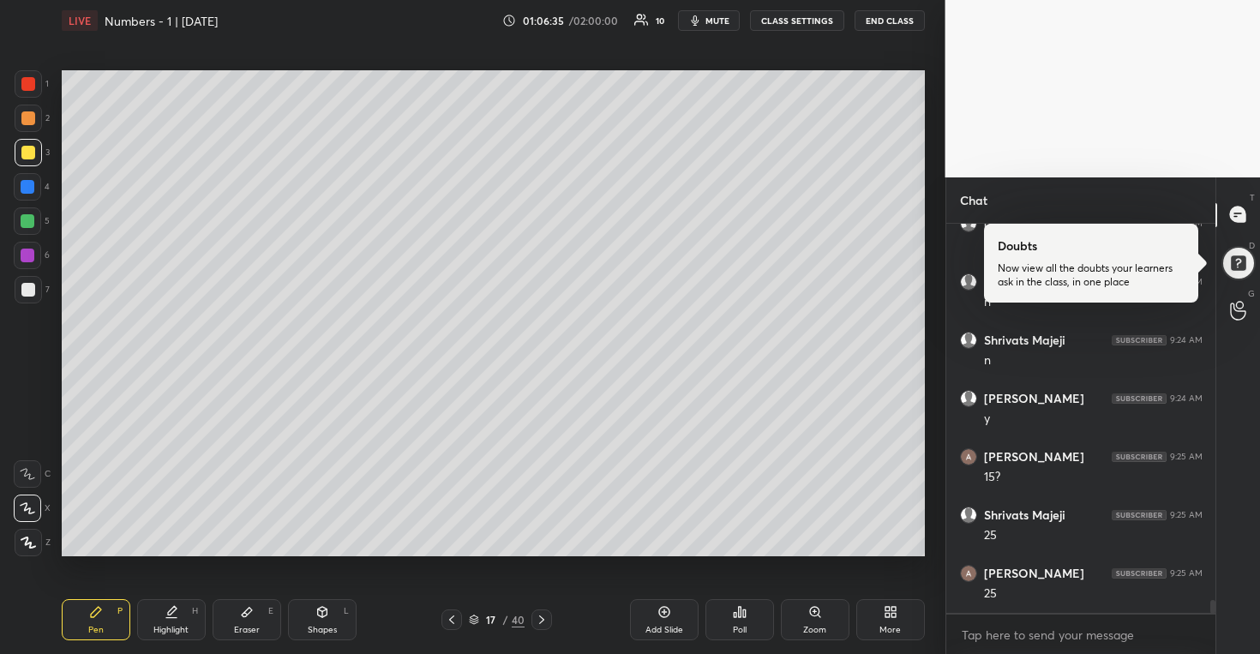
scroll to position [11473, 0]
click at [31, 225] on div at bounding box center [28, 221] width 14 height 14
drag, startPoint x: 31, startPoint y: 289, endPoint x: 41, endPoint y: 286, distance: 10.8
click at [33, 289] on div at bounding box center [28, 290] width 14 height 14
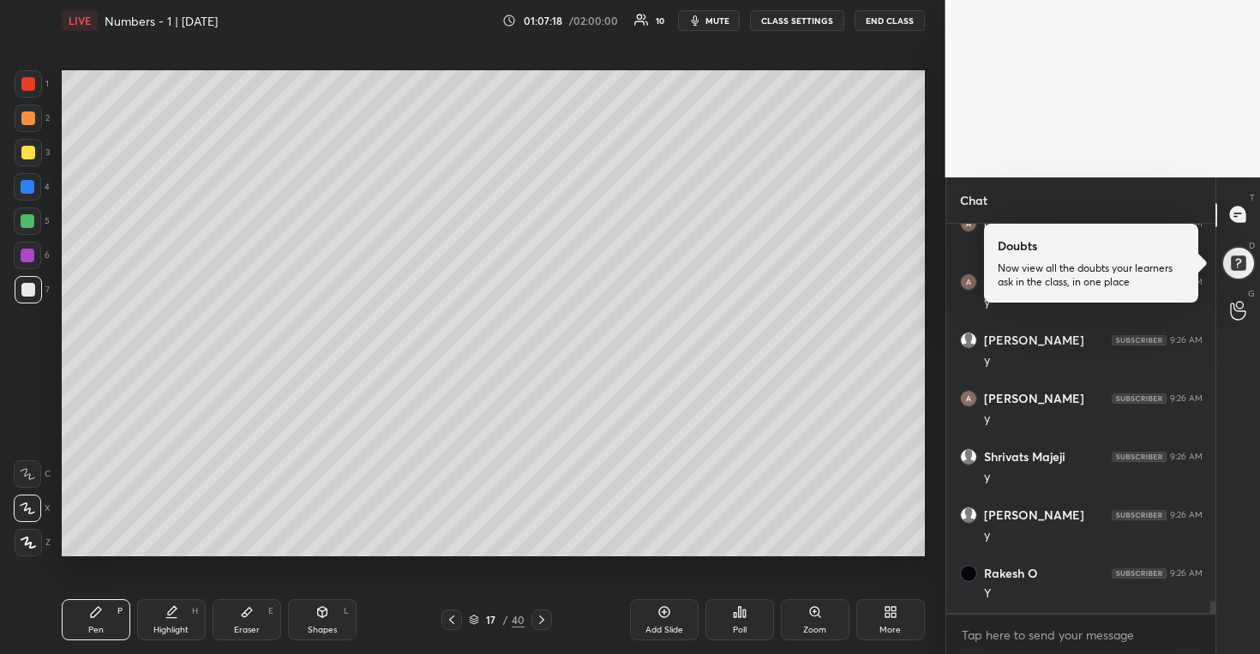
scroll to position [11823, 0]
click at [33, 220] on div at bounding box center [28, 221] width 14 height 14
drag, startPoint x: 39, startPoint y: 286, endPoint x: 52, endPoint y: 285, distance: 13.7
click at [41, 286] on div at bounding box center [28, 289] width 27 height 27
drag, startPoint x: 33, startPoint y: 222, endPoint x: 43, endPoint y: 223, distance: 10.3
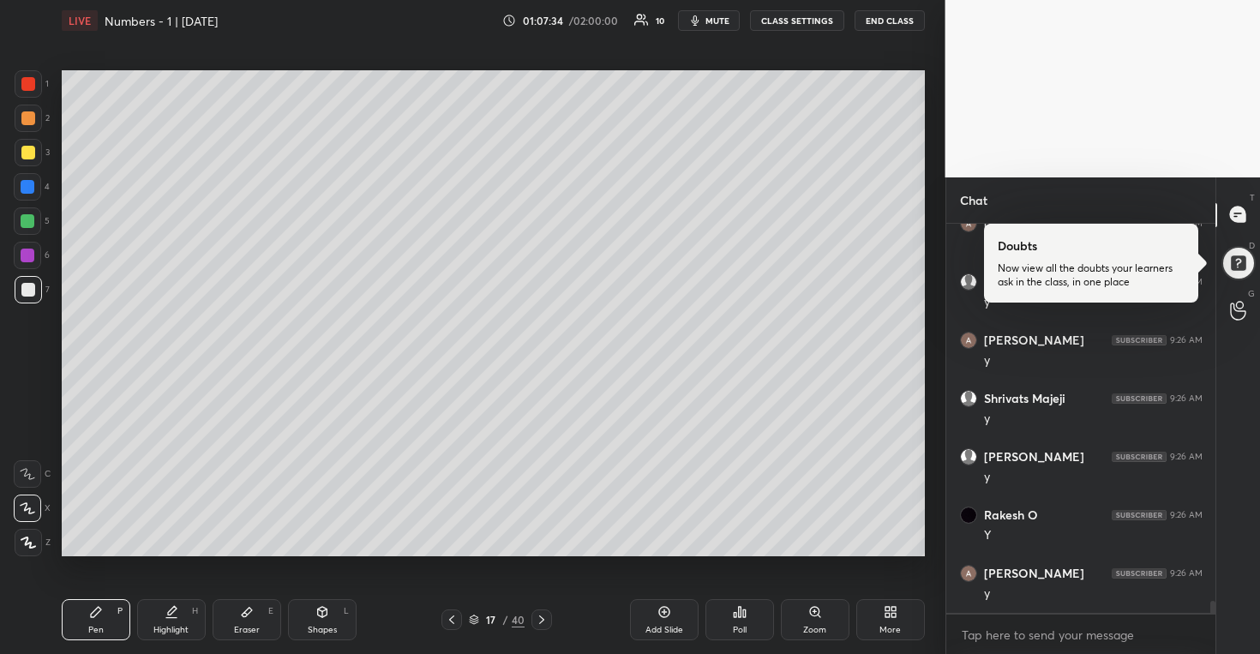
click at [33, 223] on div at bounding box center [28, 221] width 14 height 14
click at [27, 287] on div at bounding box center [28, 290] width 14 height 14
drag, startPoint x: 27, startPoint y: 219, endPoint x: 47, endPoint y: 215, distance: 20.9
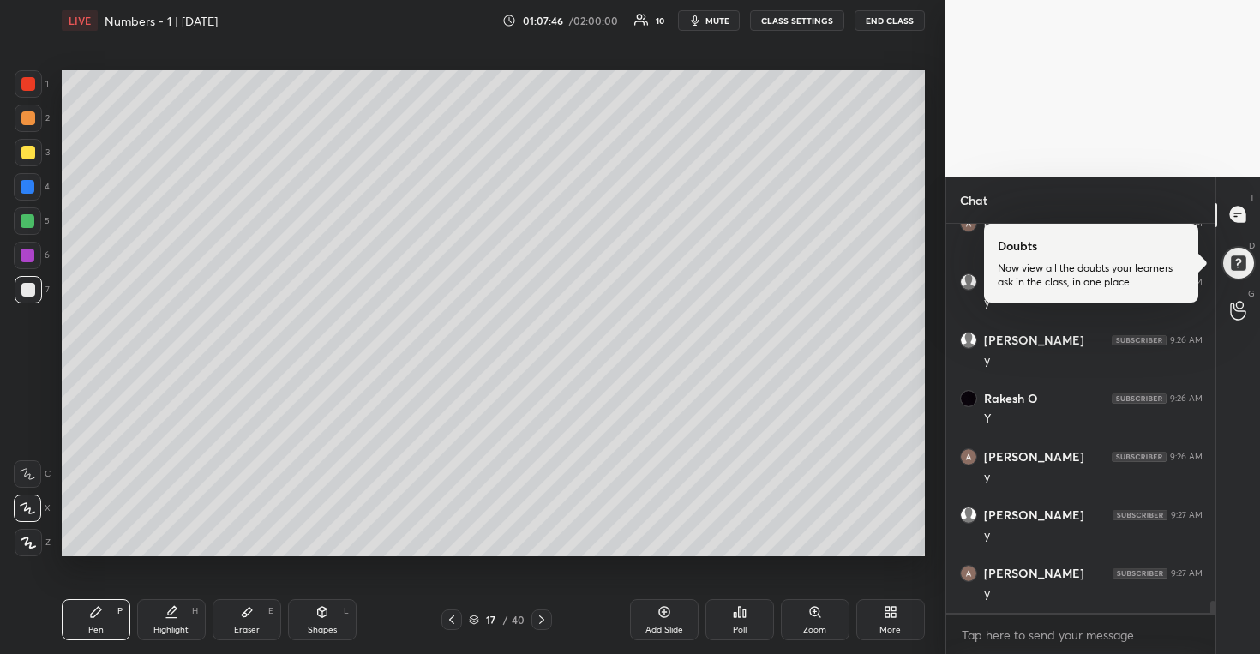
click at [27, 219] on div at bounding box center [28, 221] width 14 height 14
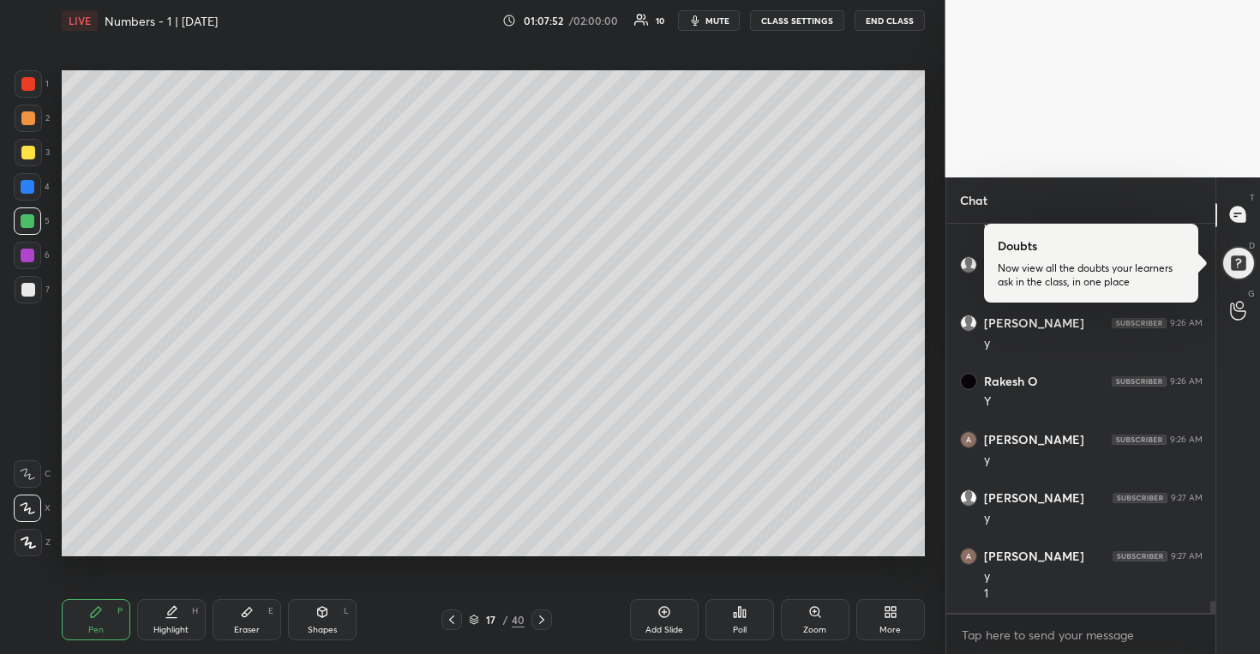
drag, startPoint x: 23, startPoint y: 283, endPoint x: 51, endPoint y: 276, distance: 29.1
click at [24, 283] on div at bounding box center [28, 290] width 14 height 14
drag, startPoint x: 26, startPoint y: 189, endPoint x: 51, endPoint y: 195, distance: 26.4
click at [26, 189] on div at bounding box center [28, 187] width 14 height 14
click at [28, 257] on div at bounding box center [28, 256] width 14 height 14
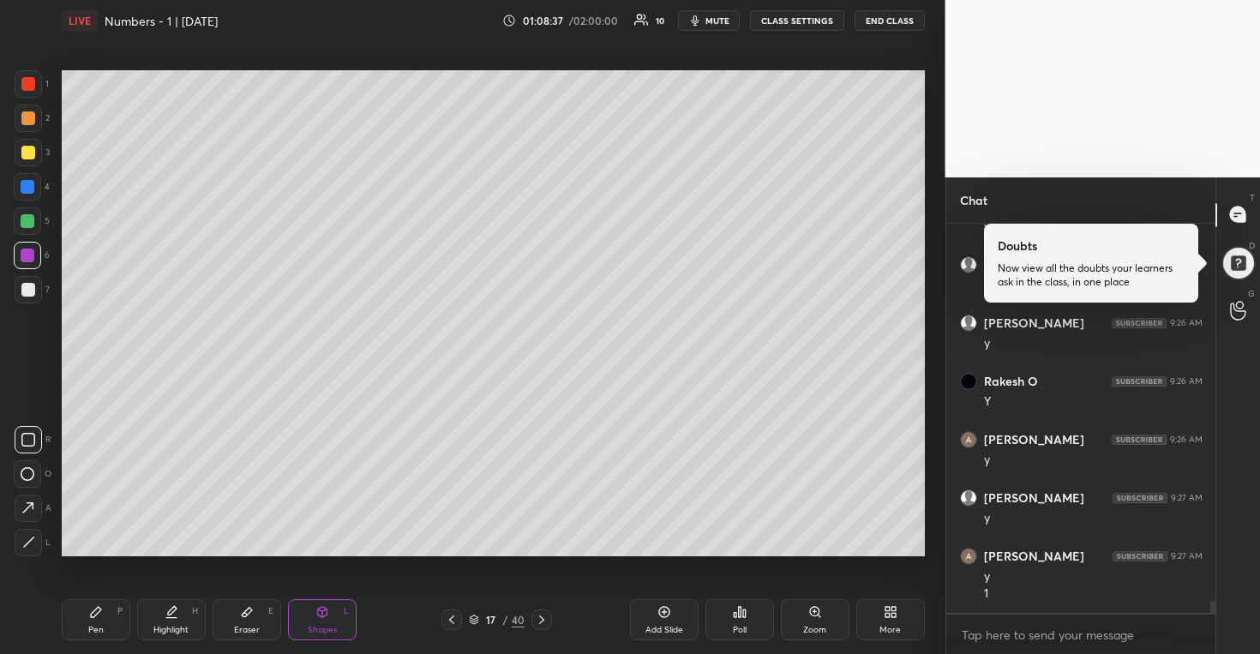
scroll to position [12015, 0]
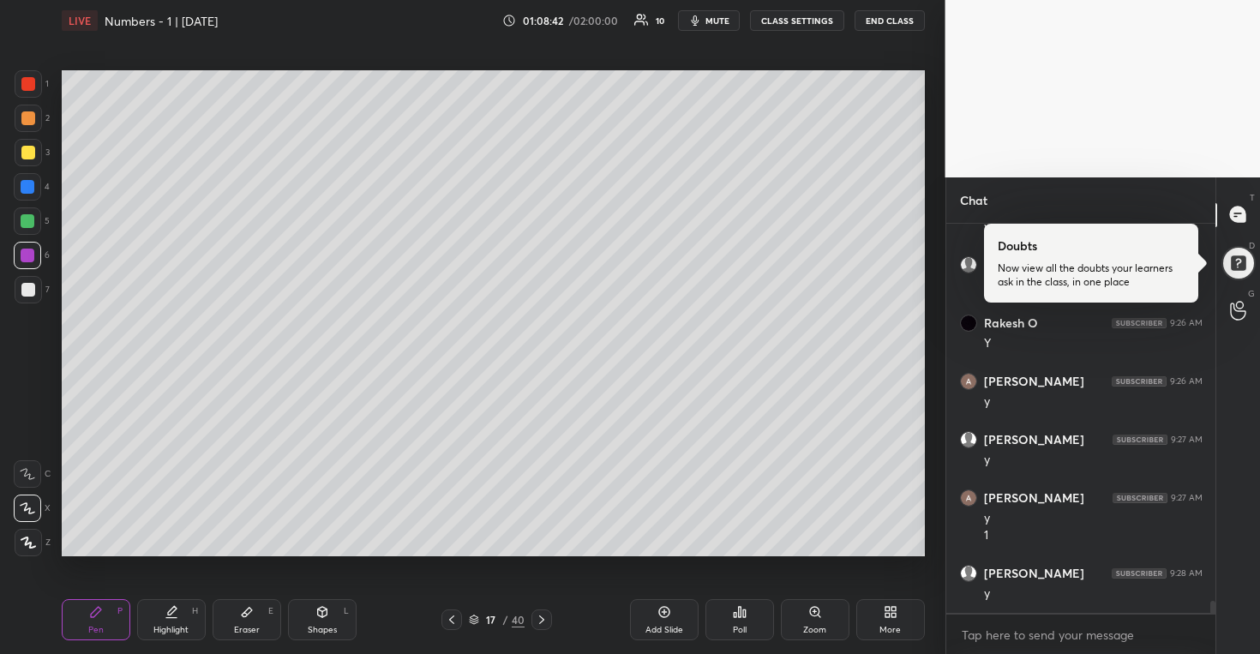
drag, startPoint x: 24, startPoint y: 285, endPoint x: 57, endPoint y: 284, distance: 33.5
click at [29, 285] on div at bounding box center [28, 290] width 14 height 14
click at [31, 120] on div at bounding box center [28, 118] width 14 height 14
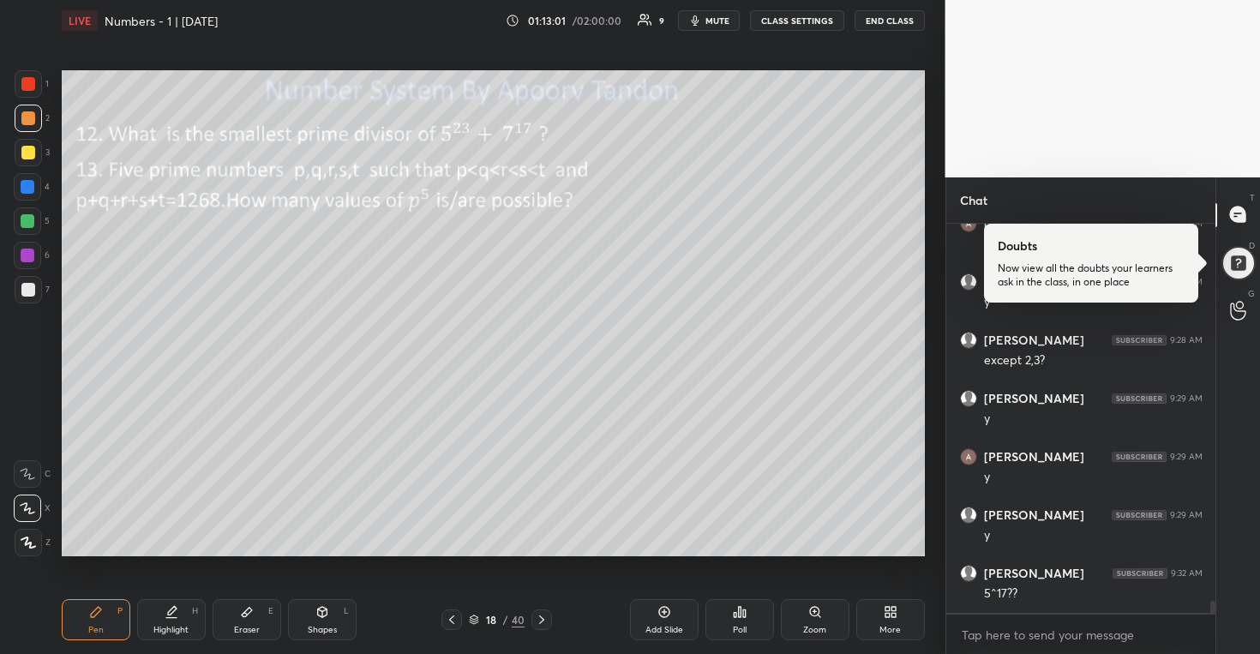
scroll to position [12482, 0]
click at [32, 155] on div at bounding box center [28, 153] width 14 height 14
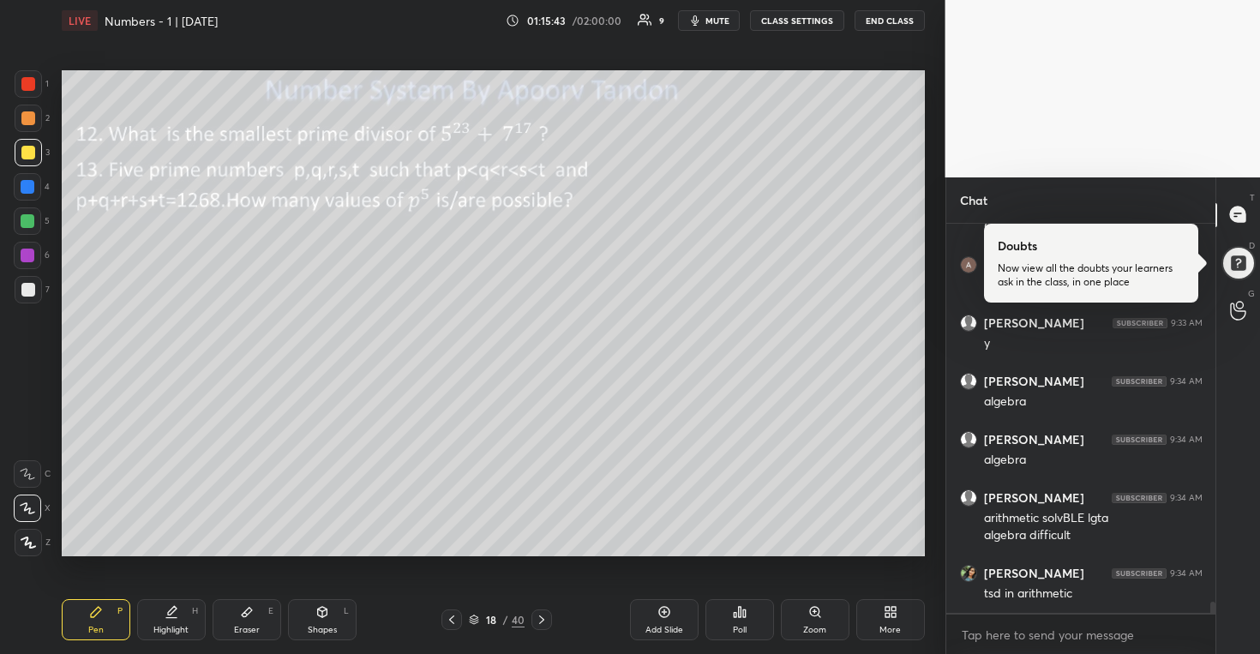
scroll to position [12982, 0]
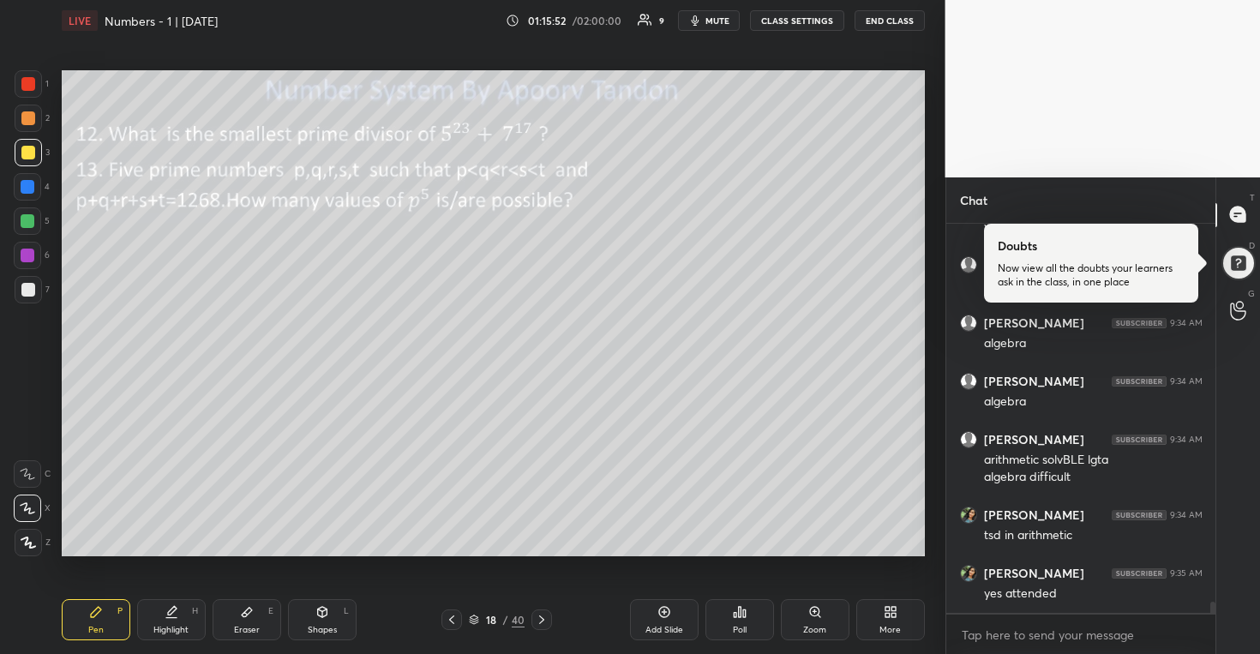
click at [28, 222] on div at bounding box center [28, 221] width 14 height 14
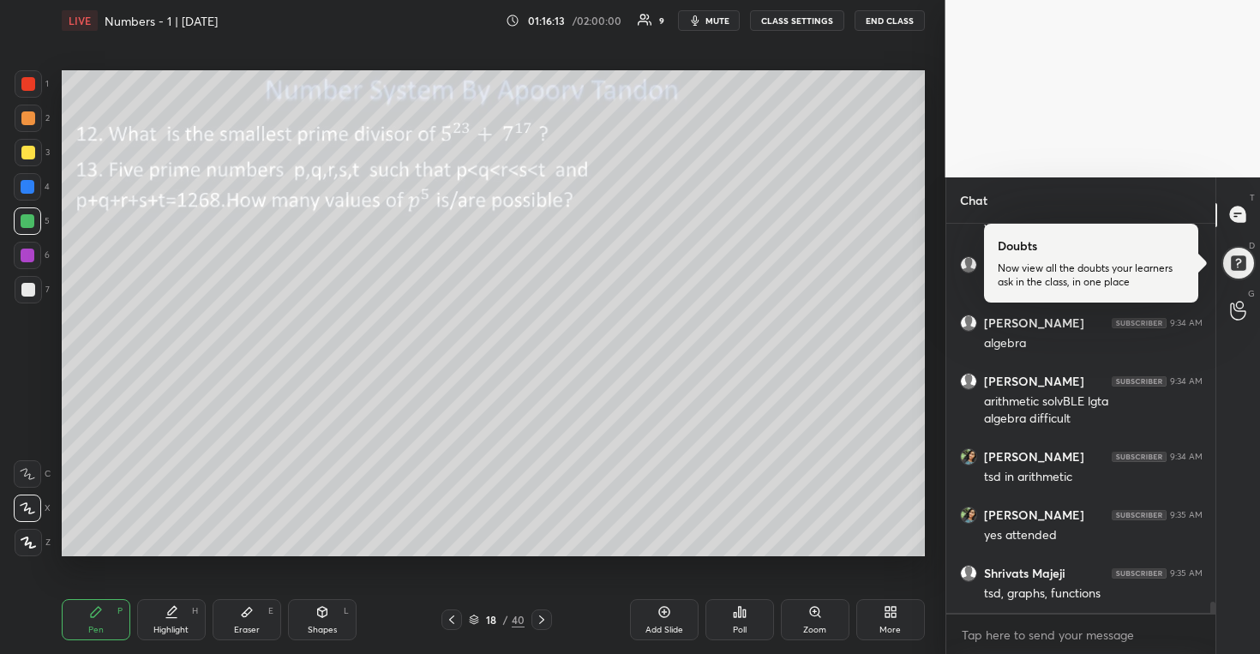
scroll to position [13099, 0]
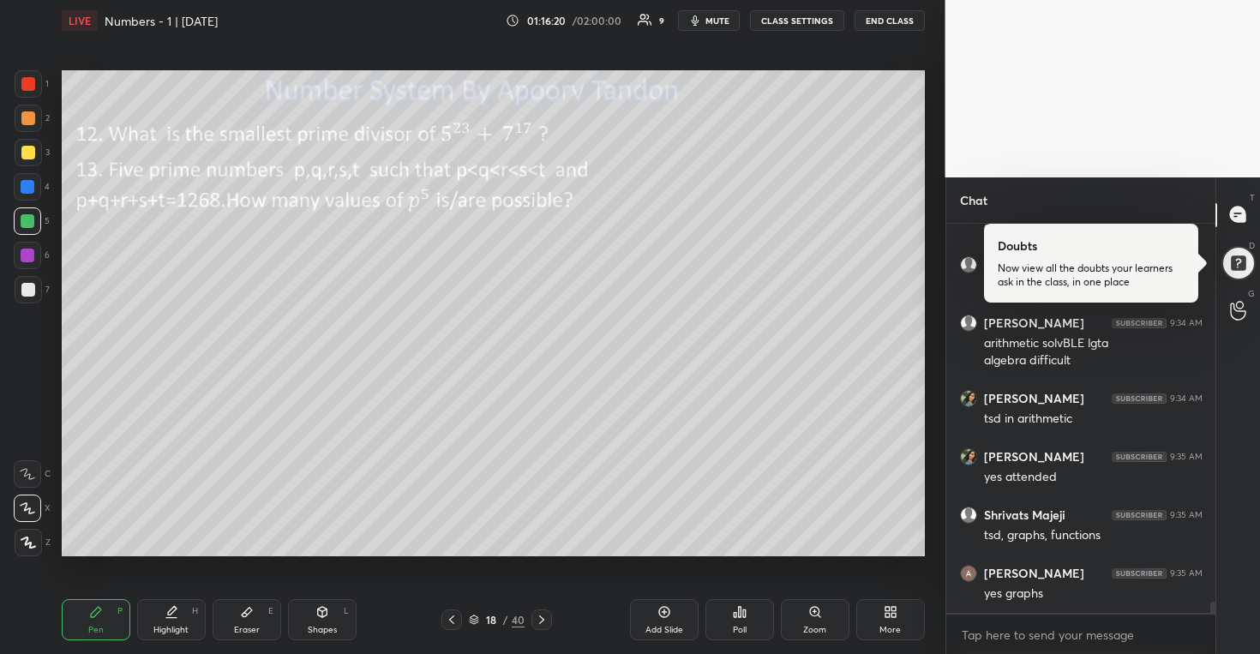
click at [33, 155] on div at bounding box center [28, 153] width 14 height 14
click at [29, 130] on div at bounding box center [28, 118] width 27 height 27
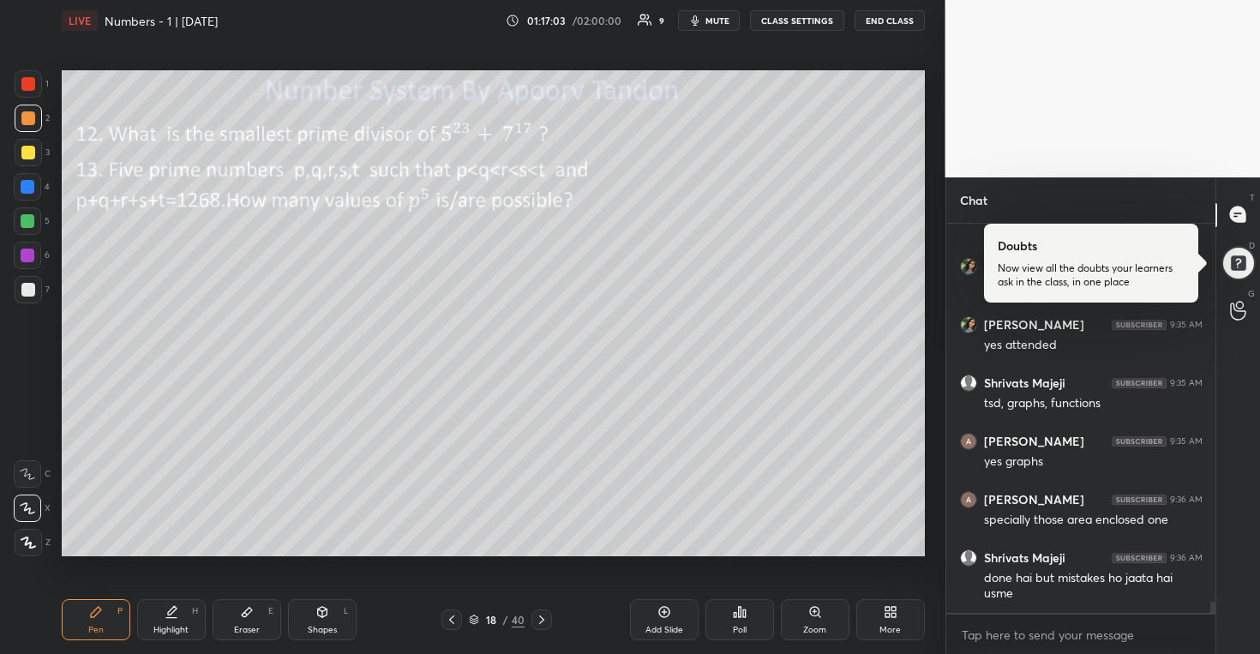
scroll to position [13289, 0]
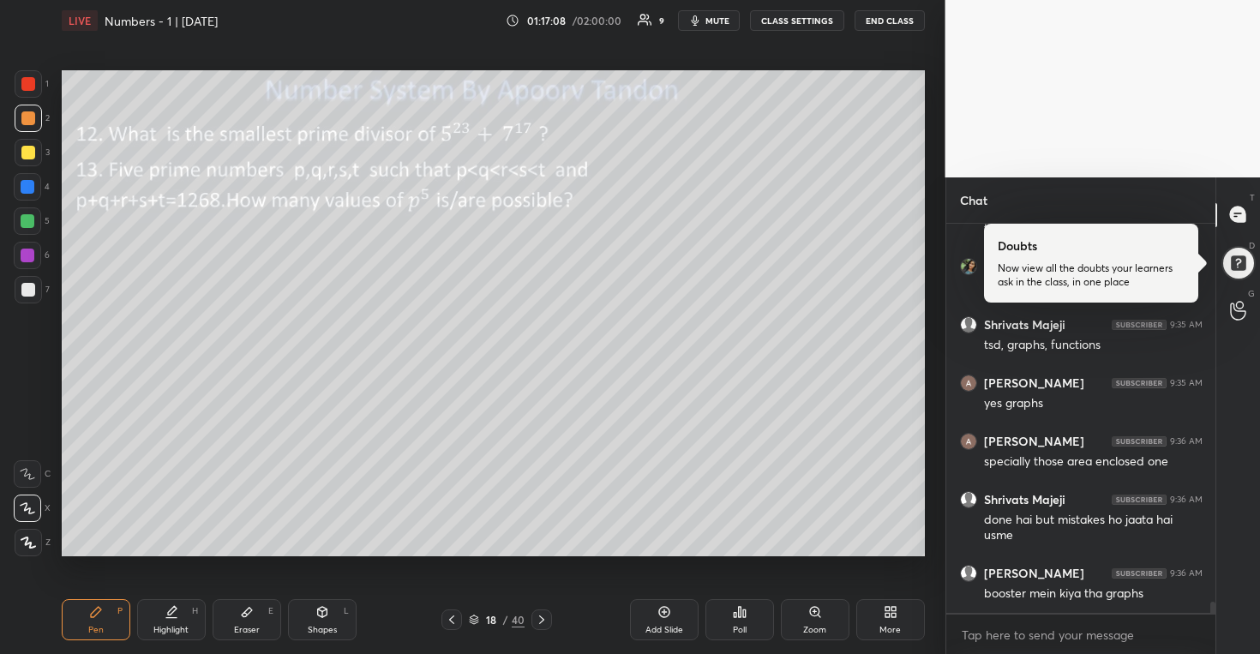
click at [39, 226] on div at bounding box center [27, 220] width 27 height 27
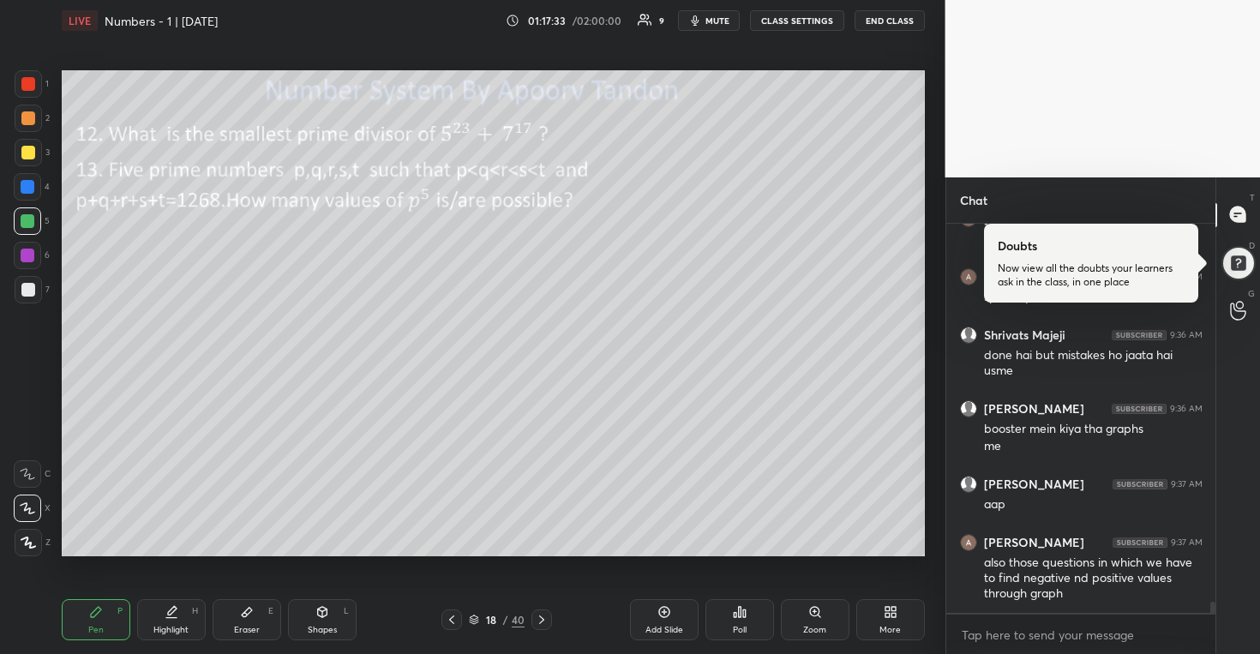
scroll to position [13512, 0]
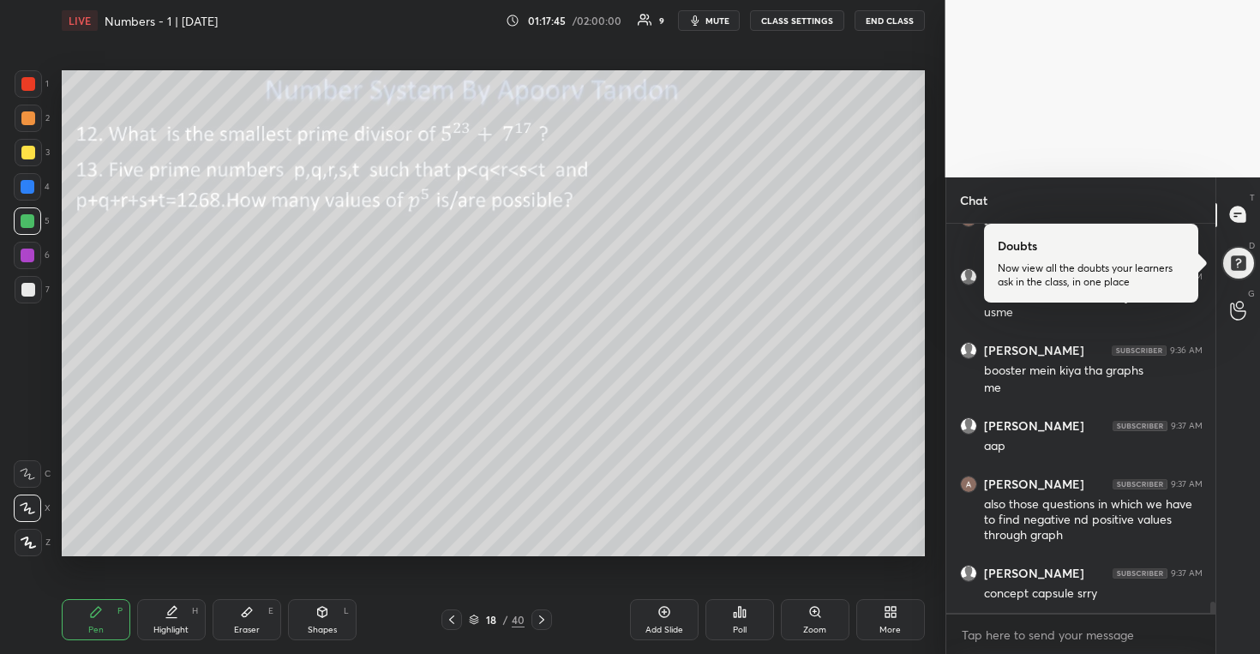
click at [33, 189] on div at bounding box center [28, 187] width 14 height 14
click at [32, 154] on div at bounding box center [28, 153] width 14 height 14
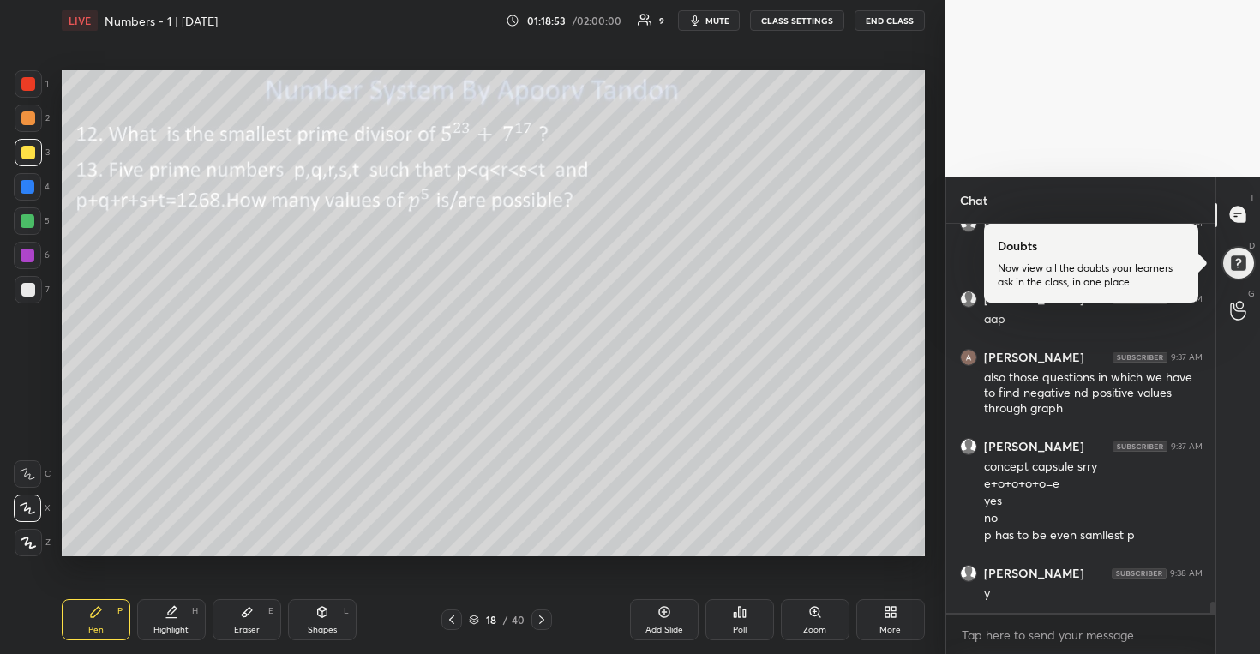
scroll to position [13697, 0]
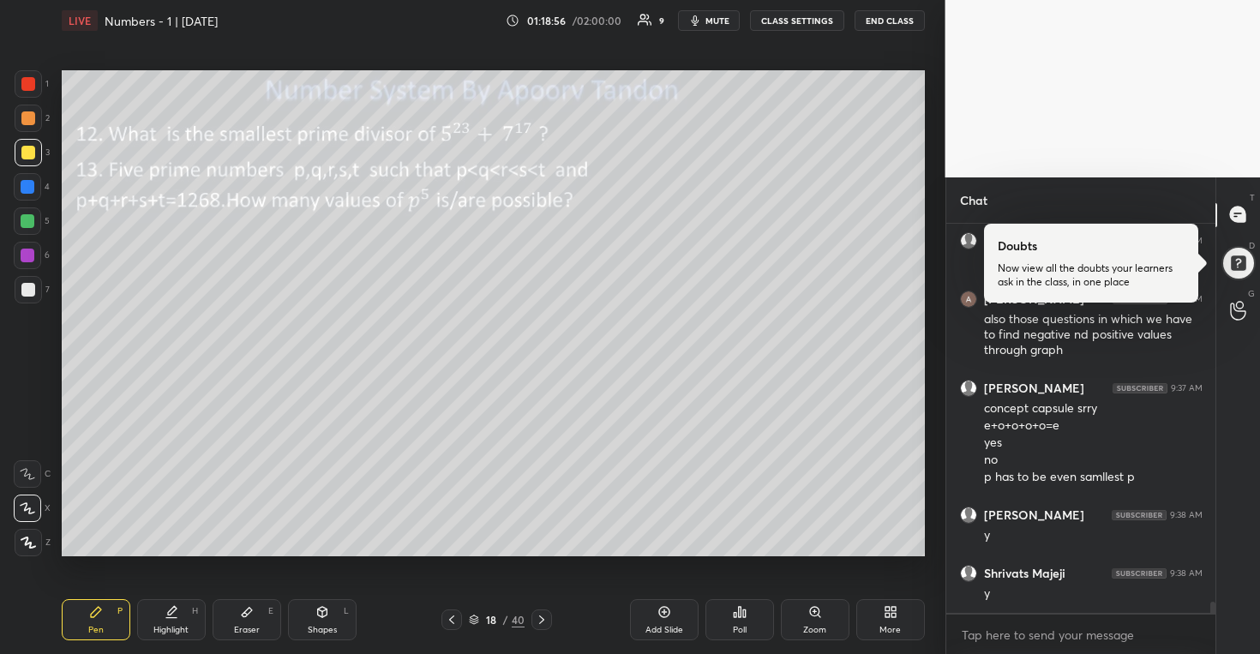
click at [540, 619] on icon at bounding box center [542, 620] width 14 height 14
click at [458, 619] on icon at bounding box center [452, 620] width 14 height 14
click at [656, 617] on div "Add Slide" at bounding box center [664, 619] width 69 height 41
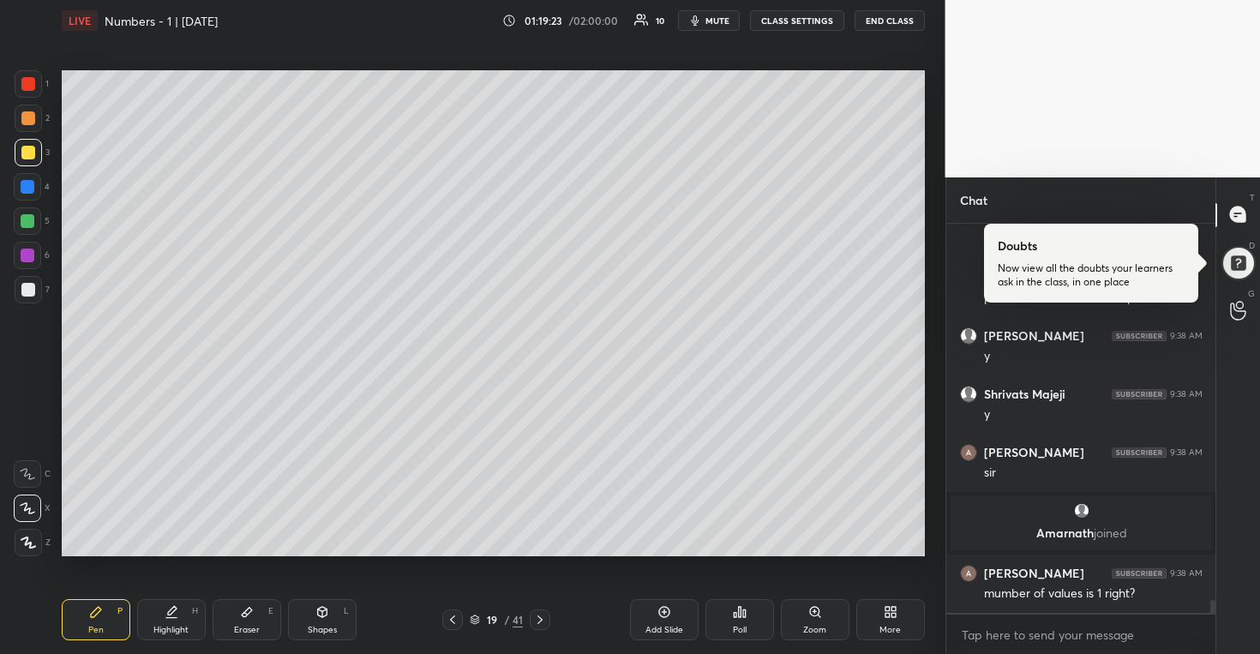
scroll to position [11221, 0]
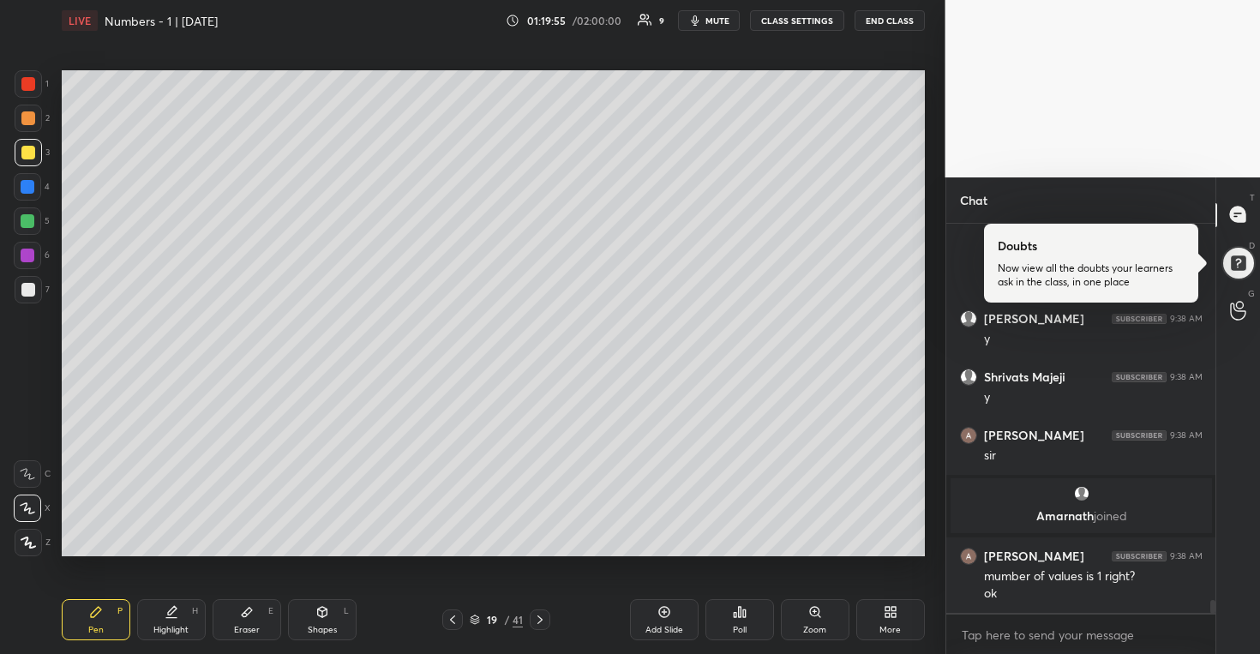
click at [25, 218] on div at bounding box center [28, 221] width 14 height 14
click at [29, 191] on div at bounding box center [28, 187] width 14 height 14
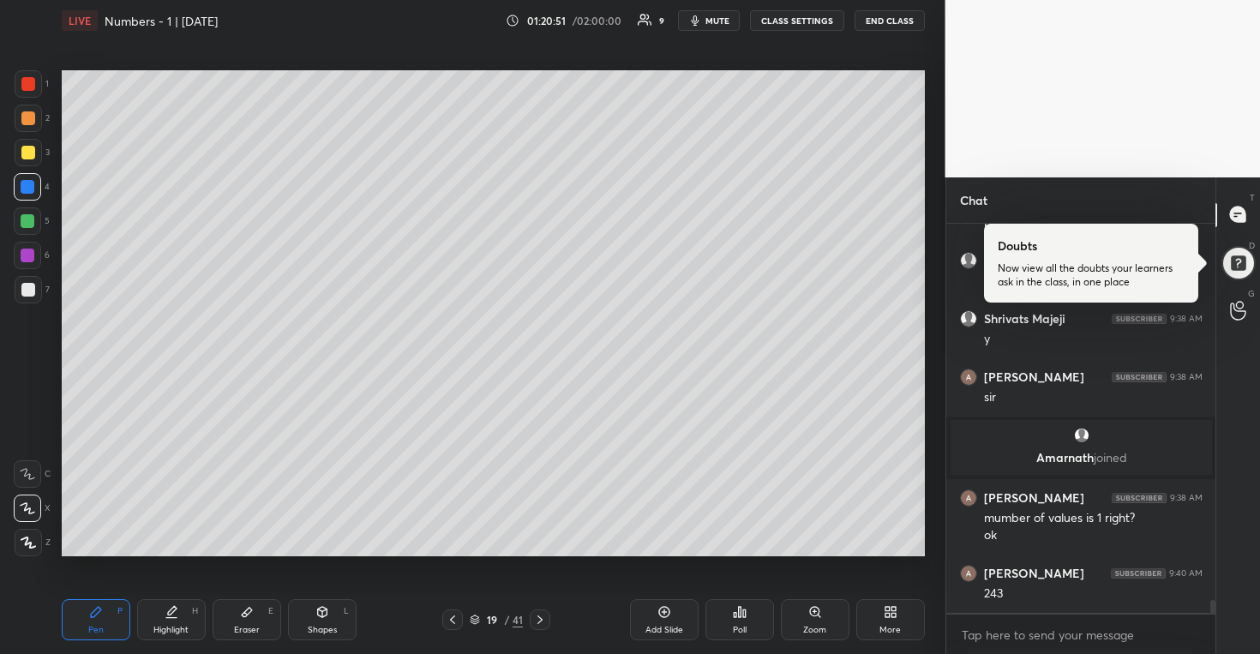
drag, startPoint x: 29, startPoint y: 155, endPoint x: 58, endPoint y: 186, distance: 42.5
click at [29, 156] on div at bounding box center [28, 153] width 14 height 14
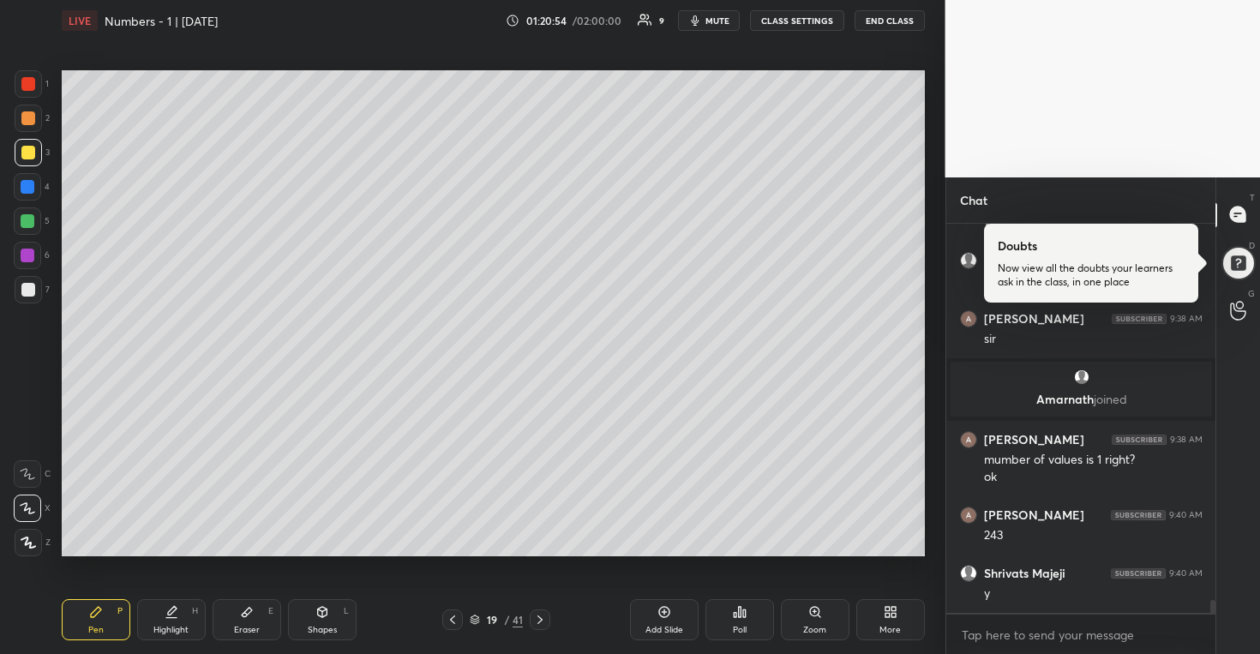
scroll to position [11396, 0]
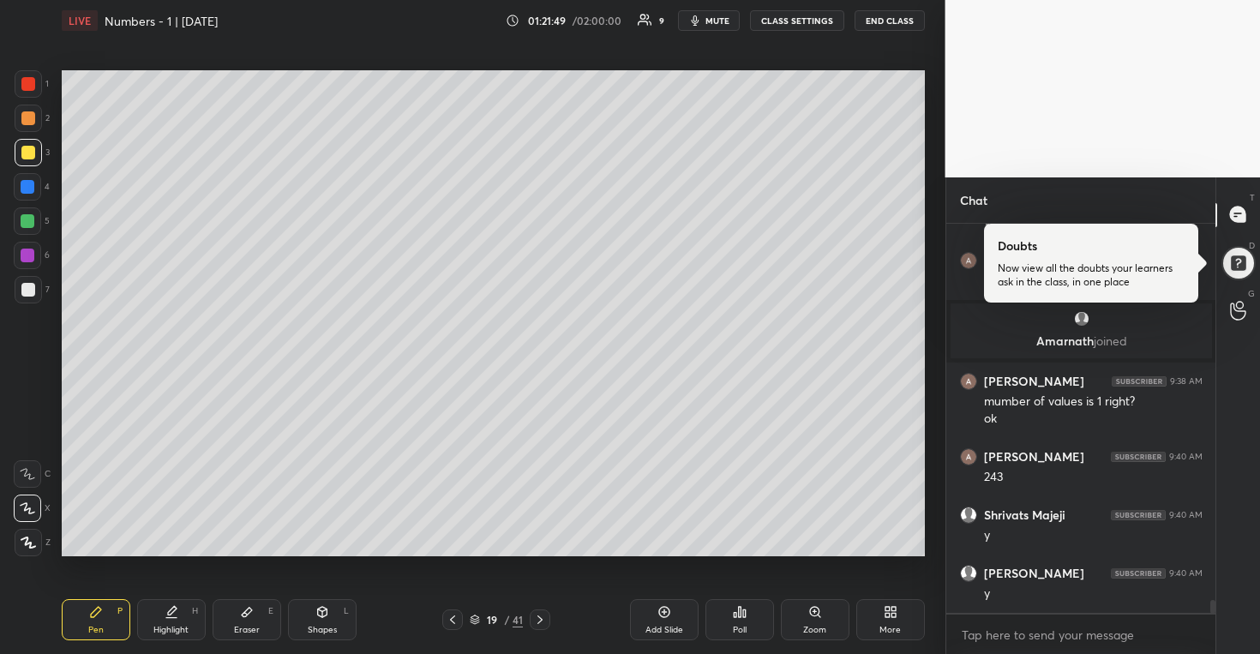
click at [27, 215] on div at bounding box center [28, 221] width 14 height 14
drag, startPoint x: 25, startPoint y: 114, endPoint x: 54, endPoint y: 123, distance: 30.6
click at [25, 117] on div at bounding box center [28, 118] width 14 height 14
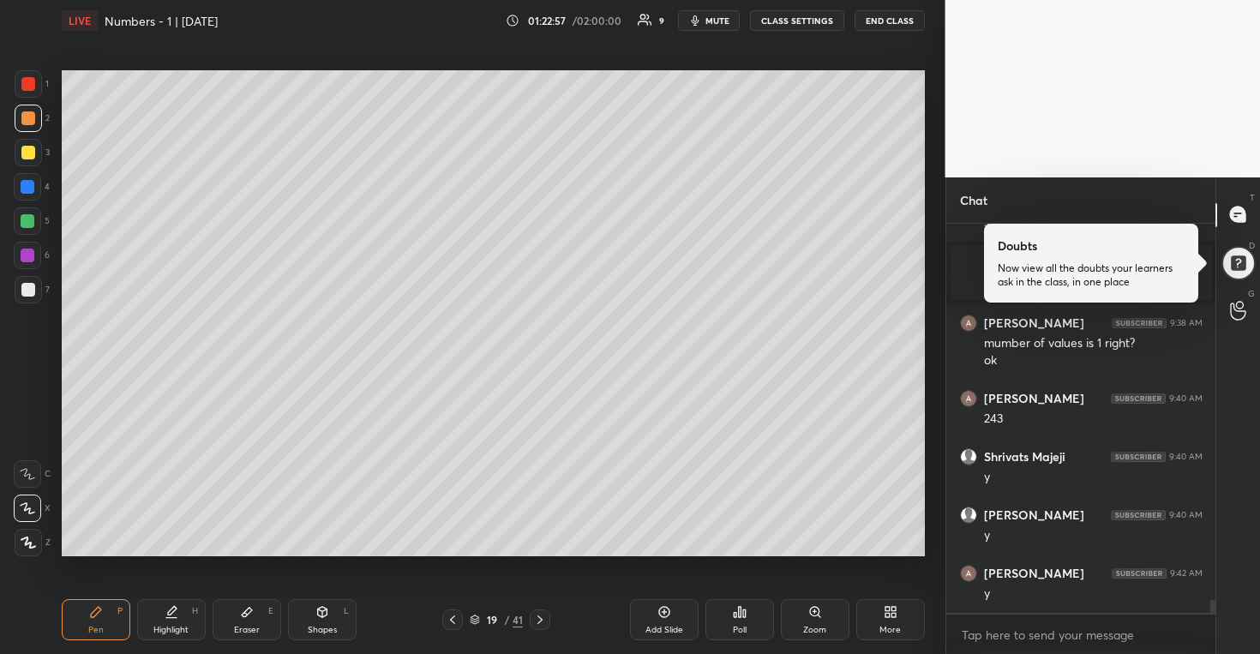
scroll to position [11513, 0]
click at [671, 622] on div "Add Slide" at bounding box center [664, 619] width 69 height 41
click at [27, 152] on div at bounding box center [28, 153] width 14 height 14
click at [39, 212] on div at bounding box center [27, 220] width 27 height 27
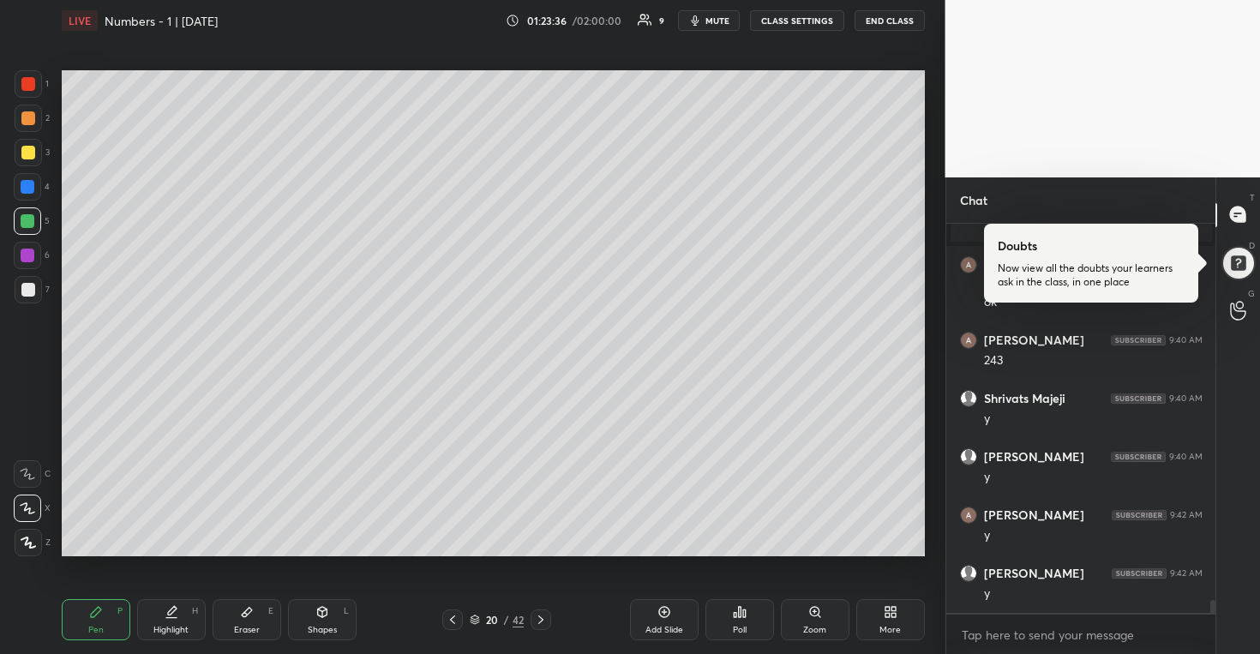
click at [30, 219] on div at bounding box center [28, 221] width 14 height 14
click at [30, 153] on div at bounding box center [28, 153] width 14 height 14
click at [27, 294] on div at bounding box center [28, 290] width 14 height 14
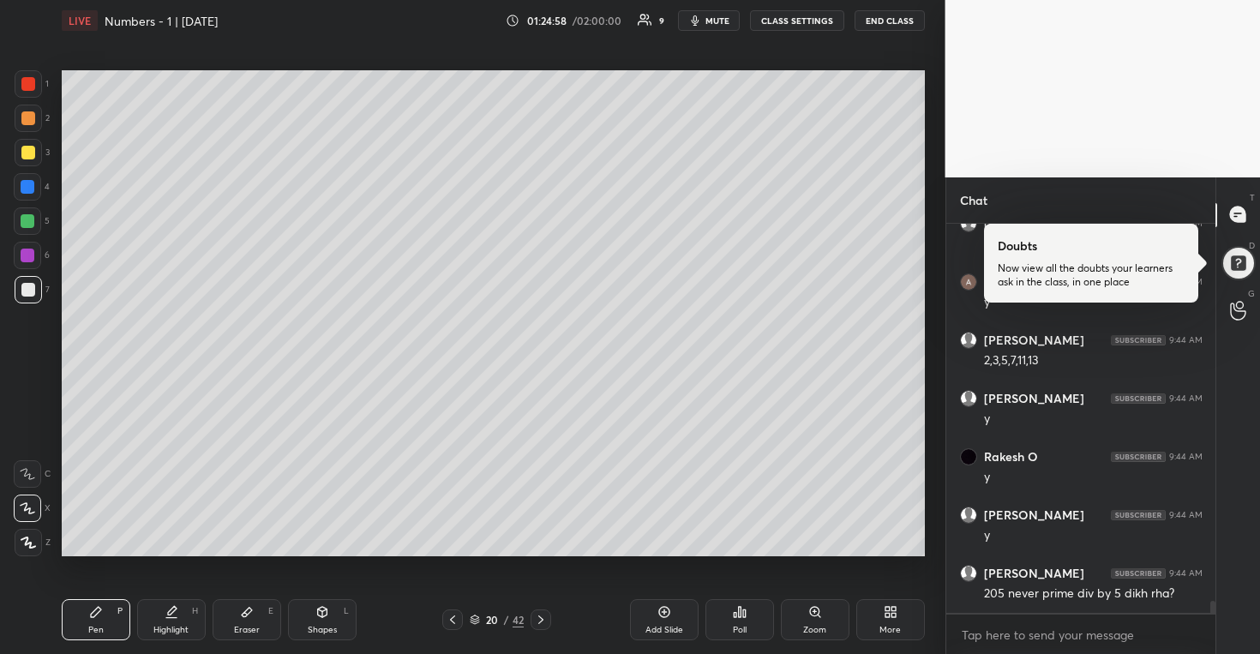
click at [30, 181] on div at bounding box center [28, 187] width 14 height 14
drag, startPoint x: 243, startPoint y: 628, endPoint x: 248, endPoint y: 611, distance: 17.1
click at [242, 628] on div "Eraser" at bounding box center [247, 630] width 26 height 9
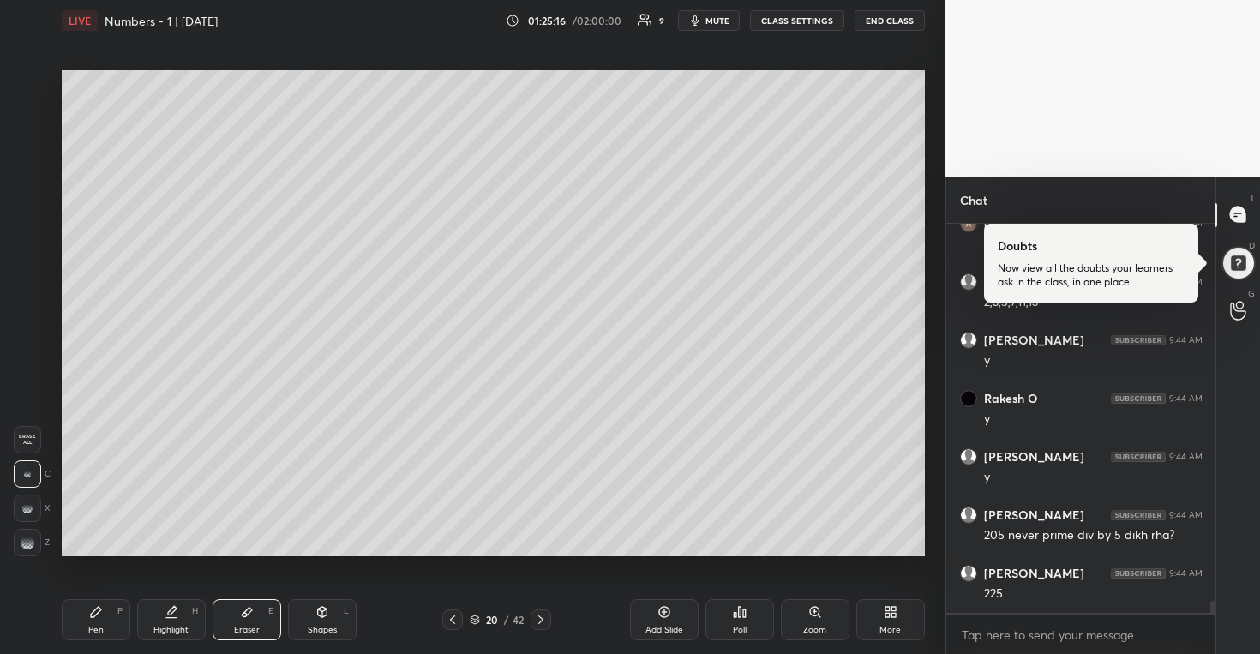
scroll to position [12096, 0]
click at [89, 607] on div "Pen P" at bounding box center [96, 619] width 69 height 41
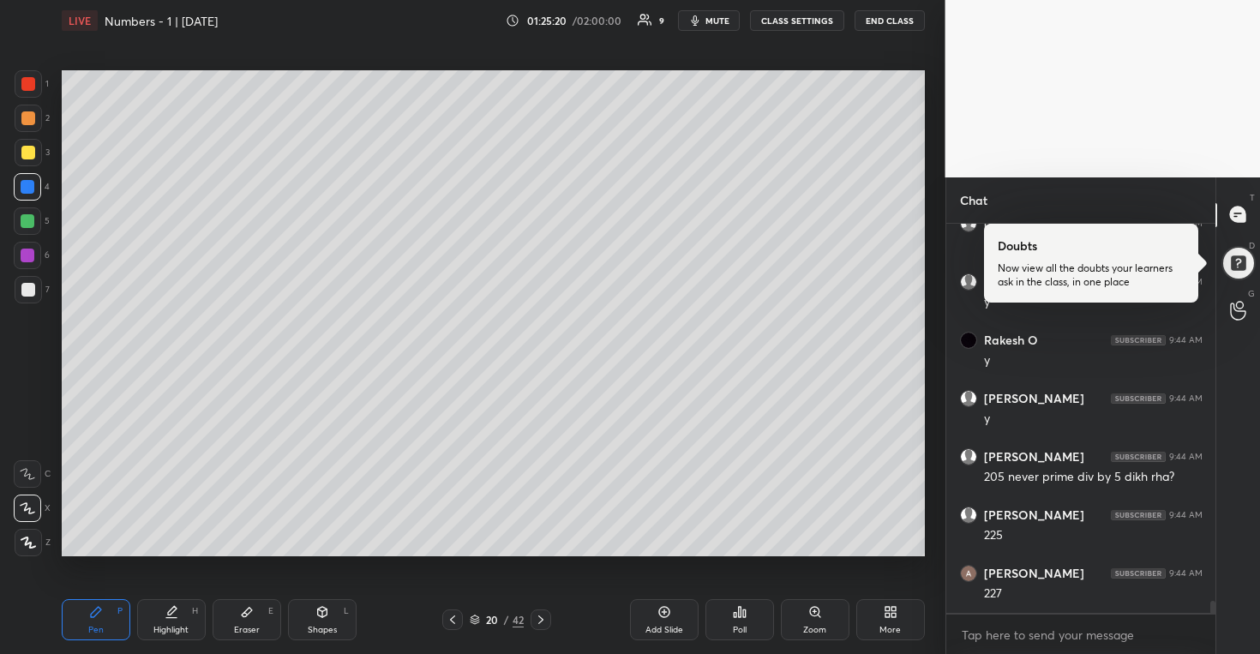
click at [240, 612] on icon at bounding box center [247, 612] width 14 height 14
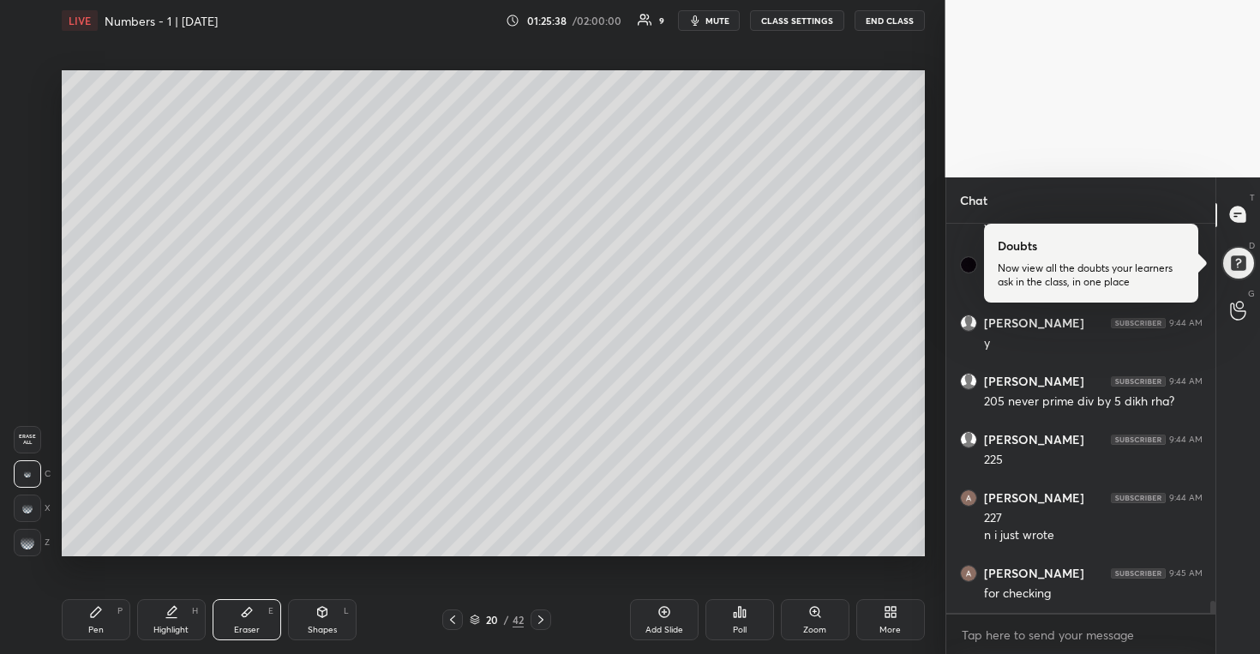
scroll to position [12229, 0]
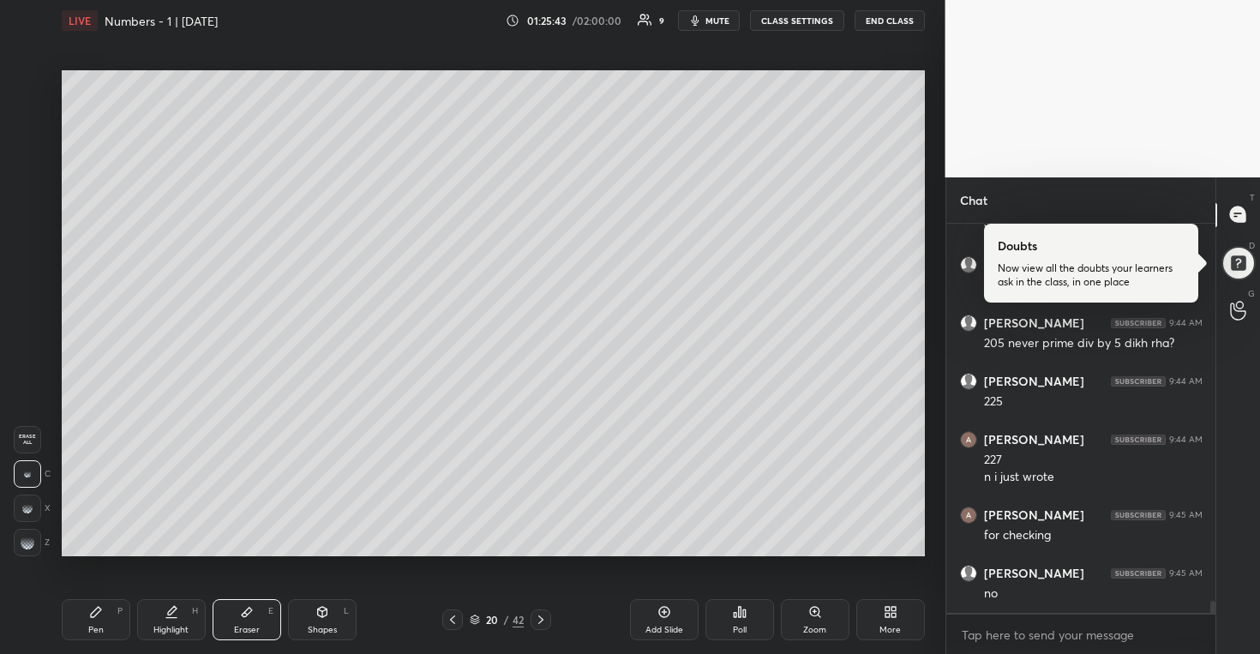
drag, startPoint x: 113, startPoint y: 611, endPoint x: 123, endPoint y: 598, distance: 16.6
click at [114, 610] on div "Pen P" at bounding box center [96, 619] width 69 height 41
click at [35, 220] on div at bounding box center [27, 220] width 27 height 27
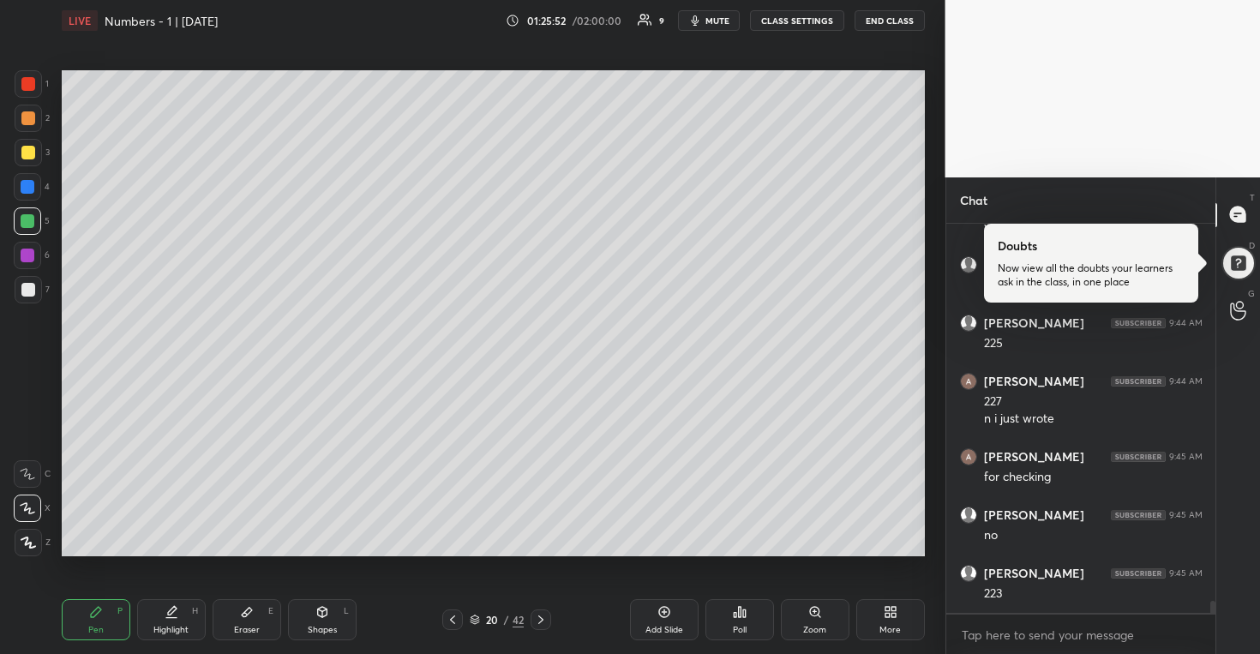
drag, startPoint x: 26, startPoint y: 292, endPoint x: 48, endPoint y: 283, distance: 23.9
click at [26, 292] on div at bounding box center [28, 290] width 14 height 14
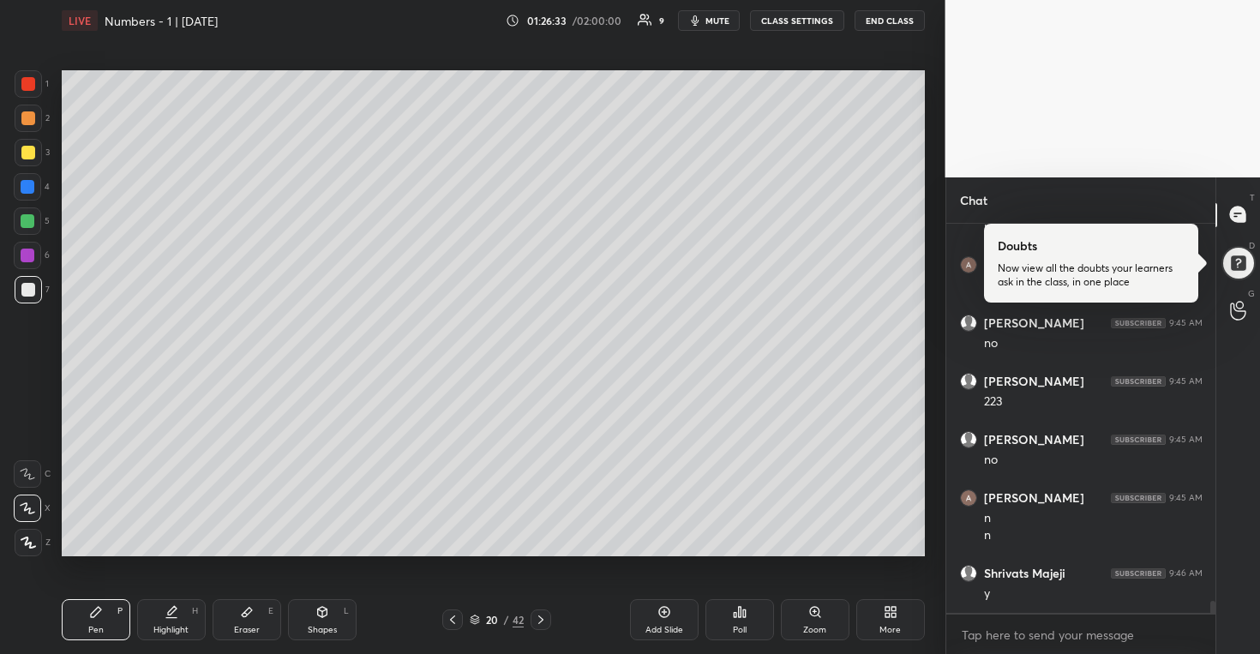
scroll to position [12538, 0]
click at [31, 123] on div at bounding box center [28, 118] width 14 height 14
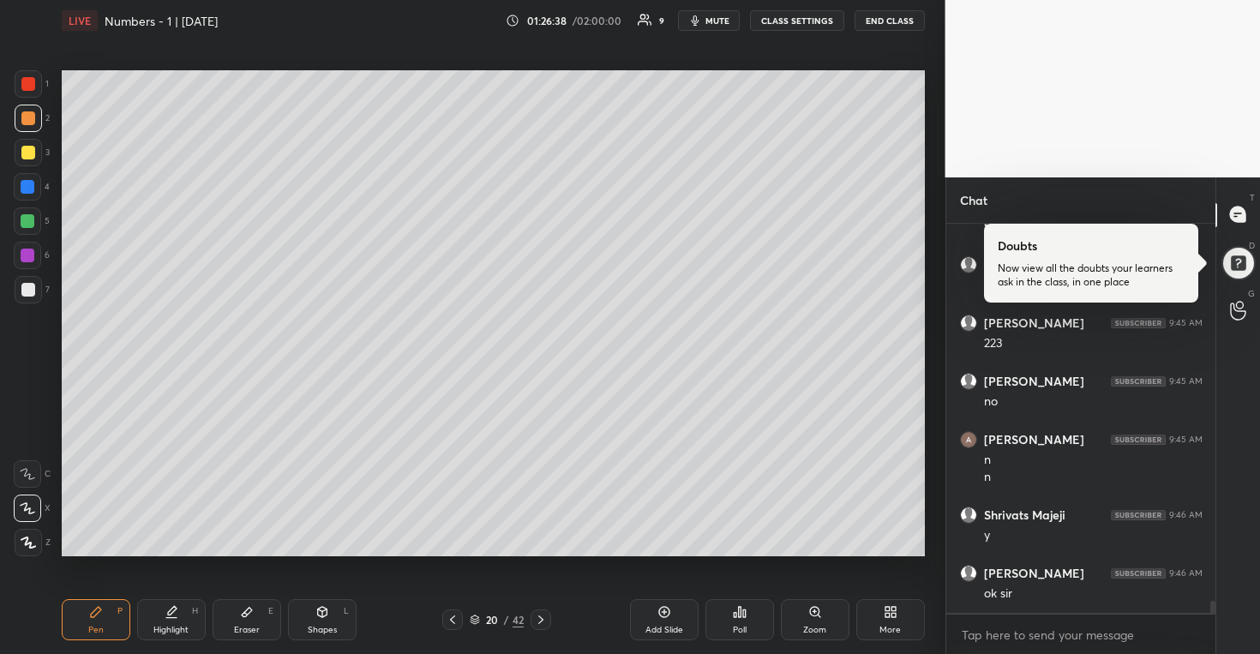
click at [33, 286] on div at bounding box center [28, 290] width 14 height 14
click at [33, 220] on div at bounding box center [27, 220] width 27 height 27
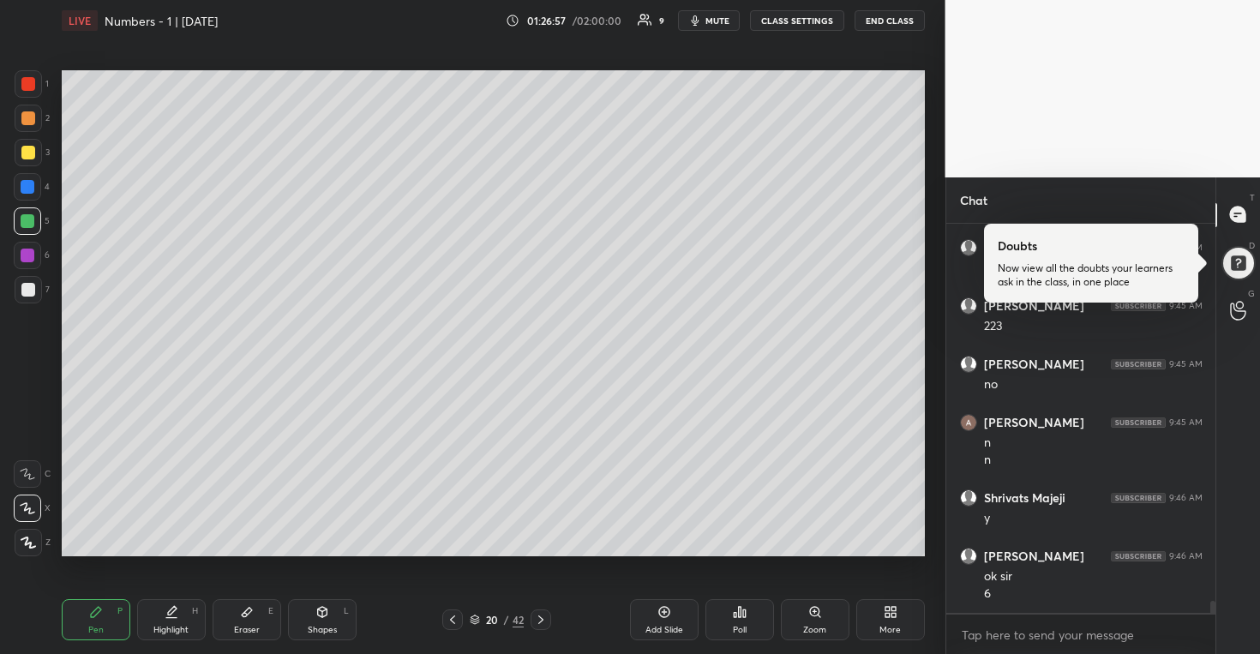
scroll to position [12614, 0]
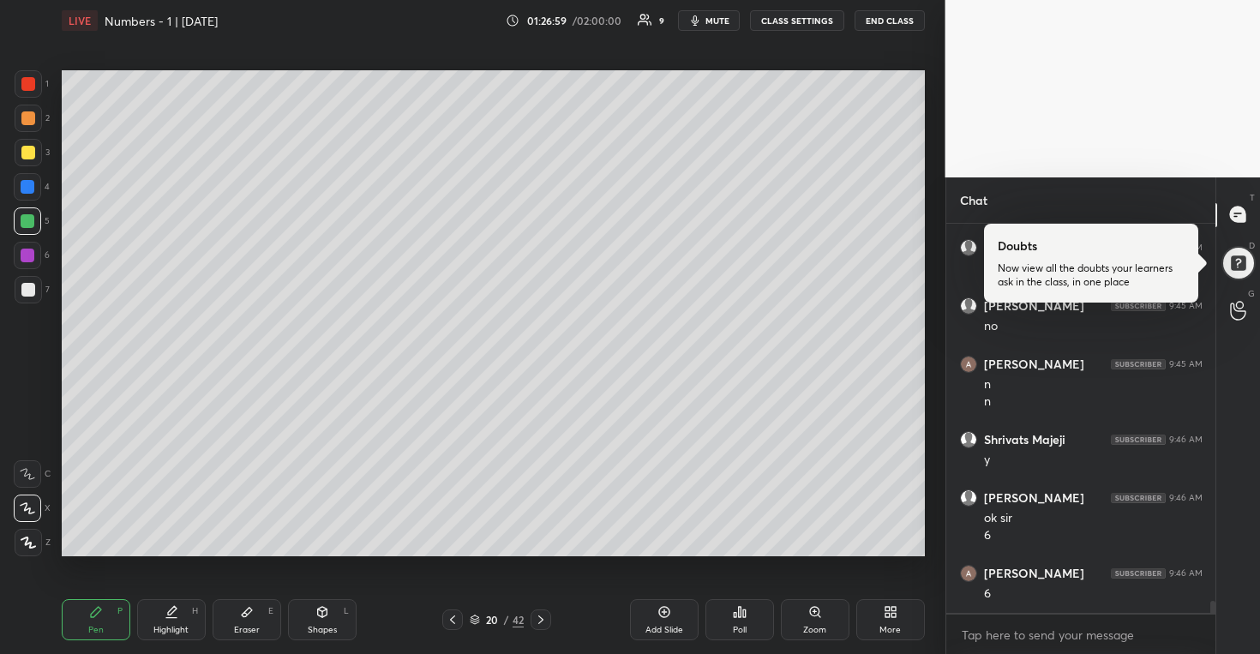
drag, startPoint x: 32, startPoint y: 184, endPoint x: 51, endPoint y: 178, distance: 20.6
click at [33, 184] on div at bounding box center [28, 187] width 14 height 14
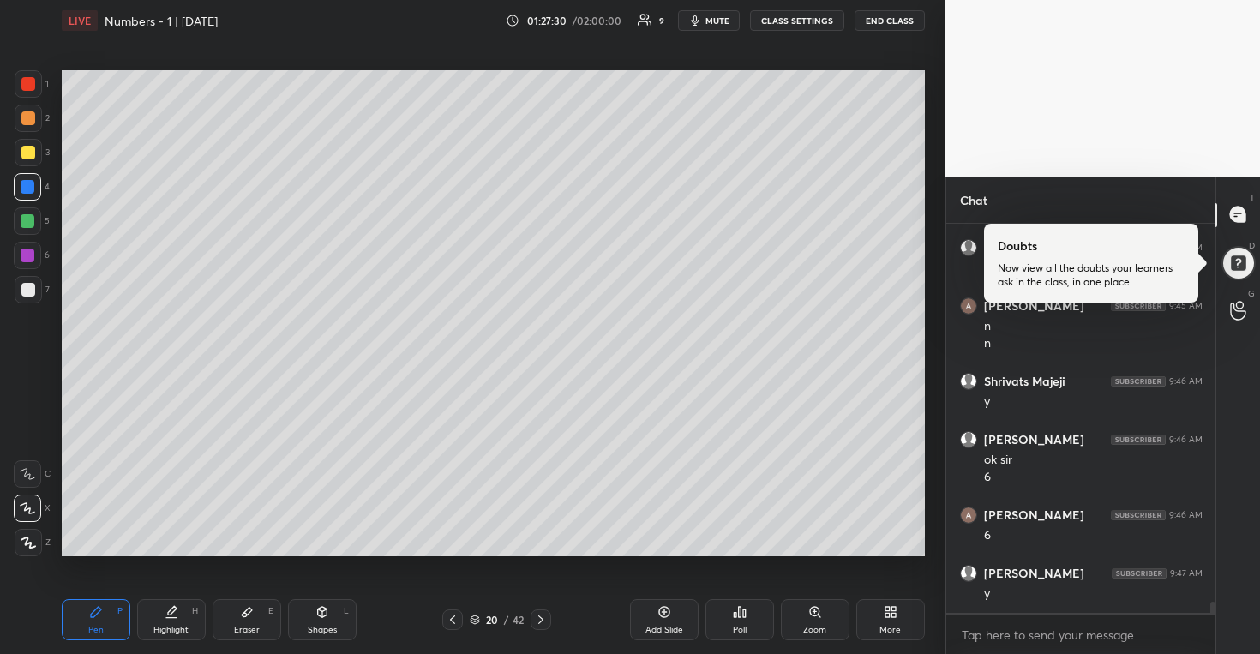
scroll to position [12730, 0]
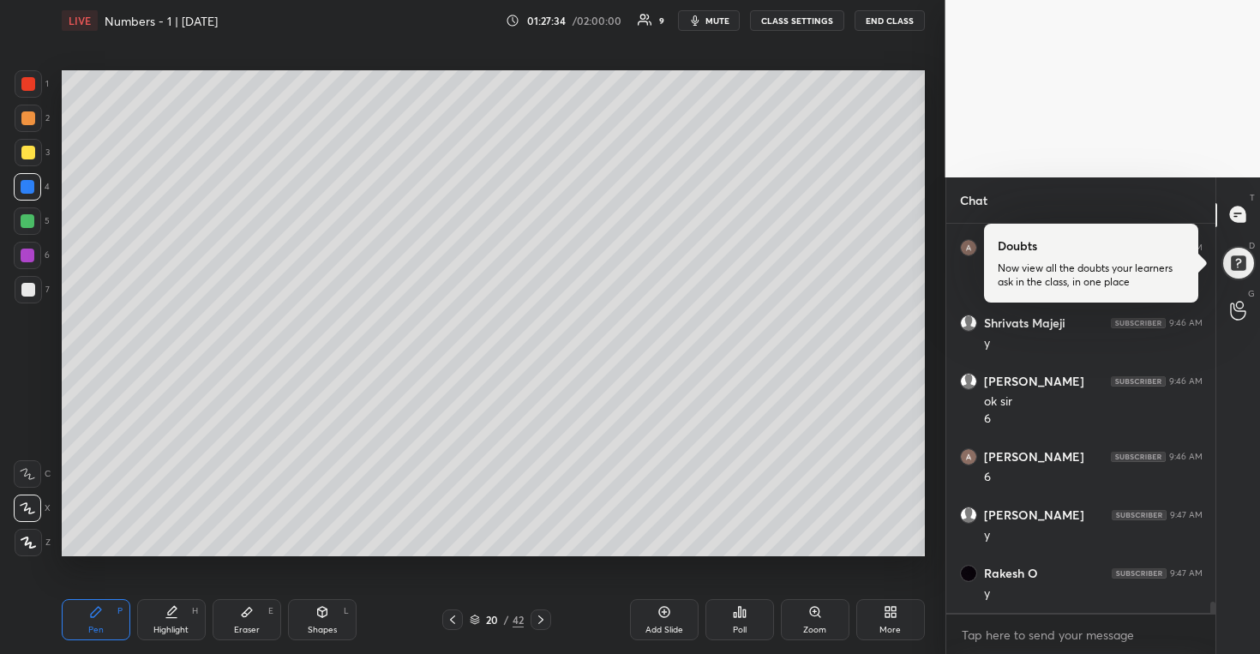
click at [545, 619] on div at bounding box center [541, 620] width 21 height 21
click at [723, 21] on span "mute" at bounding box center [718, 21] width 24 height 12
click at [887, 26] on button "END CLASS" at bounding box center [890, 20] width 70 height 21
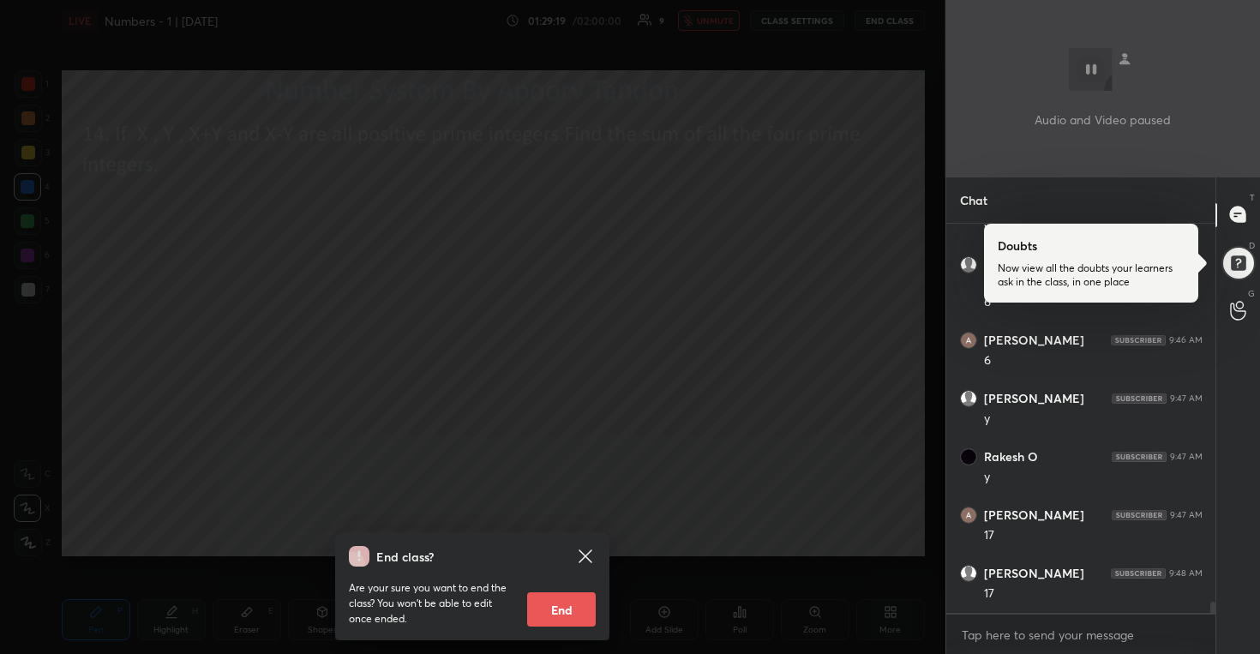
scroll to position [12905, 0]
click at [607, 460] on div "End class? Are your sure you want to end the class? You won’t be able to edit o…" at bounding box center [473, 327] width 946 height 654
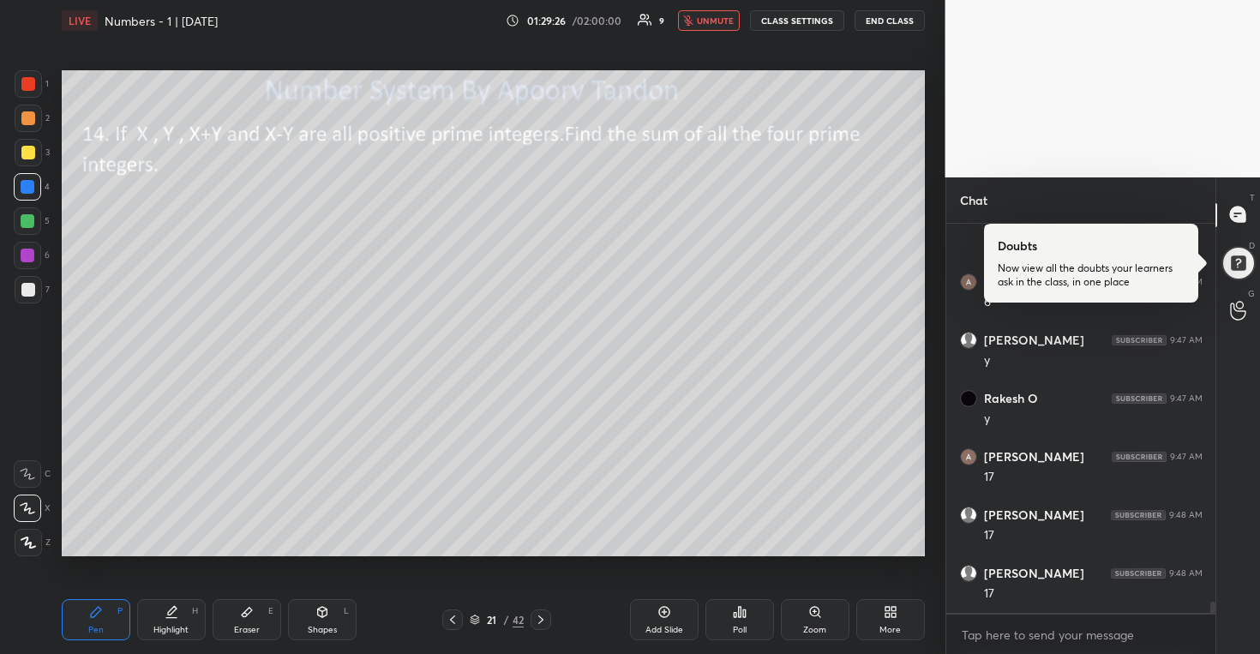
click at [723, 27] on button "unmute" at bounding box center [709, 20] width 62 height 21
click at [30, 226] on div at bounding box center [27, 220] width 27 height 27
drag, startPoint x: 27, startPoint y: 286, endPoint x: 42, endPoint y: 279, distance: 16.1
click at [28, 286] on div at bounding box center [28, 290] width 14 height 14
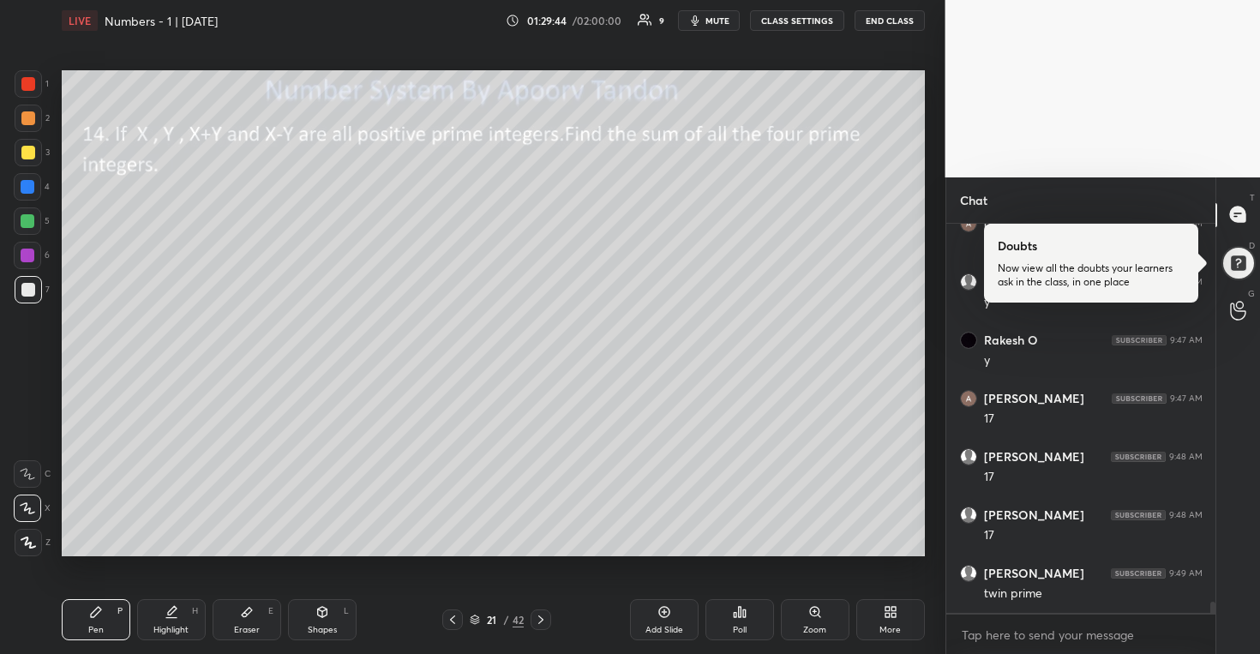
drag, startPoint x: 34, startPoint y: 121, endPoint x: 45, endPoint y: 125, distance: 11.1
click at [34, 121] on div at bounding box center [28, 118] width 14 height 14
click at [30, 219] on div at bounding box center [28, 221] width 14 height 14
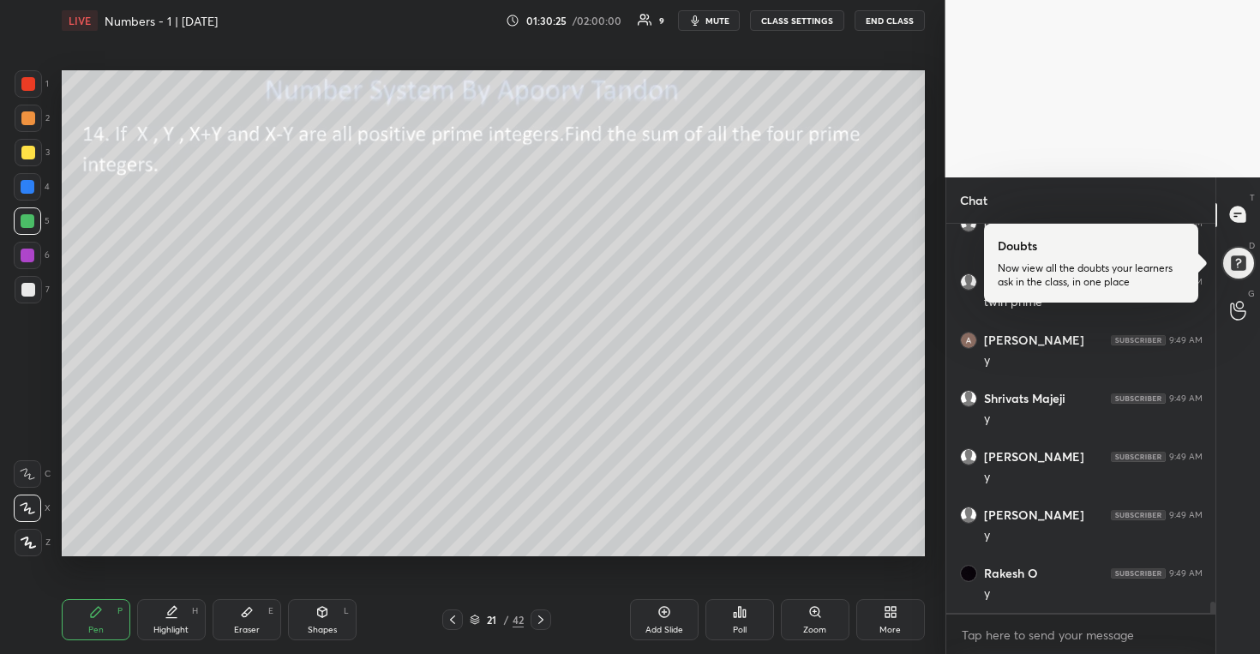
click at [32, 182] on div at bounding box center [28, 187] width 14 height 14
click at [28, 123] on div at bounding box center [28, 118] width 14 height 14
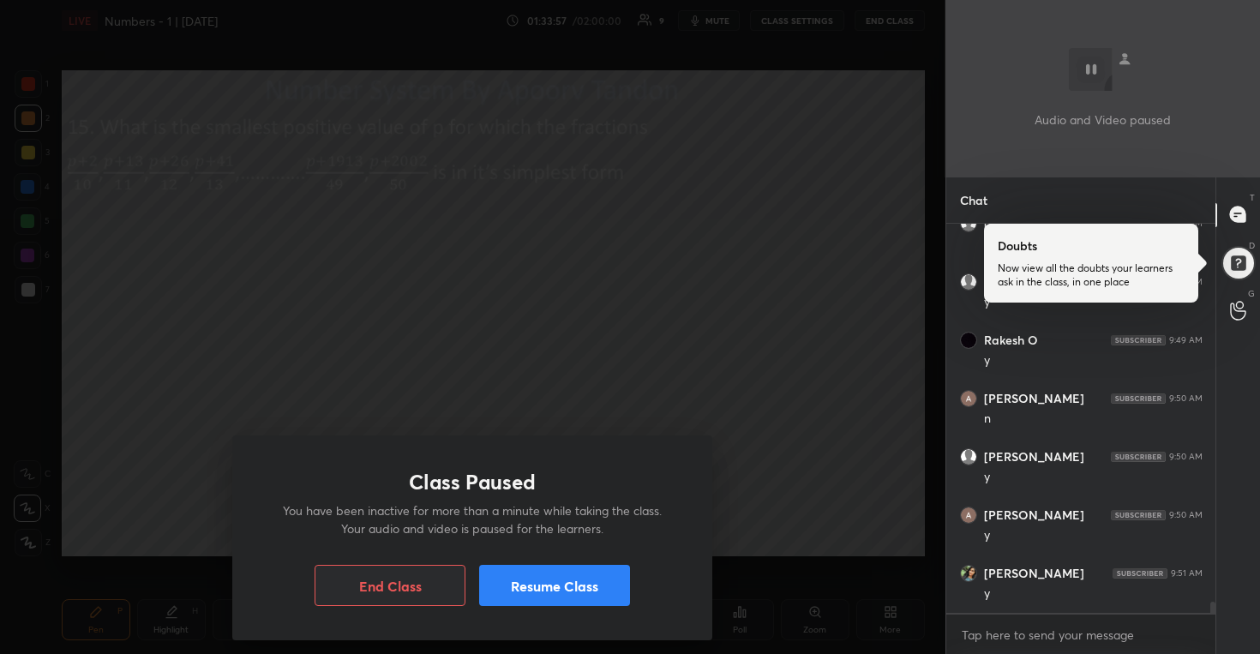
click at [567, 579] on button "Resume Class" at bounding box center [554, 585] width 151 height 41
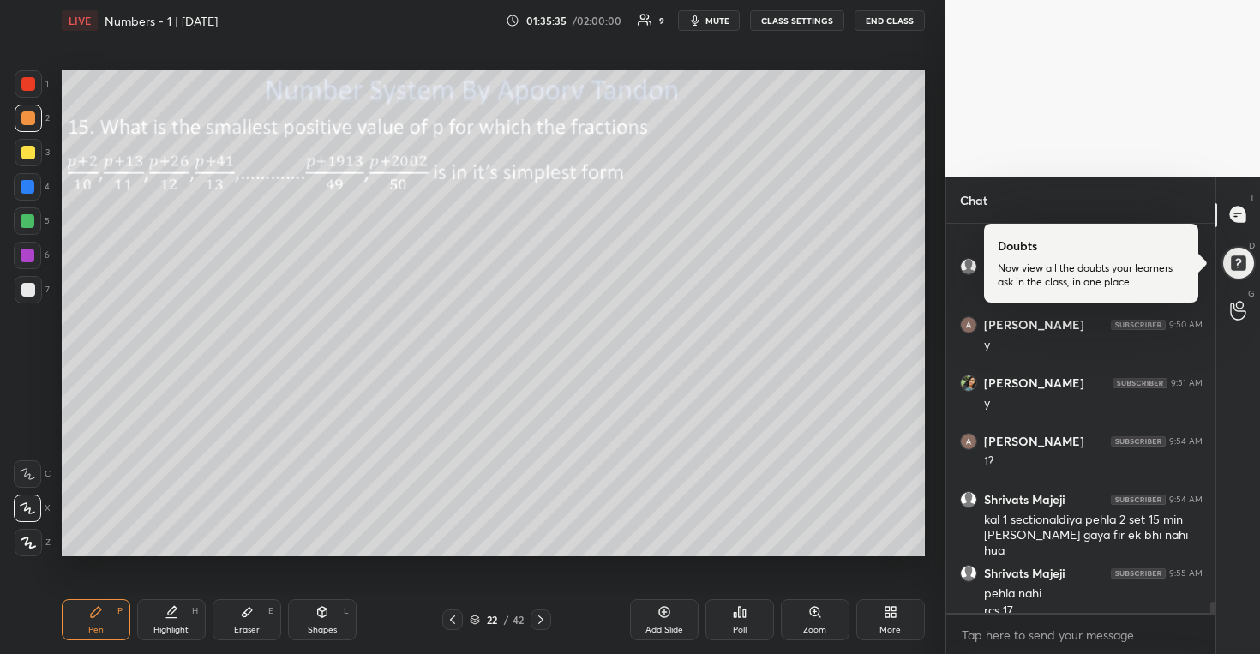
scroll to position [13696, 0]
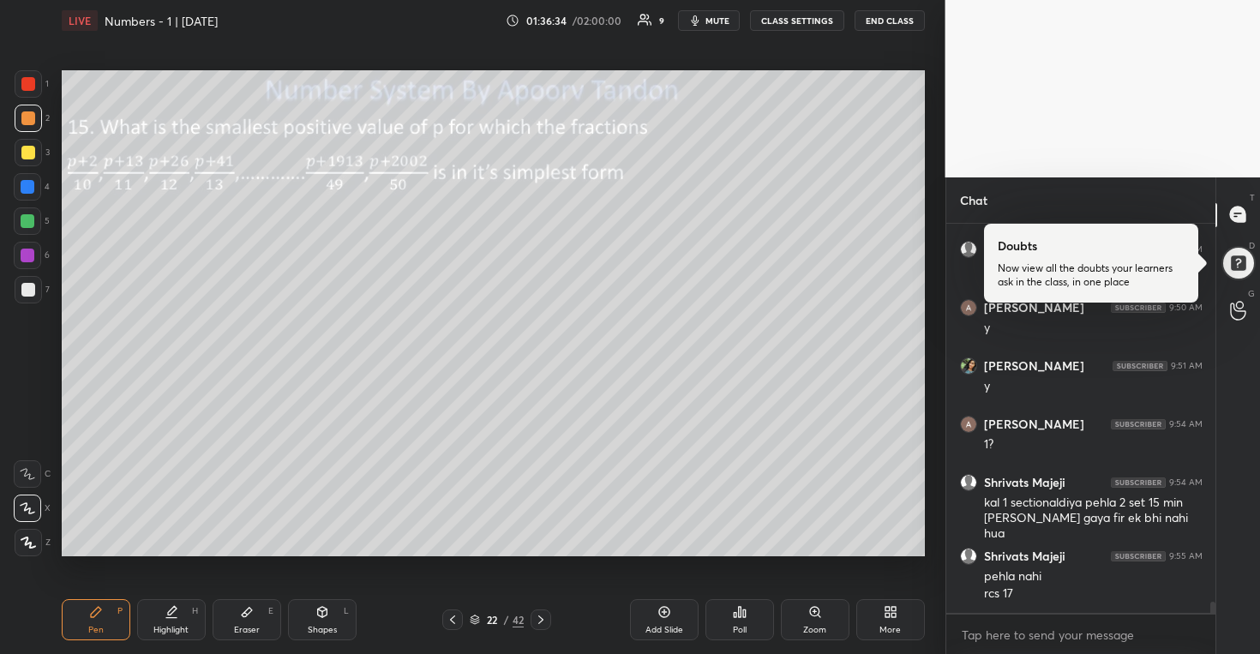
click at [27, 221] on div at bounding box center [28, 221] width 14 height 14
click at [26, 291] on div at bounding box center [28, 290] width 14 height 14
click at [29, 156] on div at bounding box center [28, 153] width 14 height 14
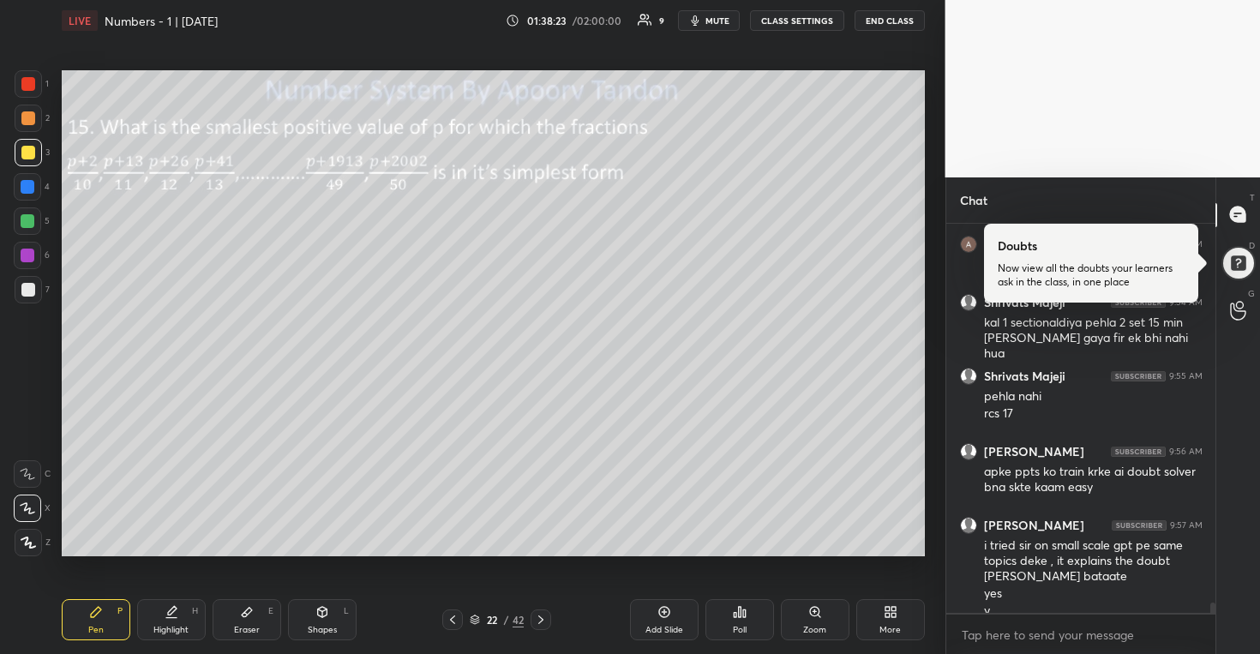
scroll to position [13893, 0]
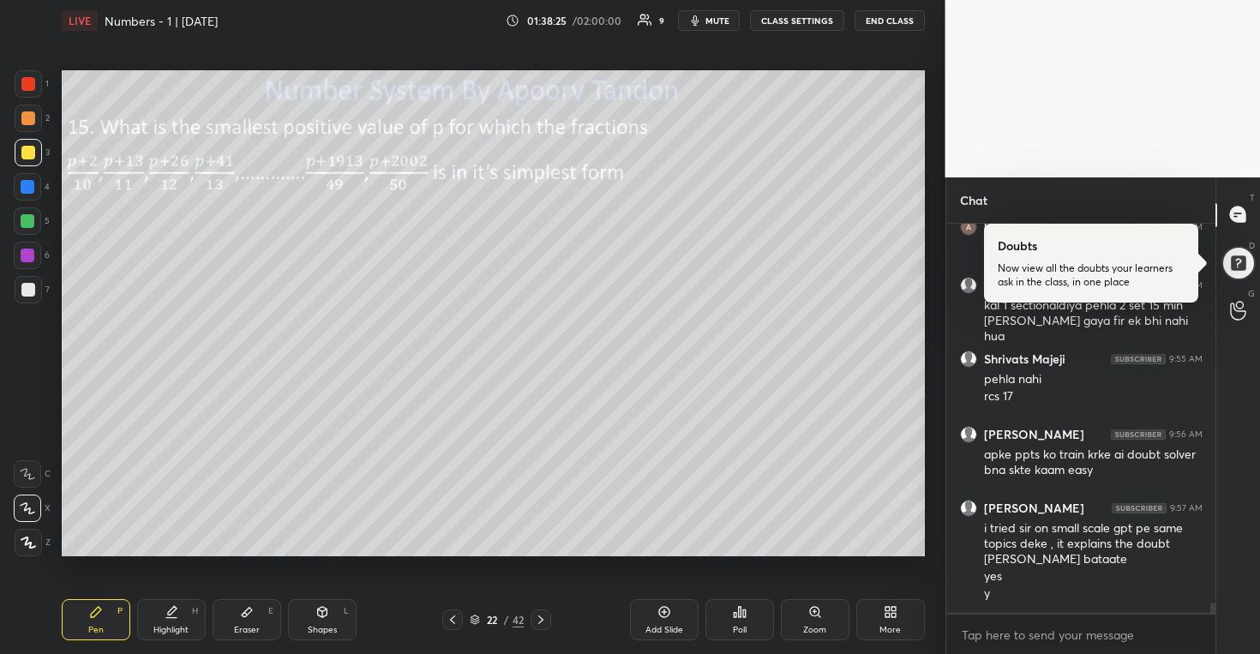
click at [27, 222] on div at bounding box center [28, 221] width 14 height 14
click at [31, 117] on div at bounding box center [28, 118] width 14 height 14
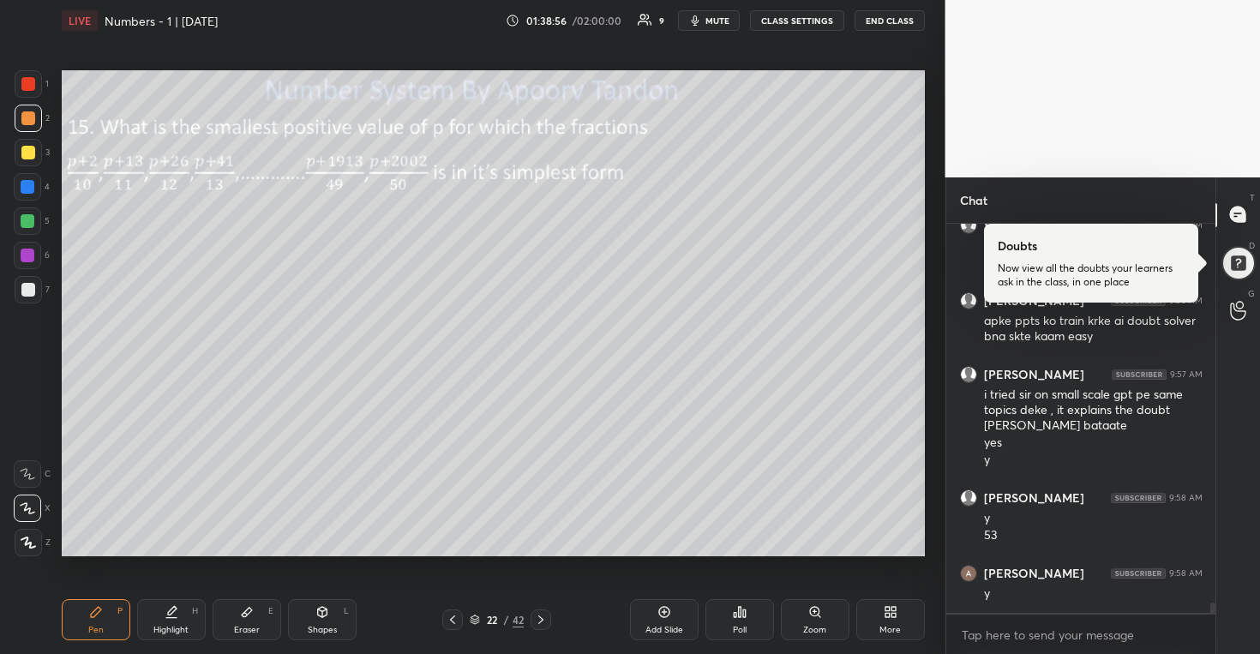
scroll to position [14143, 0]
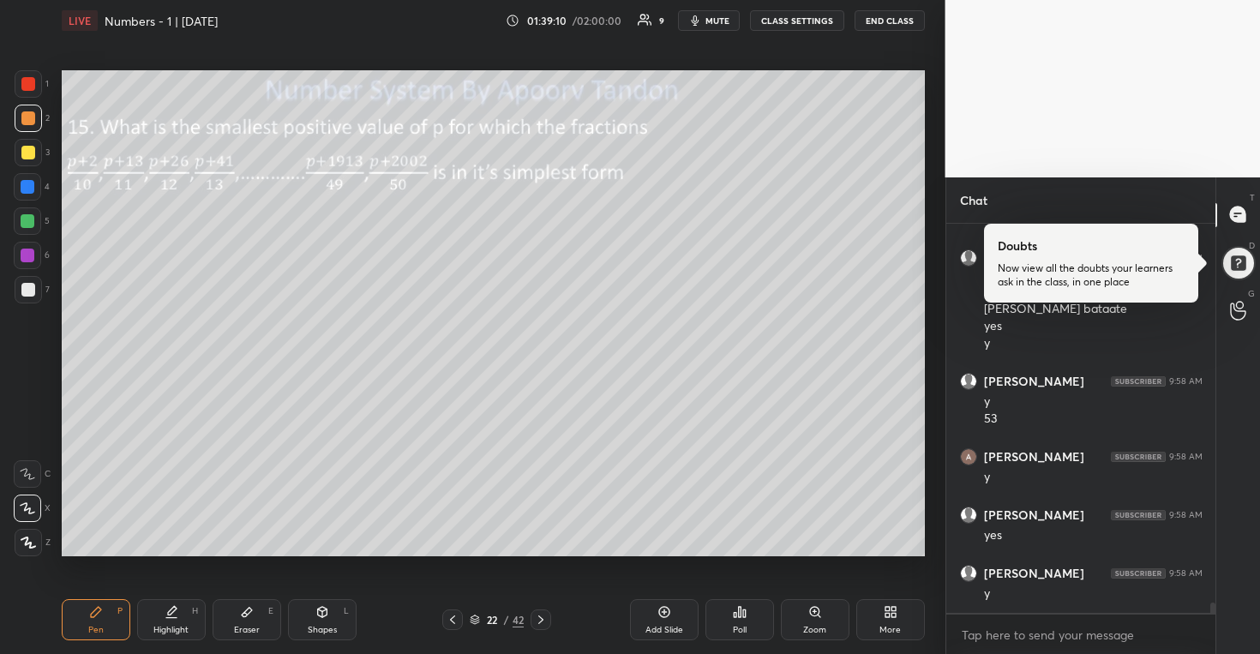
click at [31, 156] on div at bounding box center [28, 153] width 14 height 14
click at [33, 290] on div at bounding box center [28, 290] width 14 height 14
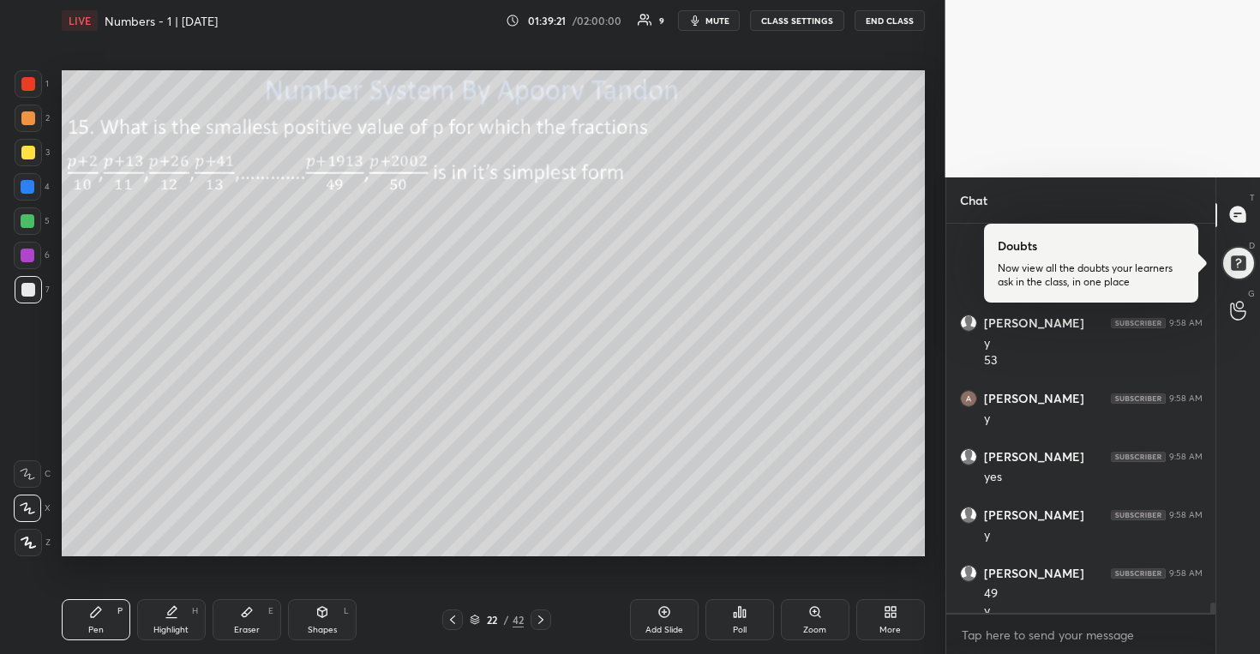
scroll to position [14219, 0]
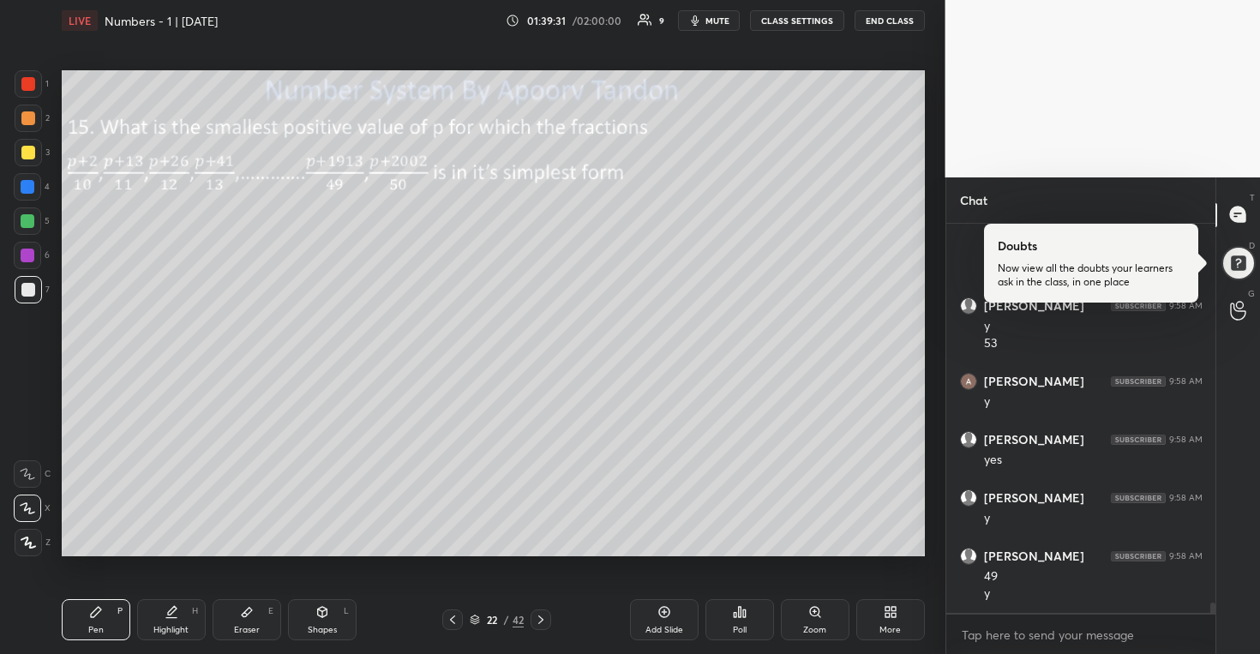
click at [33, 121] on div at bounding box center [28, 118] width 14 height 14
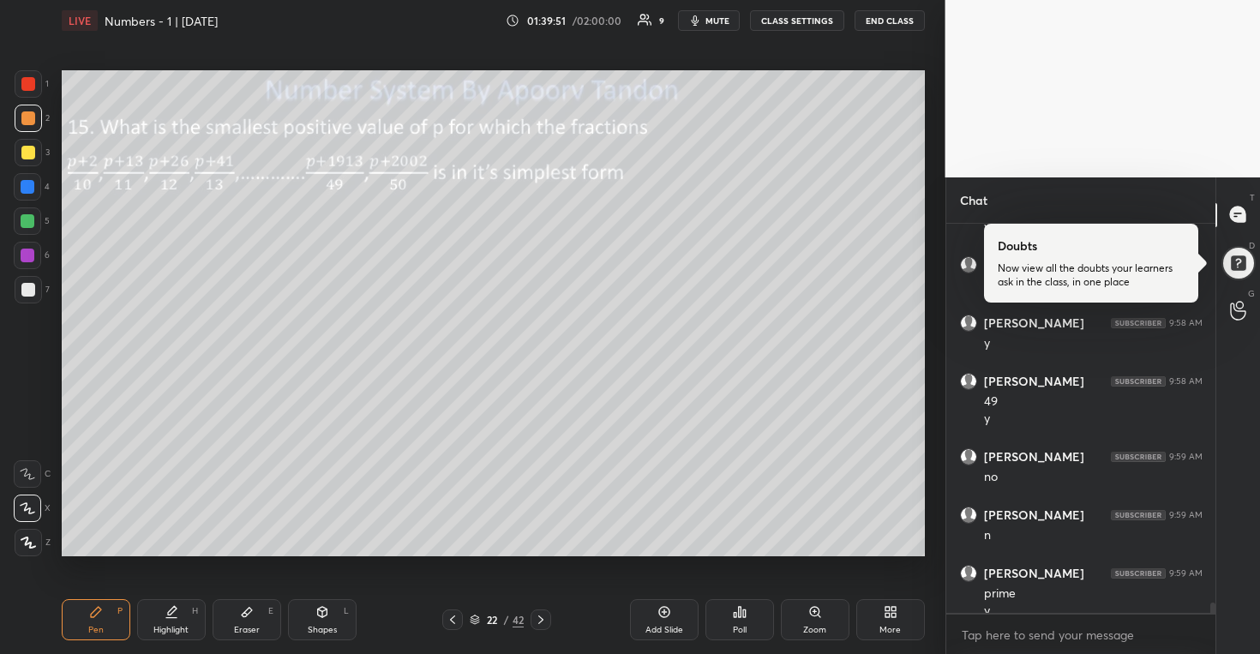
scroll to position [14411, 0]
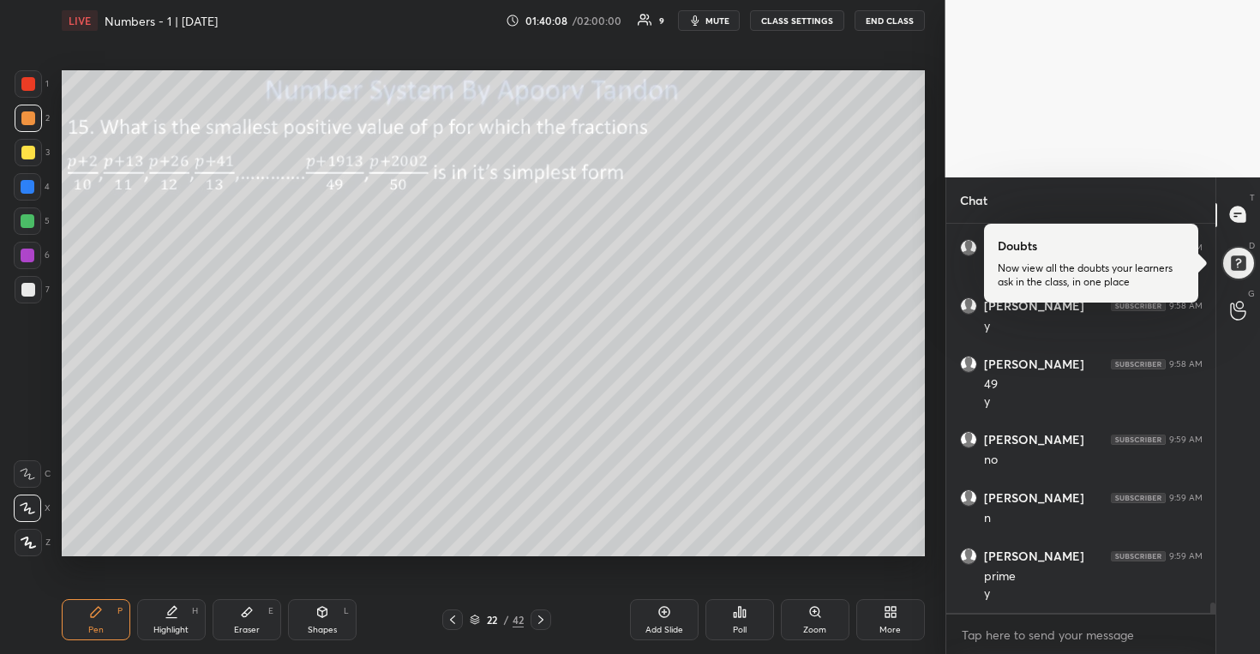
click at [30, 290] on div at bounding box center [28, 290] width 14 height 14
click at [24, 182] on div at bounding box center [28, 187] width 14 height 14
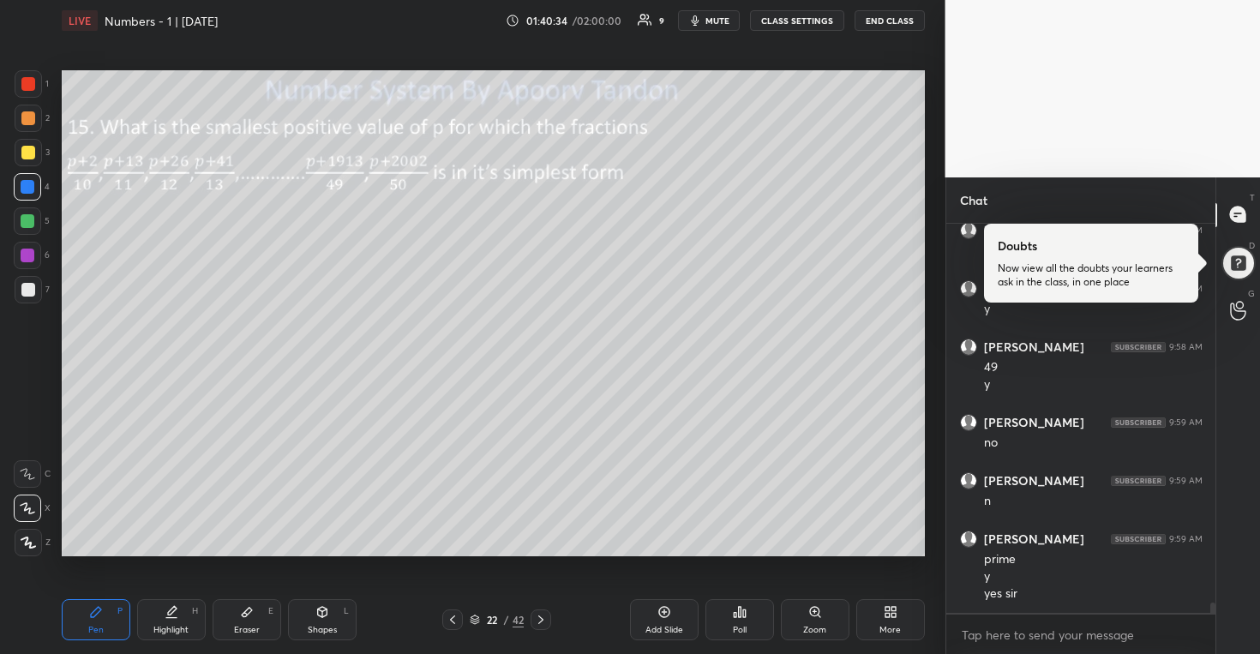
scroll to position [14486, 0]
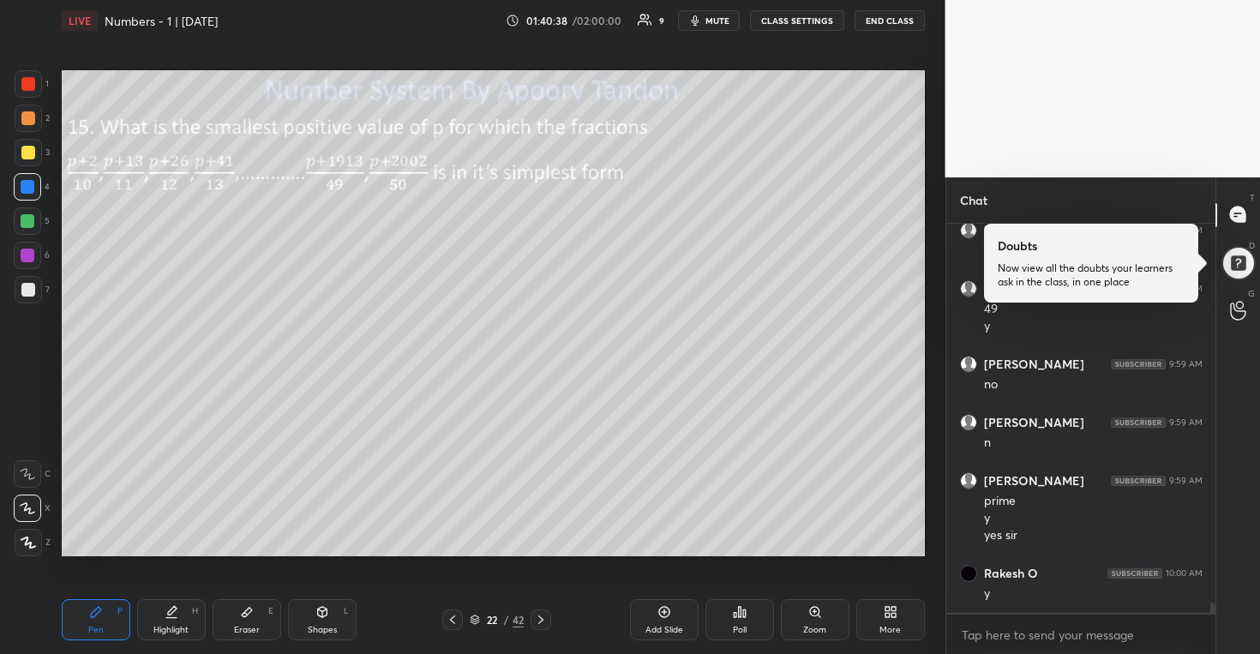
click at [544, 619] on icon at bounding box center [541, 620] width 14 height 14
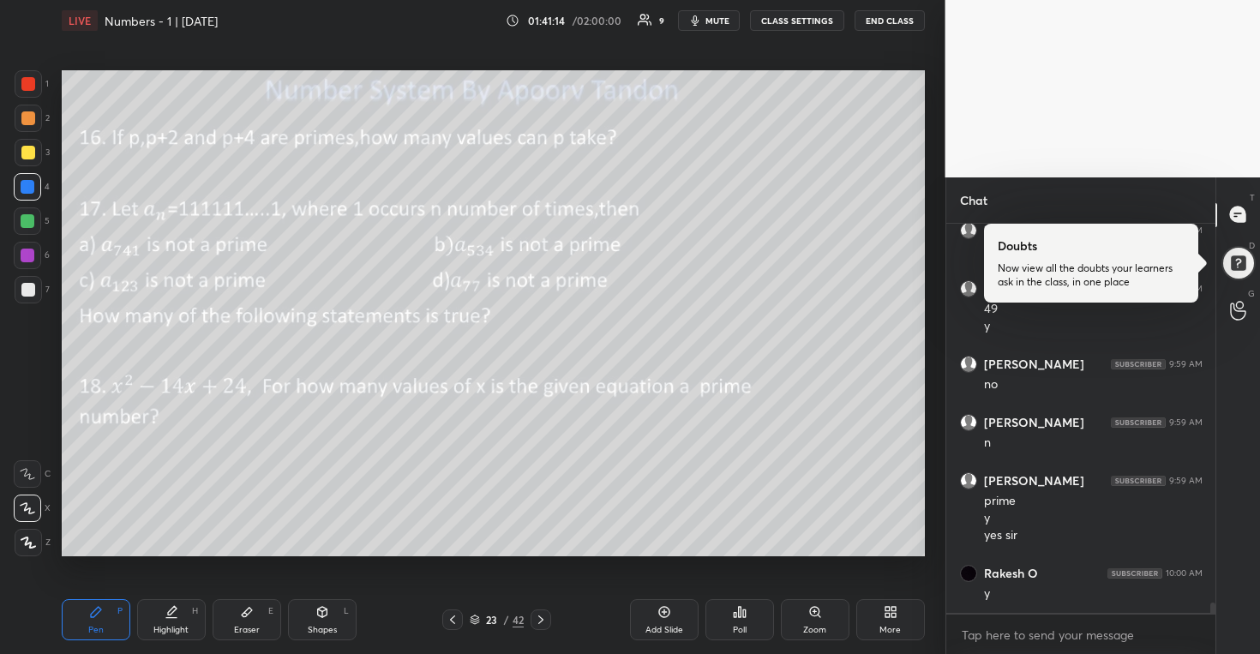
click at [453, 611] on div at bounding box center [452, 620] width 21 height 21
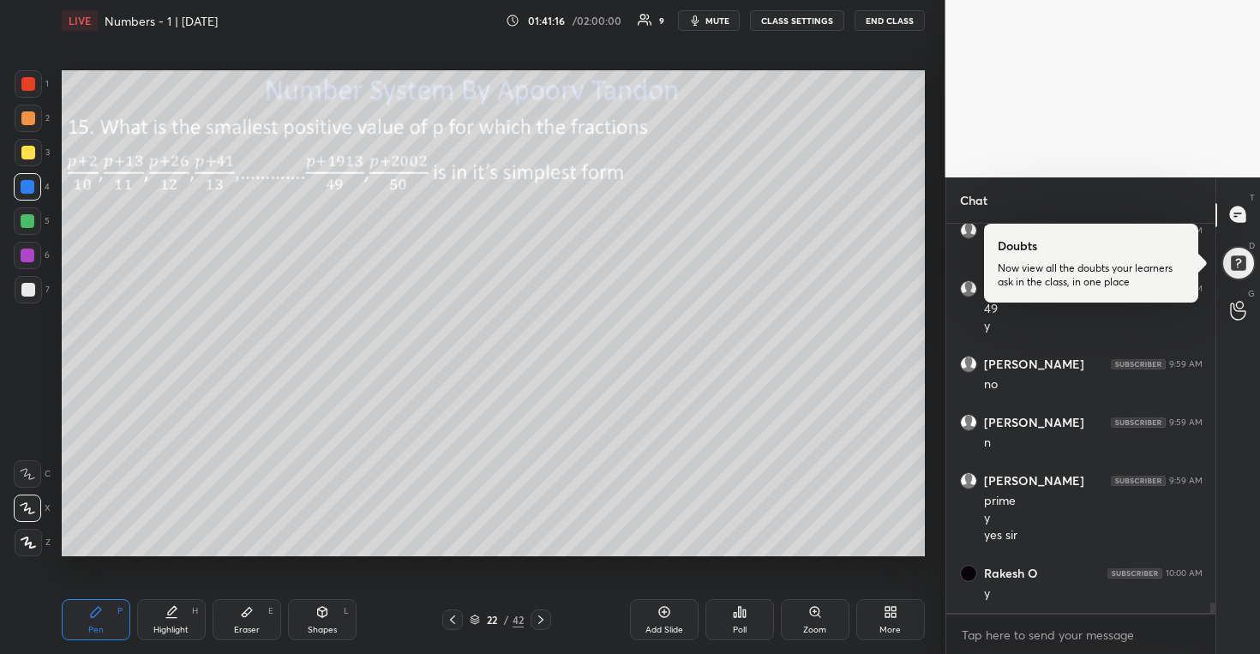
click at [27, 119] on div at bounding box center [28, 118] width 14 height 14
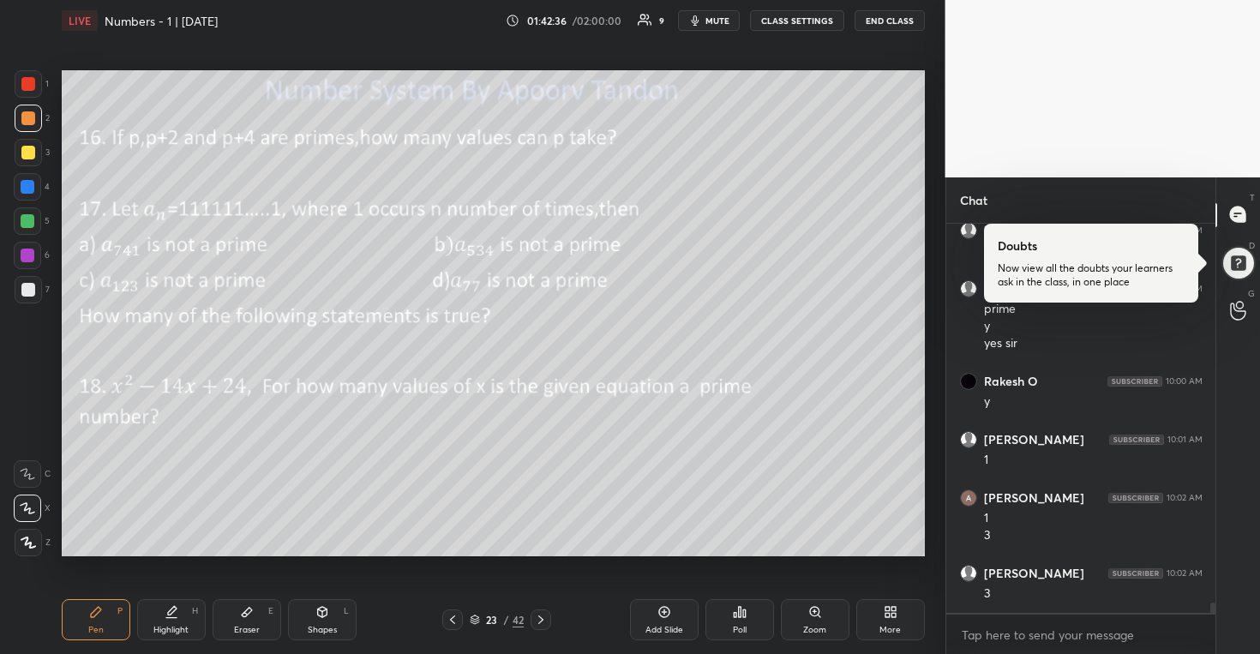
scroll to position [14737, 0]
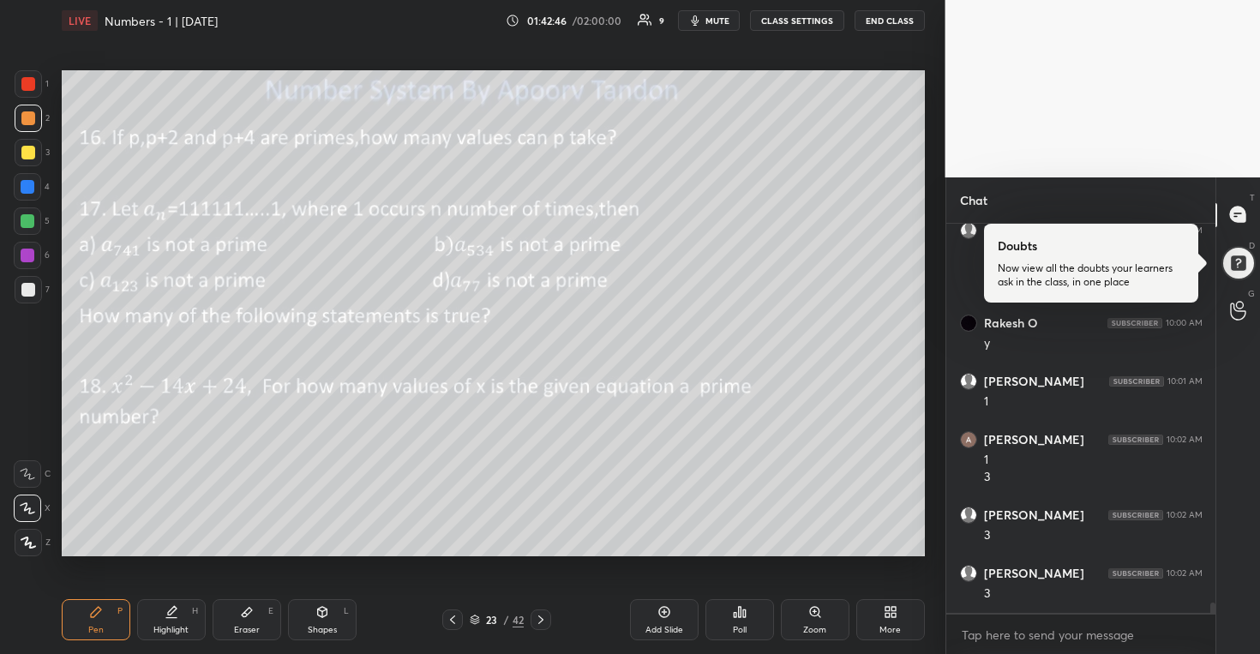
click at [539, 621] on icon at bounding box center [541, 620] width 14 height 14
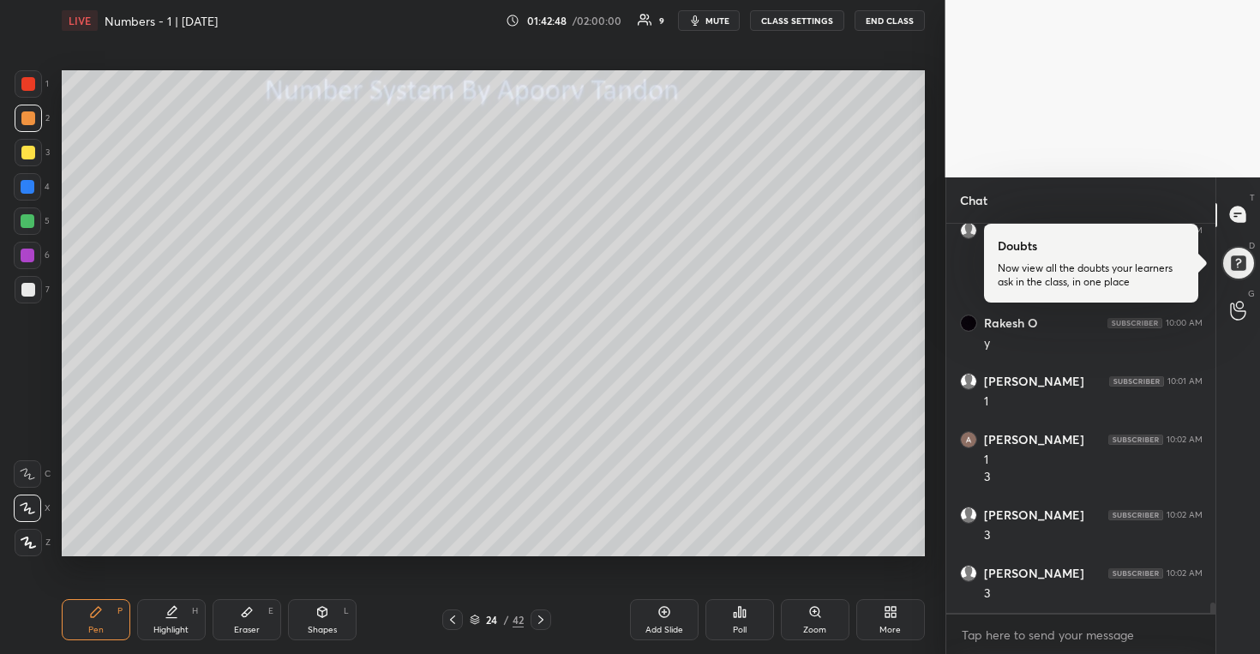
click at [29, 149] on div at bounding box center [28, 153] width 14 height 14
click at [26, 281] on div at bounding box center [28, 289] width 27 height 27
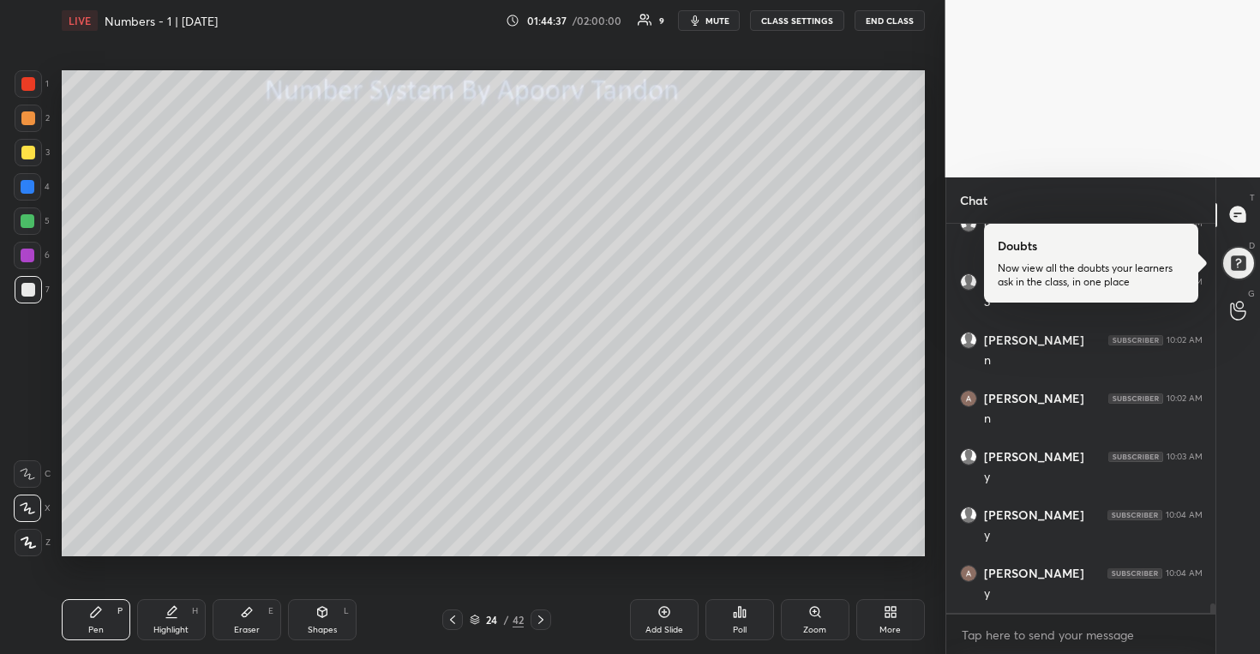
scroll to position [15086, 0]
drag, startPoint x: 31, startPoint y: 220, endPoint x: 39, endPoint y: 226, distance: 9.8
click at [31, 221] on div at bounding box center [28, 221] width 14 height 14
drag, startPoint x: 18, startPoint y: 290, endPoint x: 34, endPoint y: 286, distance: 16.8
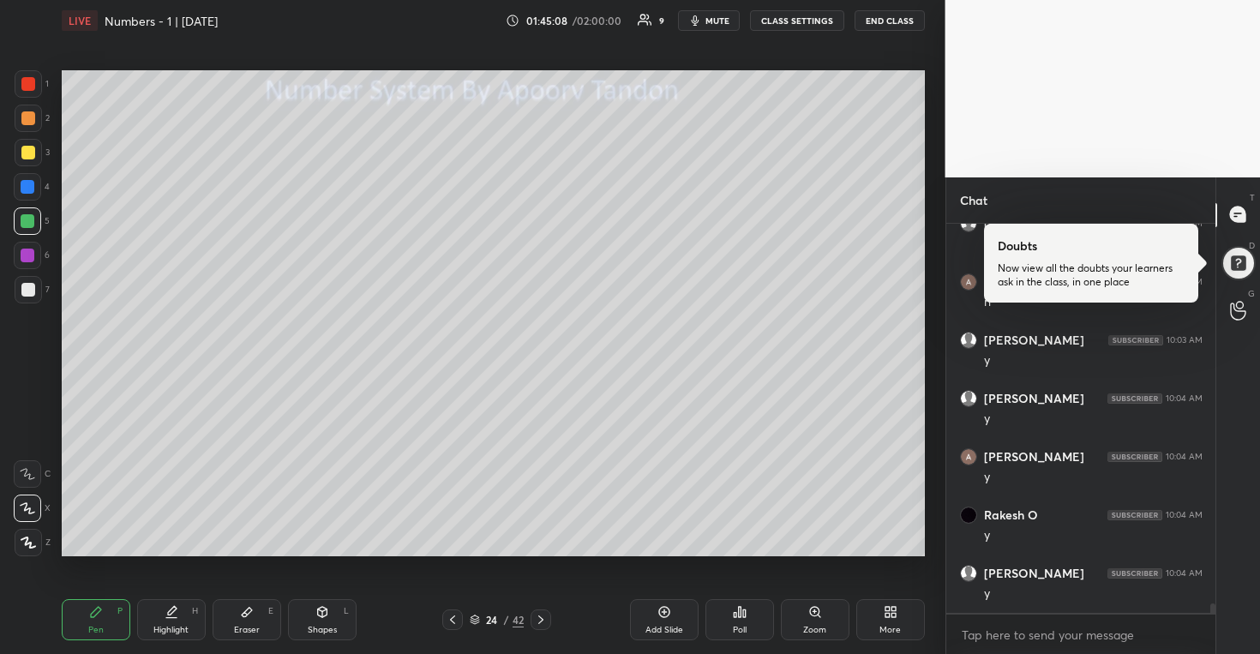
click at [19, 290] on div at bounding box center [28, 289] width 27 height 27
drag, startPoint x: 26, startPoint y: 220, endPoint x: 39, endPoint y: 225, distance: 13.6
click at [26, 221] on div at bounding box center [28, 221] width 14 height 14
click at [27, 119] on div at bounding box center [28, 118] width 14 height 14
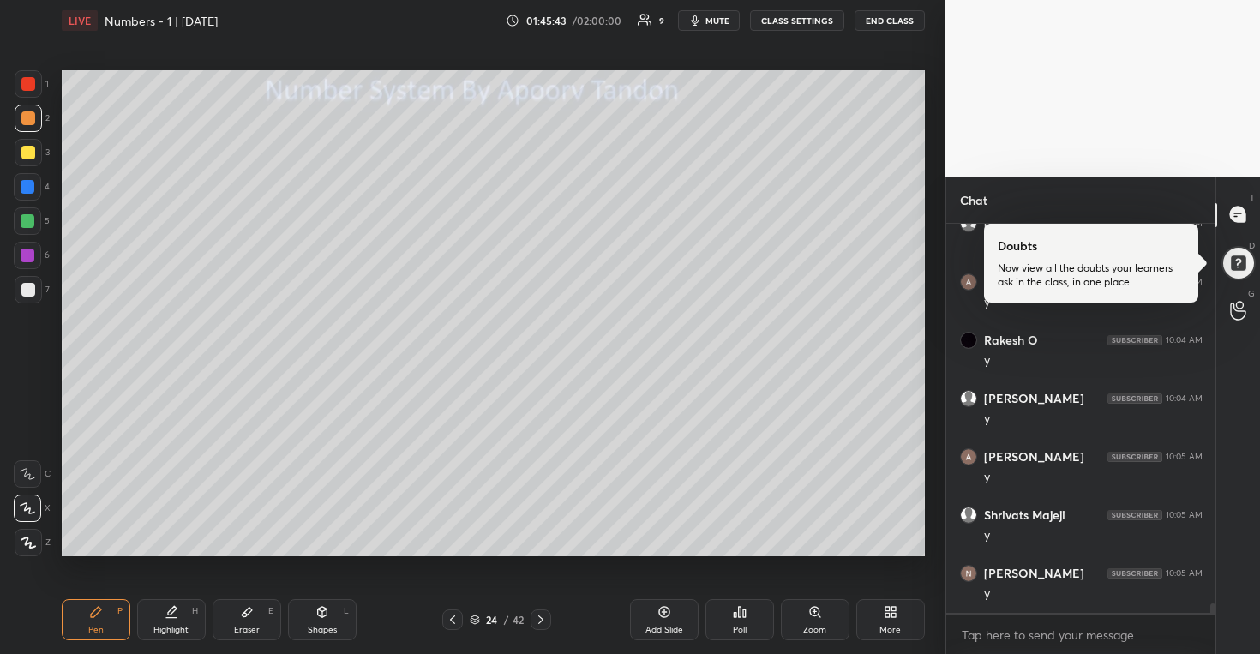
scroll to position [15378, 0]
click at [457, 618] on icon at bounding box center [453, 620] width 14 height 14
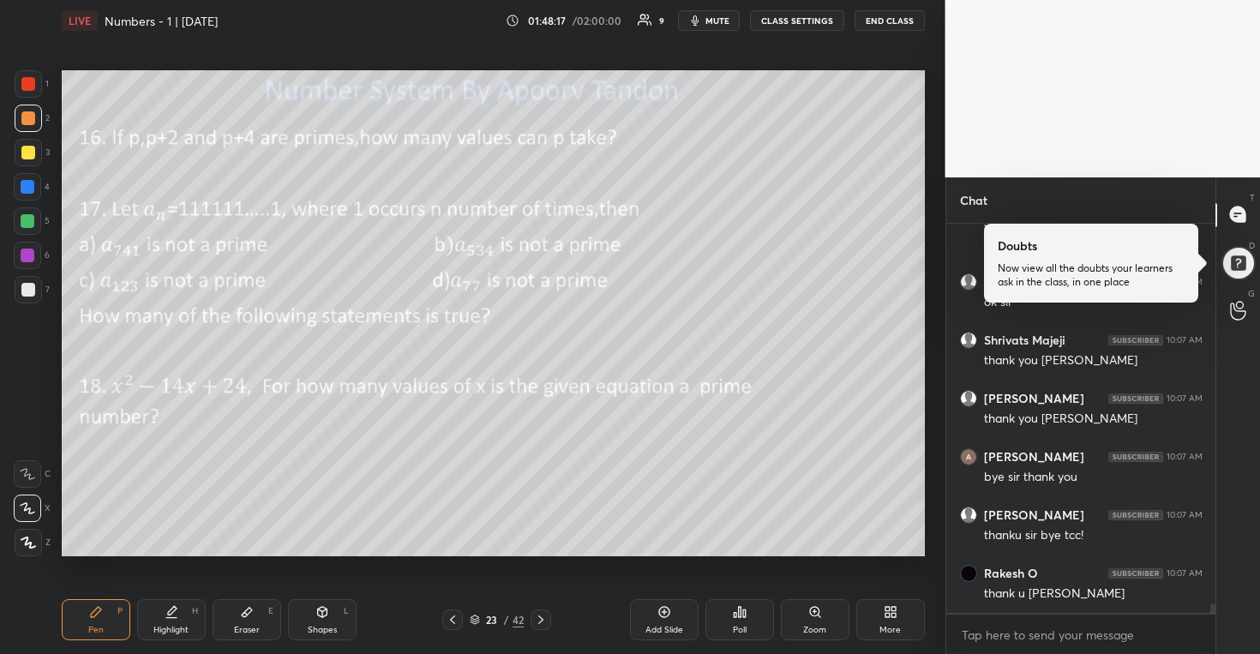
scroll to position [15978, 0]
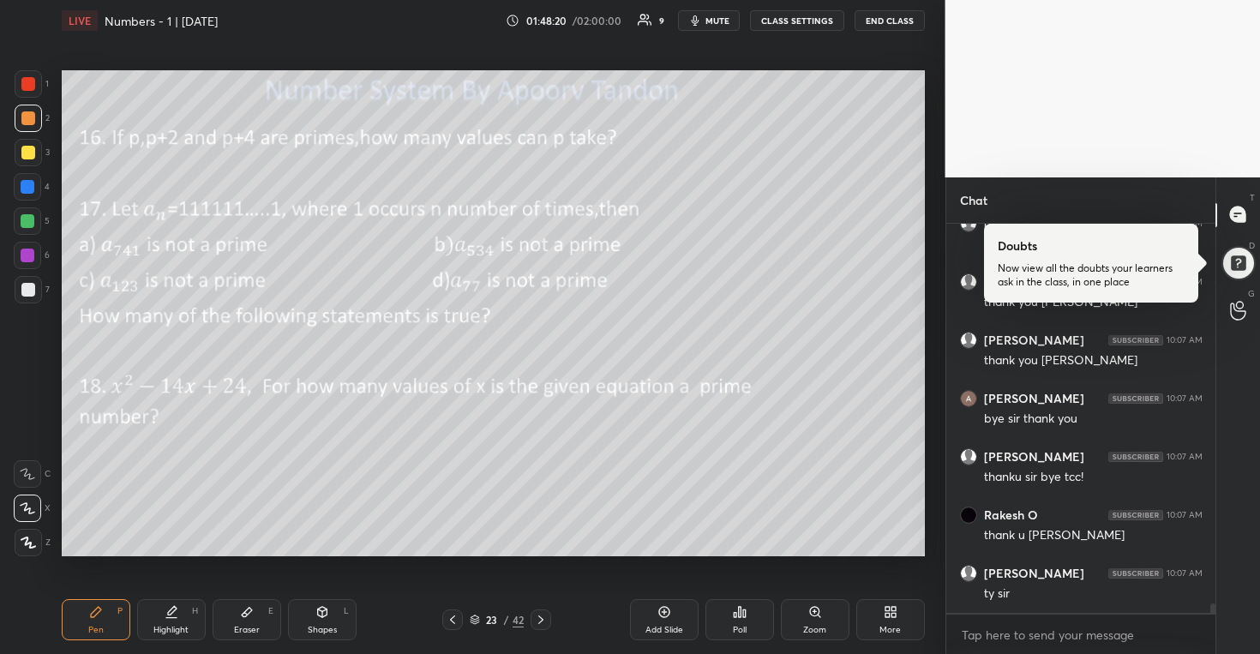
click at [892, 18] on button "END CLASS" at bounding box center [890, 20] width 70 height 21
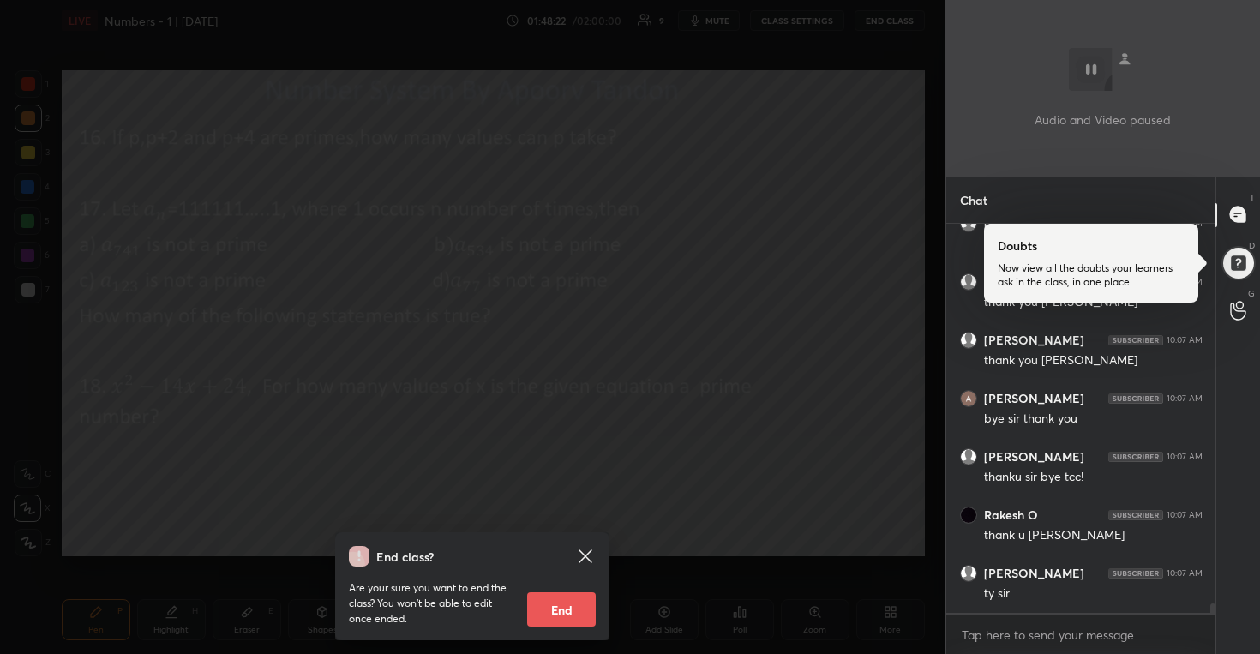
click at [563, 613] on button "End" at bounding box center [561, 609] width 69 height 34
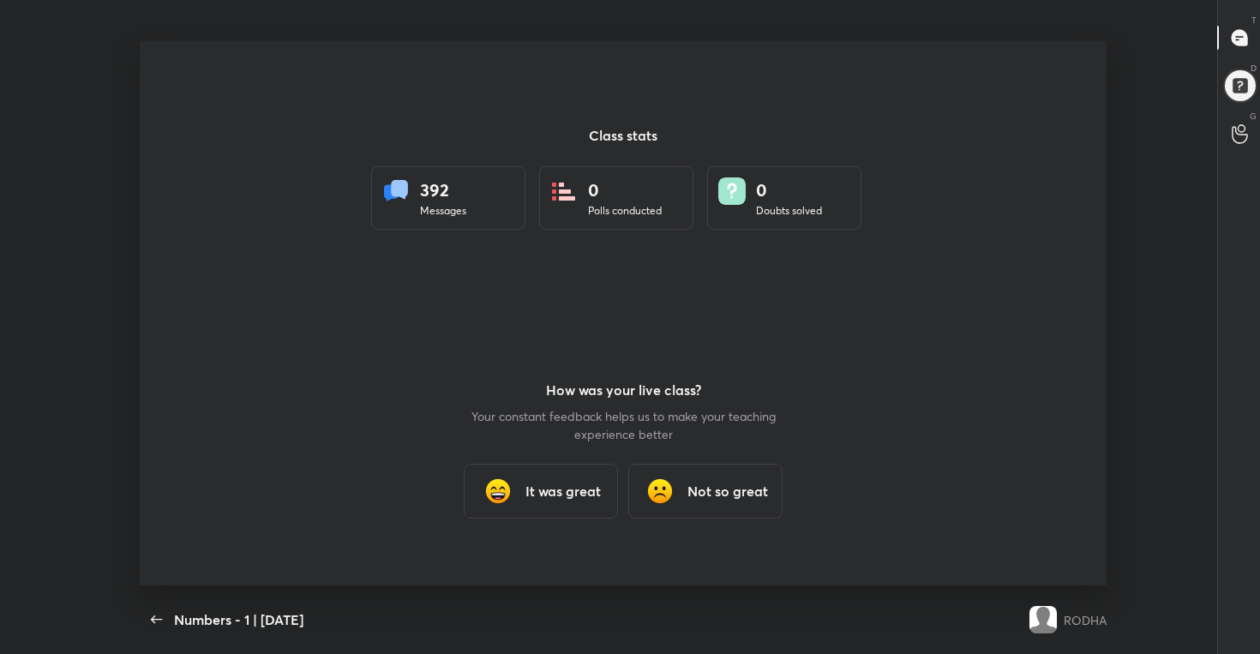
scroll to position [0, 0]
